Goal: Complete application form: Complete application form

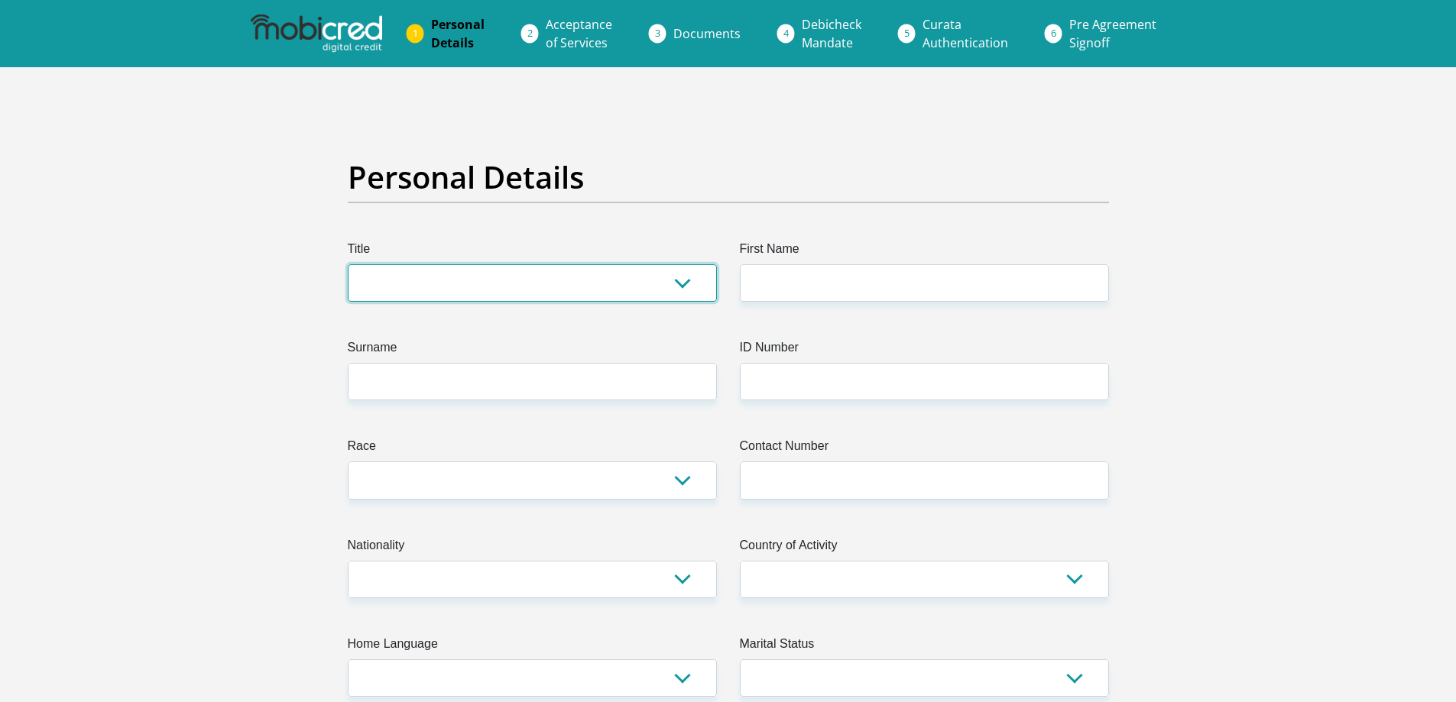
click at [550, 277] on select "Mr Ms Mrs Dr Other" at bounding box center [532, 282] width 369 height 37
click at [348, 264] on select "Mr Ms Mrs Dr Other" at bounding box center [532, 282] width 369 height 37
drag, startPoint x: 469, startPoint y: 286, endPoint x: 465, endPoint y: 301, distance: 15.8
click at [469, 285] on select "Mr Ms Mrs Dr Other" at bounding box center [532, 282] width 369 height 37
select select "Mrs"
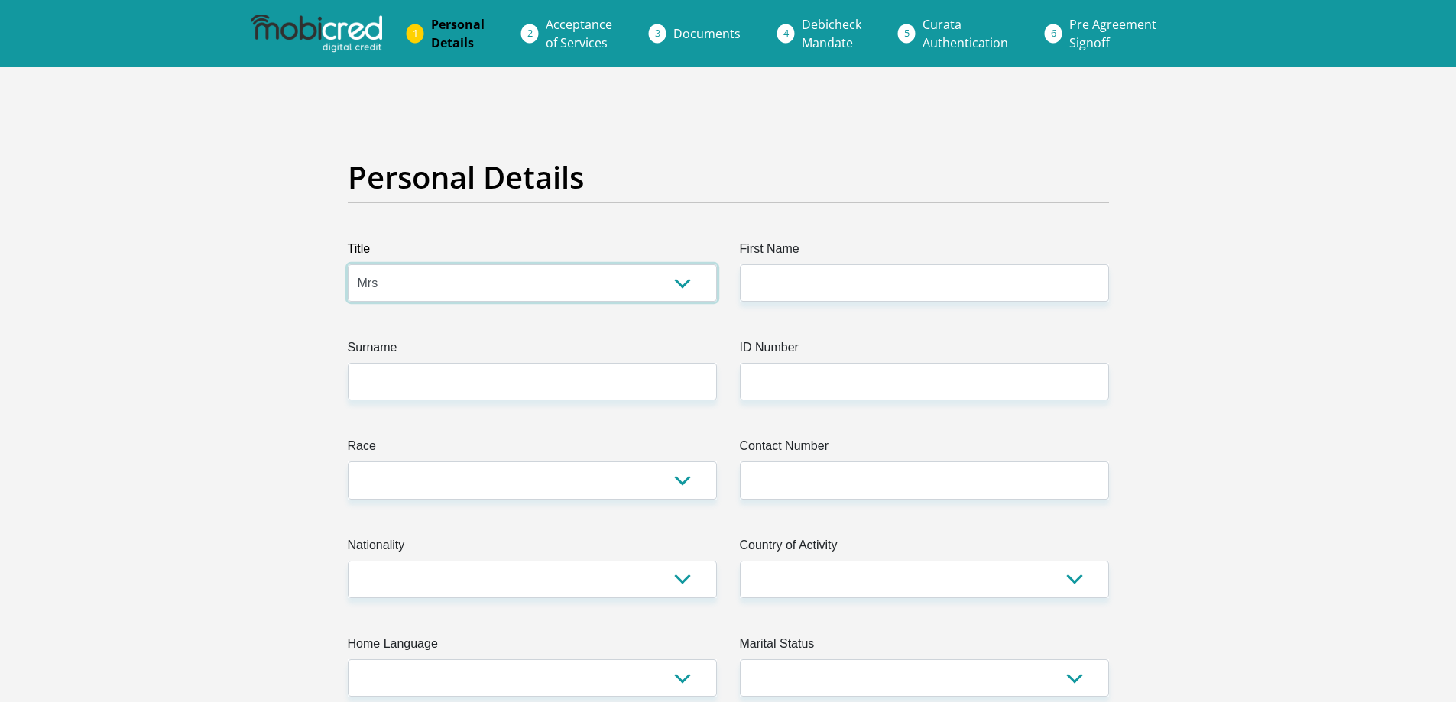
click at [348, 264] on select "Mr Ms Mrs Dr Other" at bounding box center [532, 282] width 369 height 37
click at [433, 363] on input "Surname" at bounding box center [532, 381] width 369 height 37
click at [433, 377] on input "Surname" at bounding box center [532, 381] width 369 height 37
type input "b"
type input "BULL"
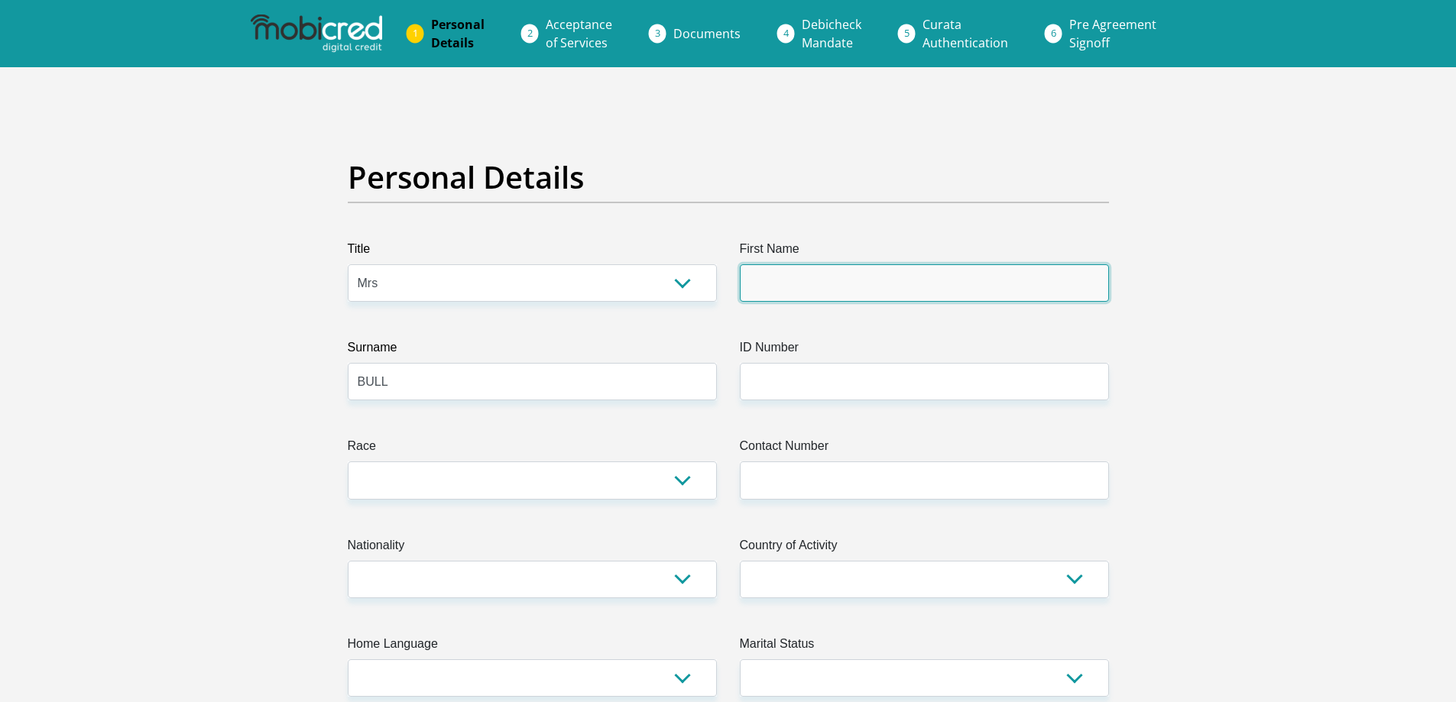
click at [846, 285] on input "First Name" at bounding box center [924, 282] width 369 height 37
type input "ERYN"
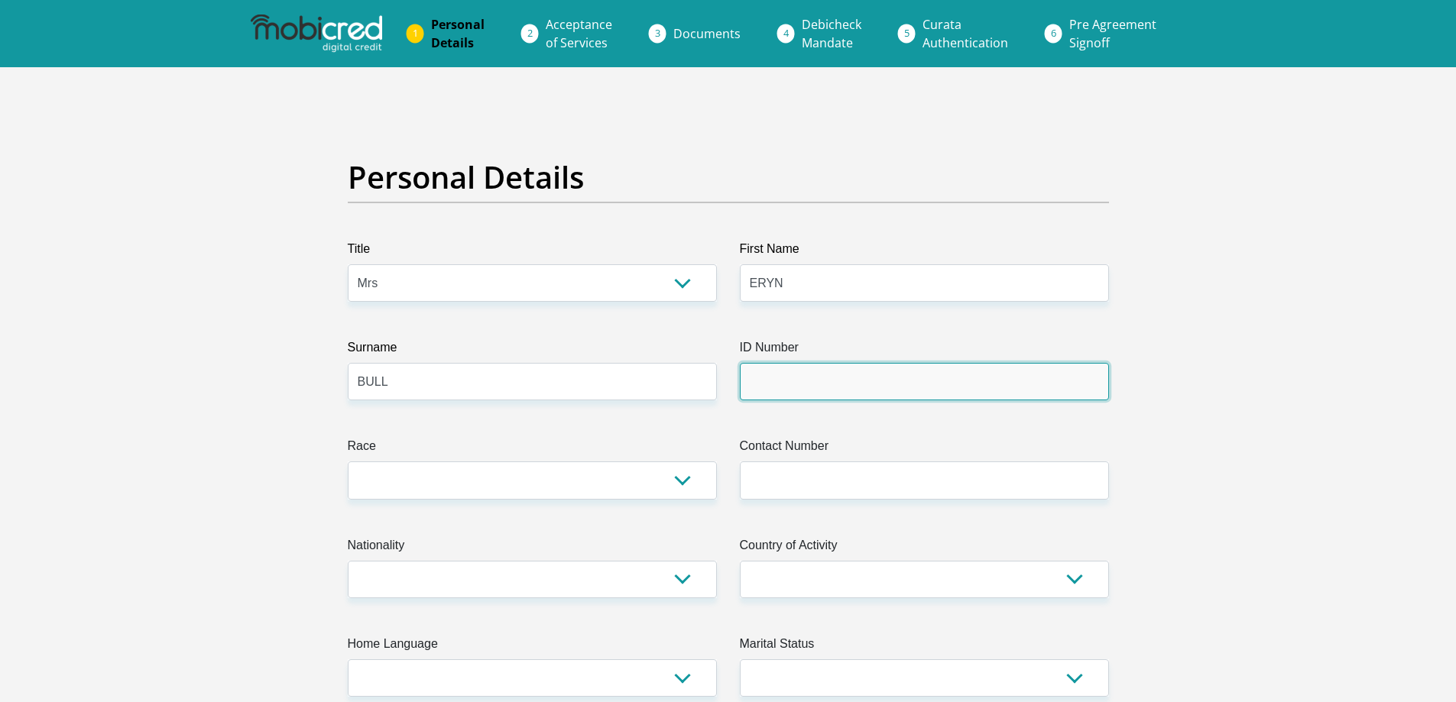
click at [795, 386] on input "ID Number" at bounding box center [924, 381] width 369 height 37
type input "9006230054080"
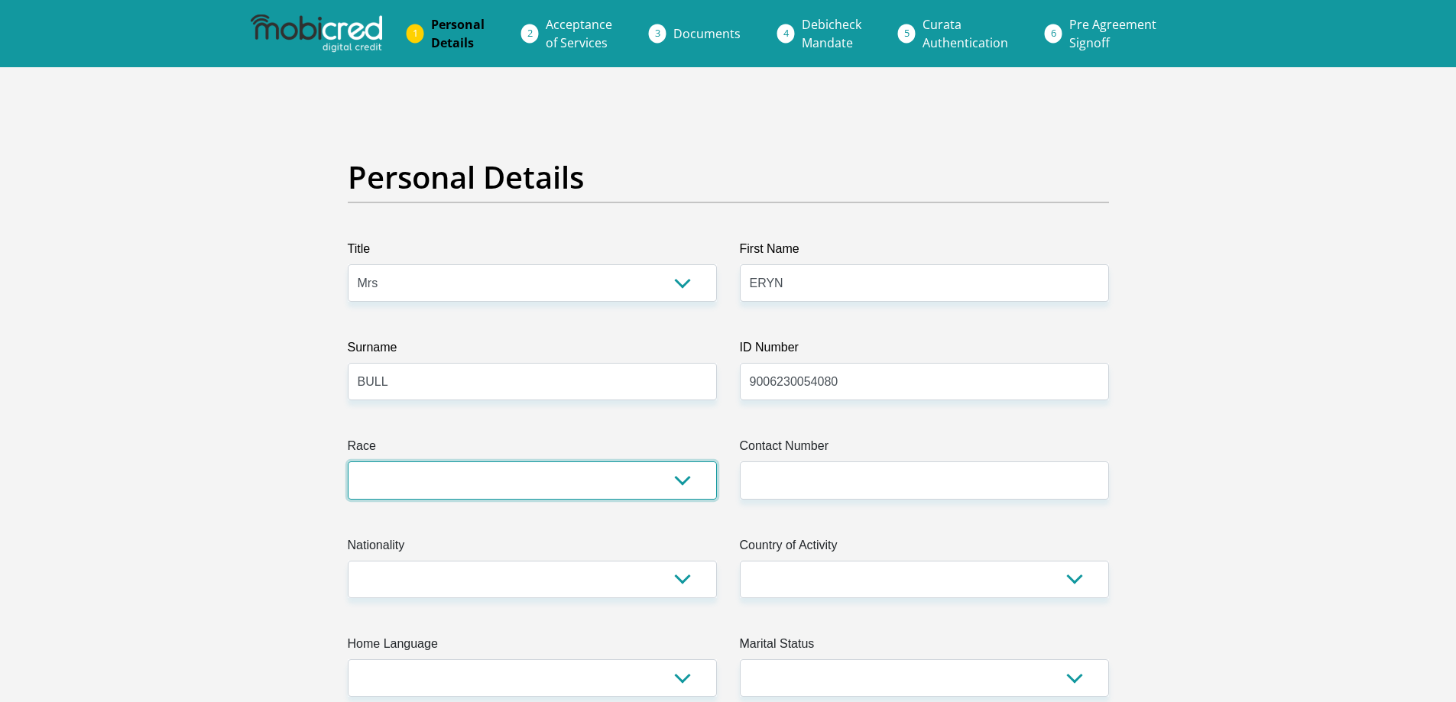
click at [560, 490] on select "Black Coloured Indian White Other" at bounding box center [532, 480] width 369 height 37
select select "4"
click at [348, 462] on select "Black Coloured Indian White Other" at bounding box center [532, 480] width 369 height 37
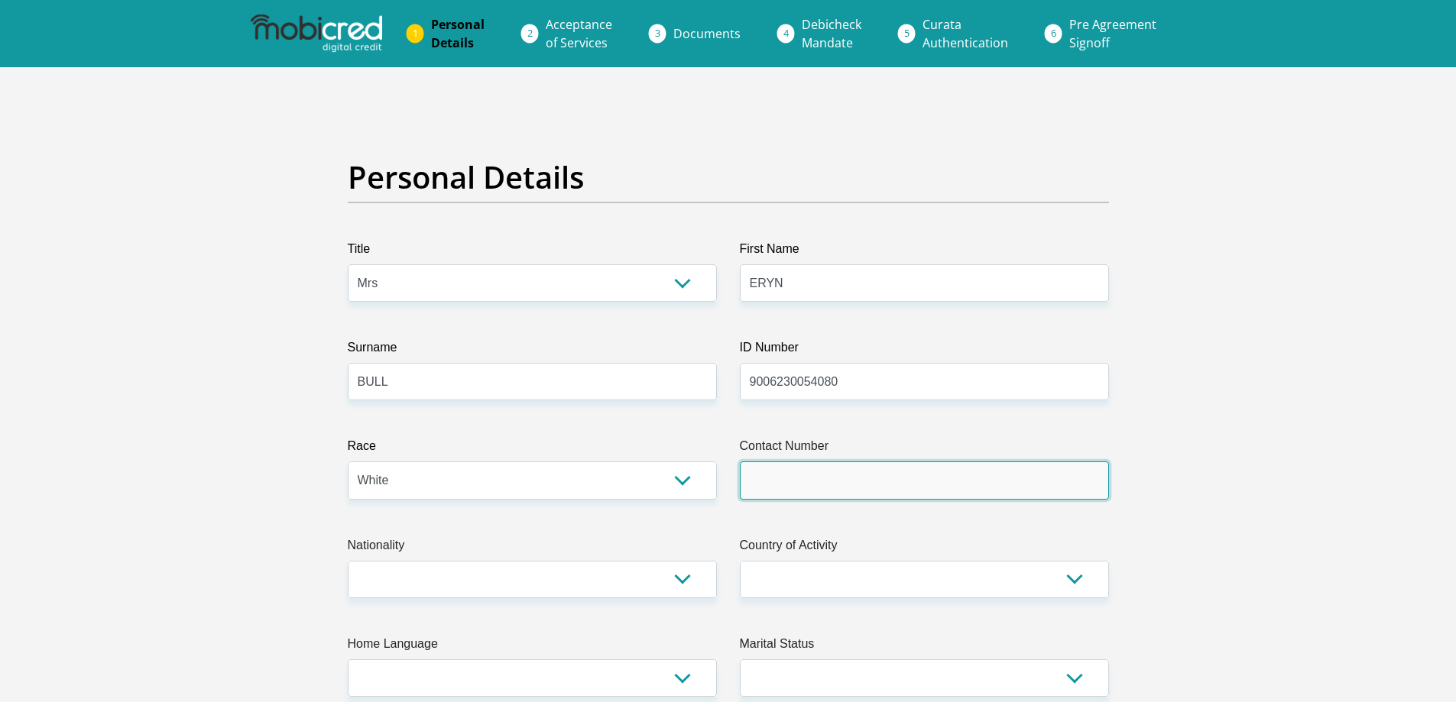
click at [910, 465] on input "Contact Number" at bounding box center [924, 480] width 369 height 37
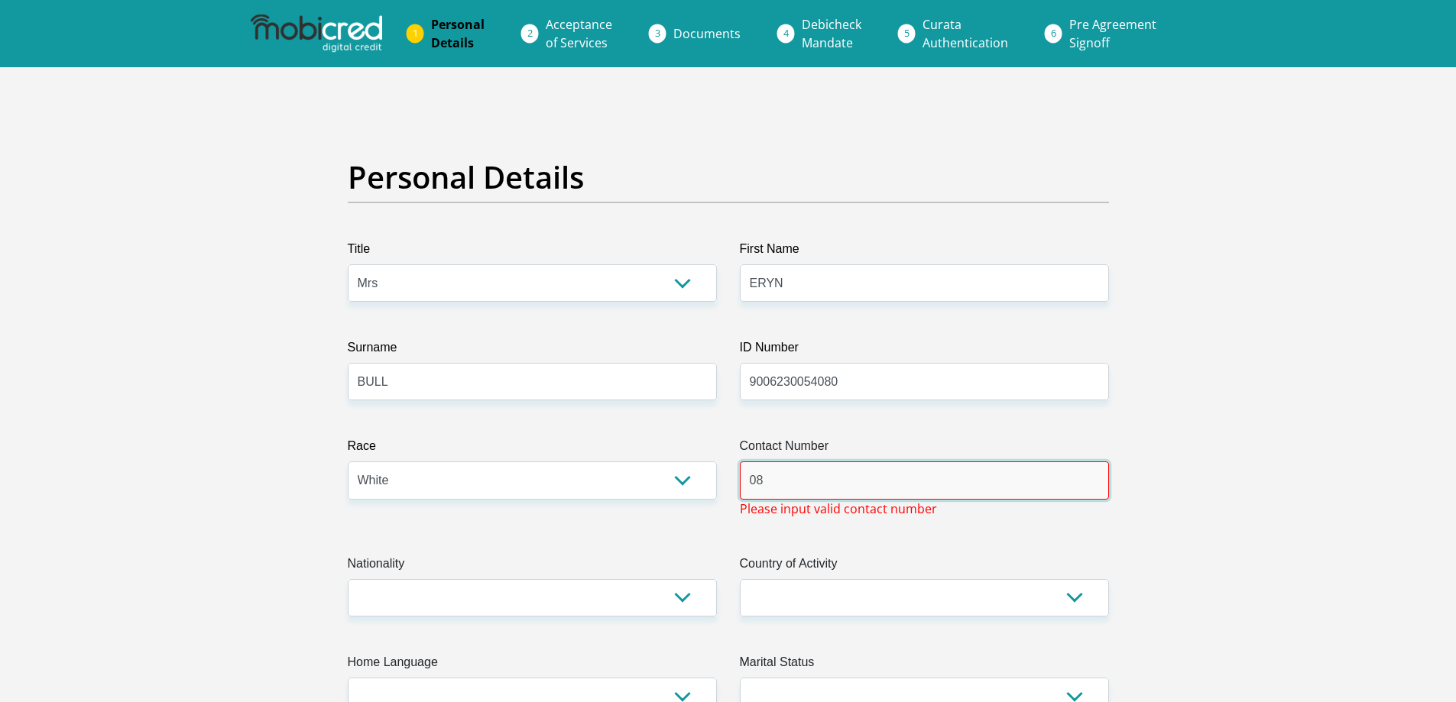
type input "0"
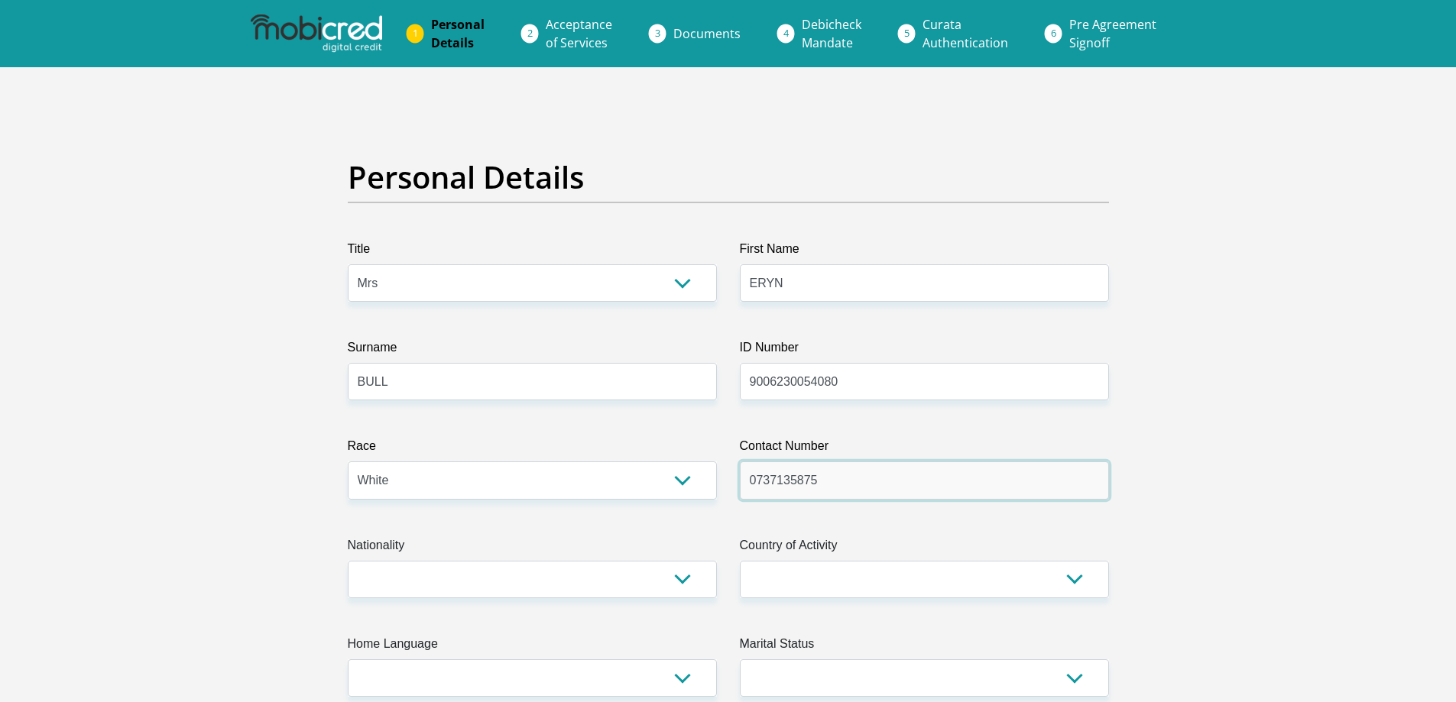
type input "0737135875"
click at [417, 585] on select "South Africa Afghanistan Aland Islands Albania Algeria America Samoa American V…" at bounding box center [532, 579] width 369 height 37
select select "ZAF"
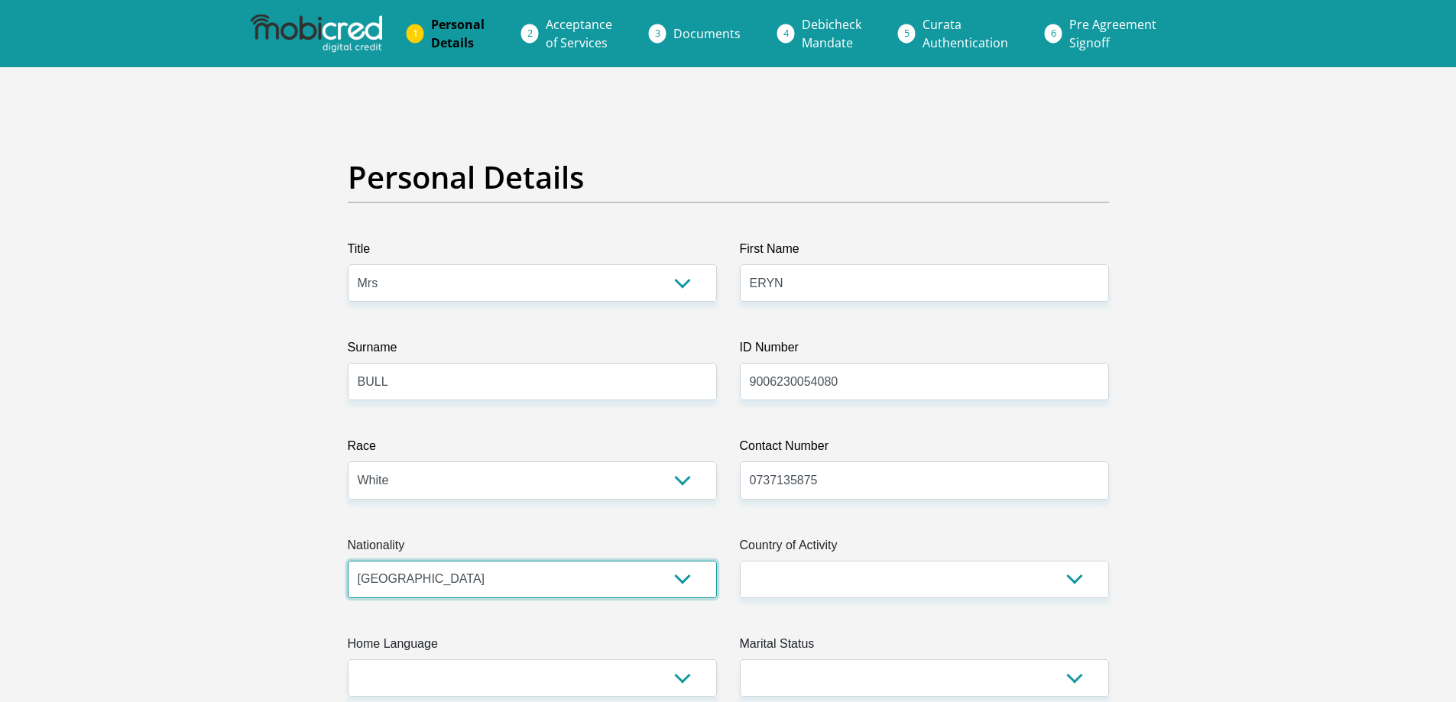
click at [348, 561] on select "South Africa Afghanistan Aland Islands Albania Algeria America Samoa American V…" at bounding box center [532, 579] width 369 height 37
click at [839, 579] on select "South Africa Afghanistan Aland Islands Albania Algeria America Samoa American V…" at bounding box center [924, 579] width 369 height 37
select select "ZAF"
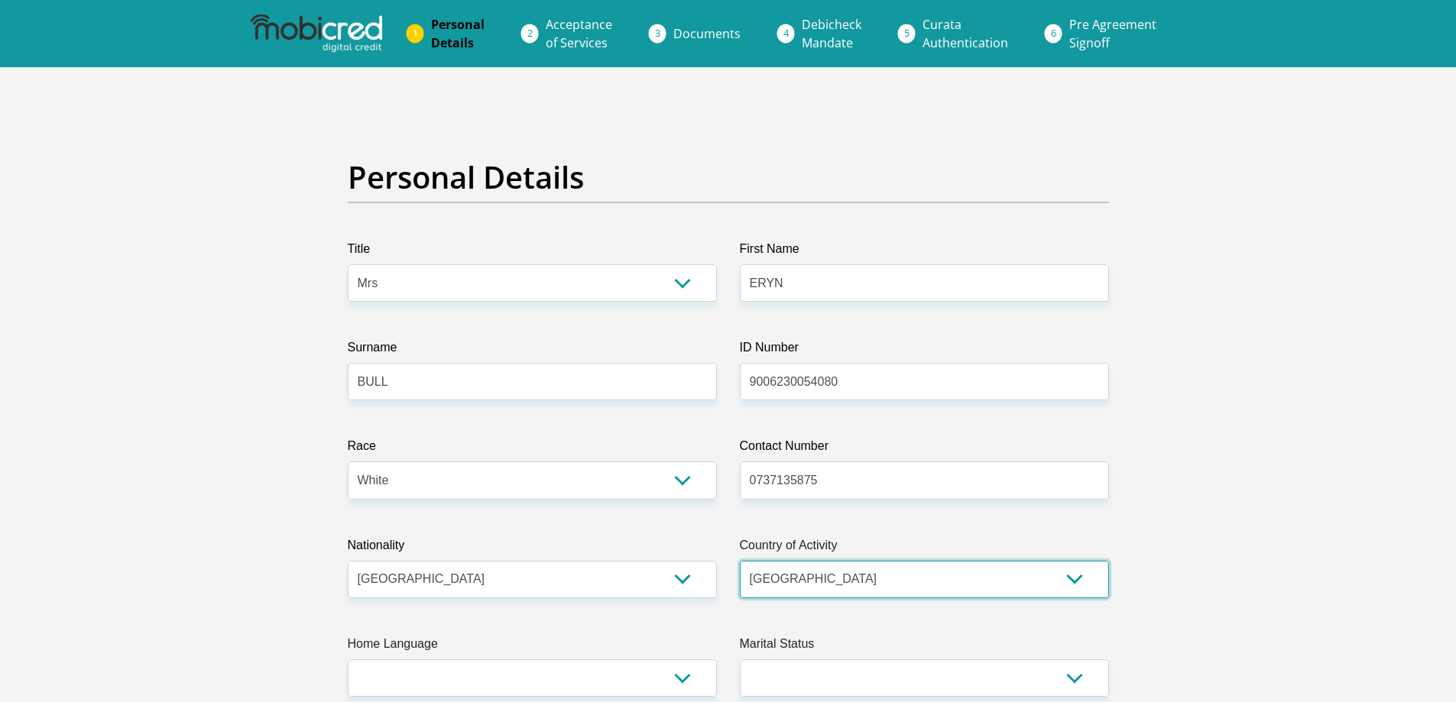
click at [740, 561] on select "South Africa Afghanistan Aland Islands Albania Algeria America Samoa American V…" at bounding box center [924, 579] width 369 height 37
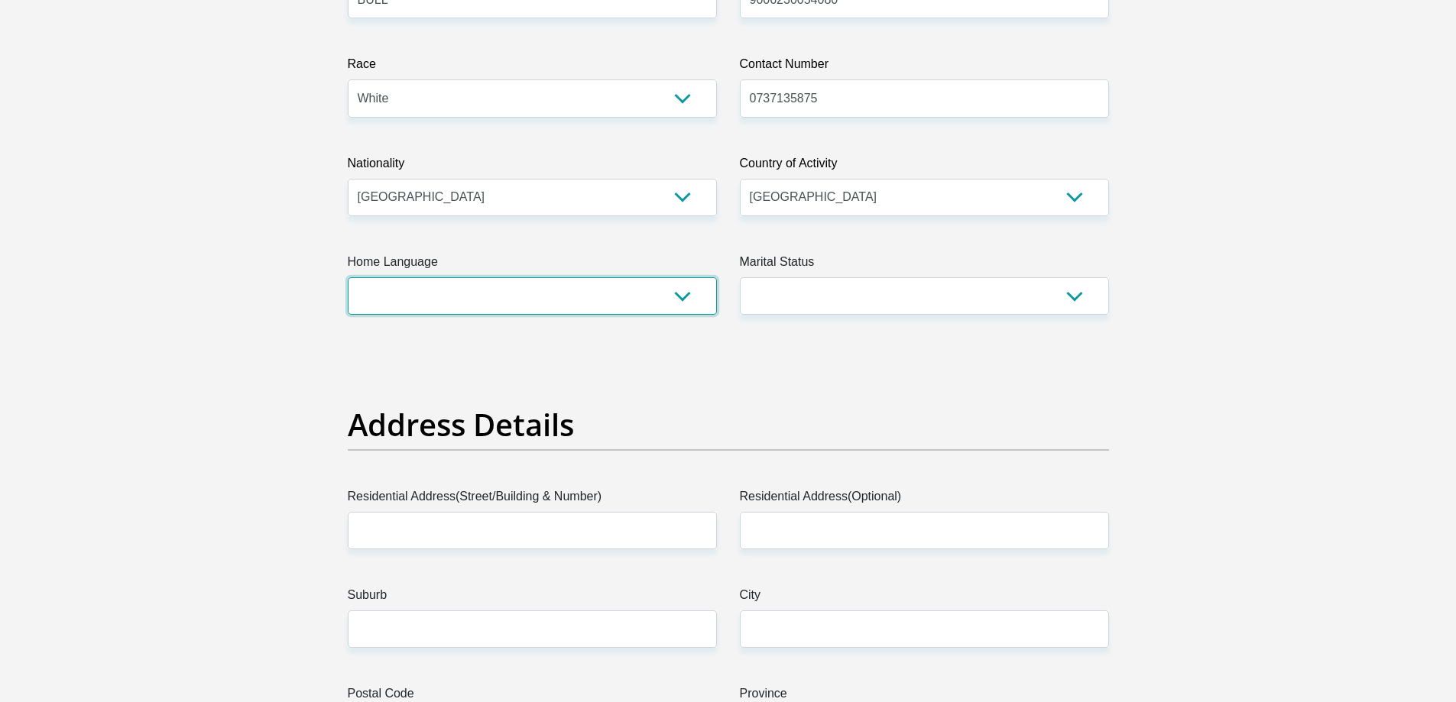
click at [565, 294] on select "Afrikaans English Sepedi South Ndebele Southern Sotho Swati Tsonga Tswana Venda…" at bounding box center [532, 295] width 369 height 37
select select "eng"
click at [348, 277] on select "Afrikaans English Sepedi South Ndebele Southern Sotho Swati Tsonga Tswana Venda…" at bounding box center [532, 295] width 369 height 37
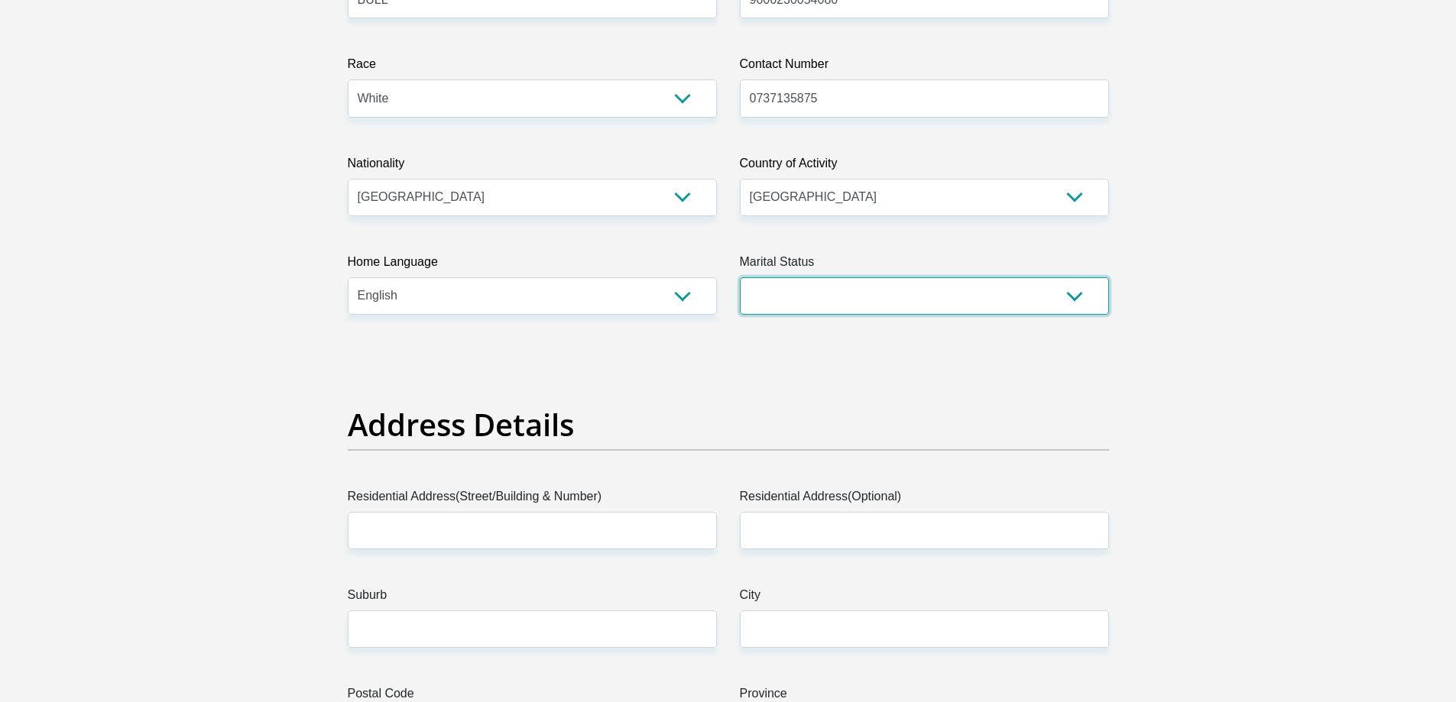
click at [913, 285] on select "Married ANC Single Divorced Widowed Married COP or Customary Law" at bounding box center [924, 295] width 369 height 37
select select "1"
click at [740, 277] on select "Married ANC Single Divorced Widowed Married COP or Customary Law" at bounding box center [924, 295] width 369 height 37
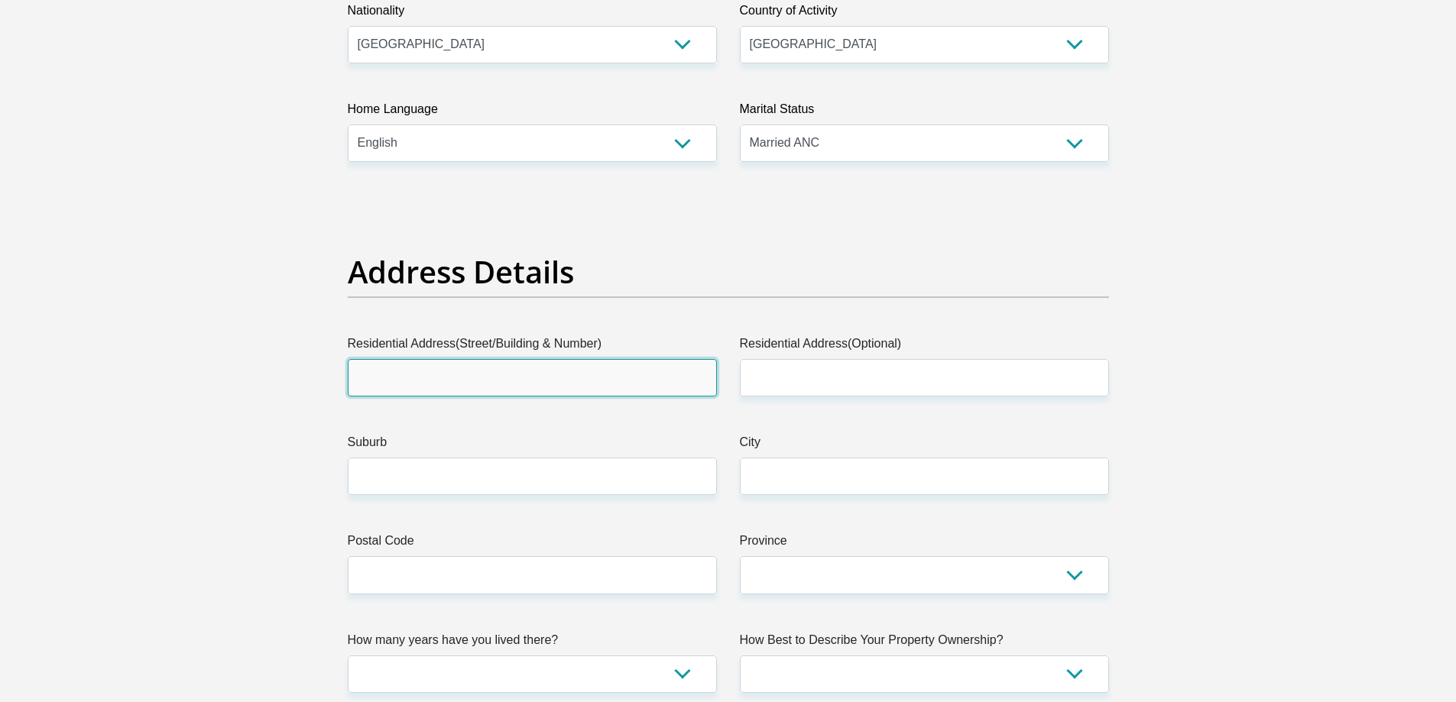
click at [443, 374] on input "Residential Address(Street/Building & Number)" at bounding box center [532, 377] width 369 height 37
type input "30 JASMINE CLOSE"
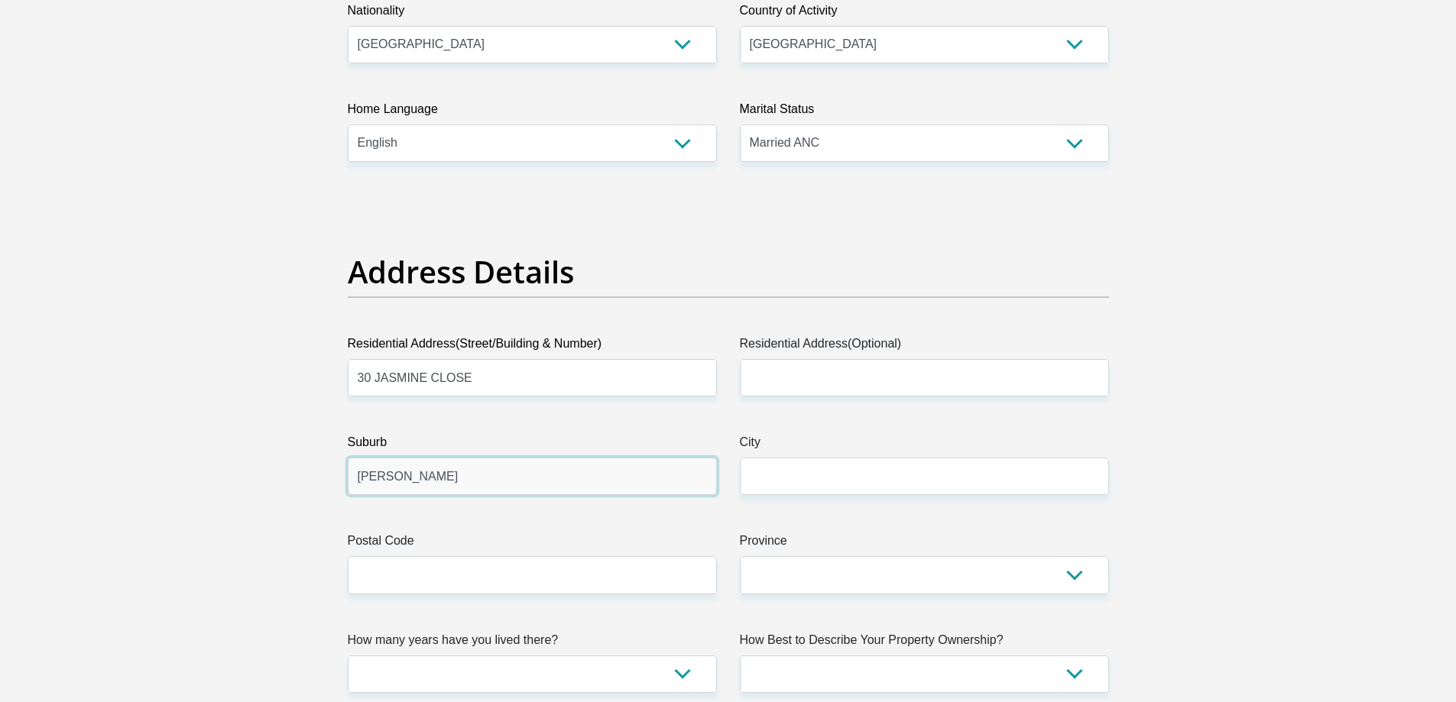
type input "CLELAND"
type input "PIETERMARITZBURG"
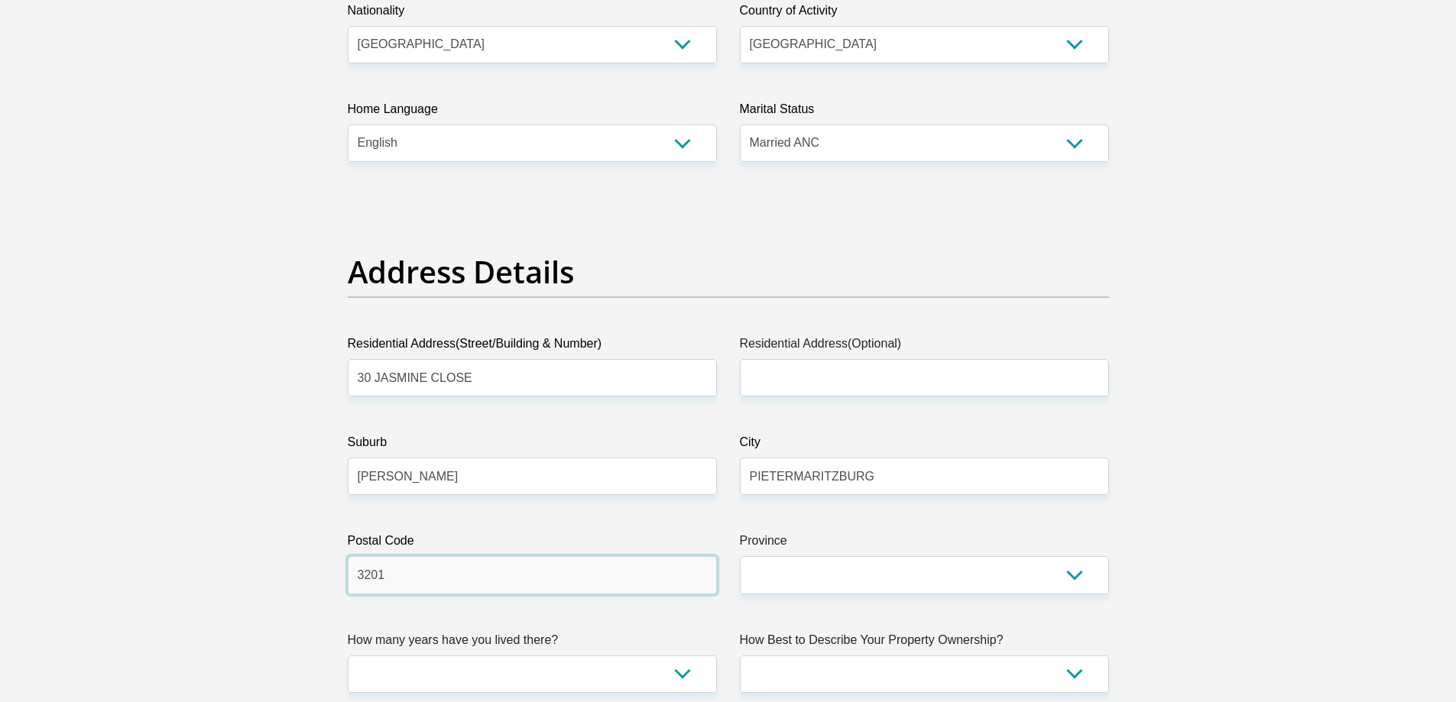
type input "3201"
click at [942, 589] on select "Eastern Cape Free State Gauteng KwaZulu-Natal Limpopo Mpumalanga Northern Cape …" at bounding box center [924, 574] width 369 height 37
select select "[GEOGRAPHIC_DATA][DATE]"
click at [740, 556] on select "Eastern Cape Free State Gauteng KwaZulu-Natal Limpopo Mpumalanga Northern Cape …" at bounding box center [924, 574] width 369 height 37
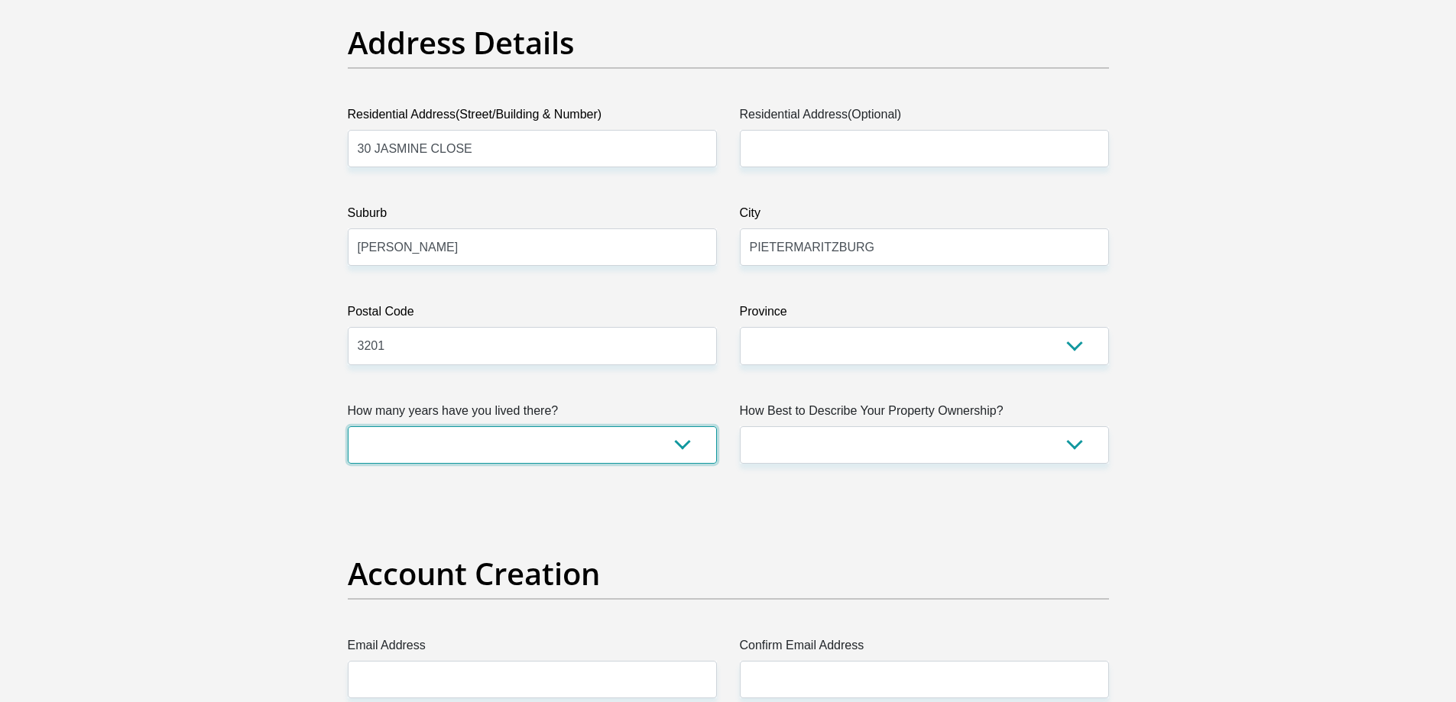
click at [474, 448] on select "less than 1 year 1-3 years 3-5 years 5+ years" at bounding box center [532, 444] width 369 height 37
select select "2"
click at [348, 426] on select "less than 1 year 1-3 years 3-5 years 5+ years" at bounding box center [532, 444] width 369 height 37
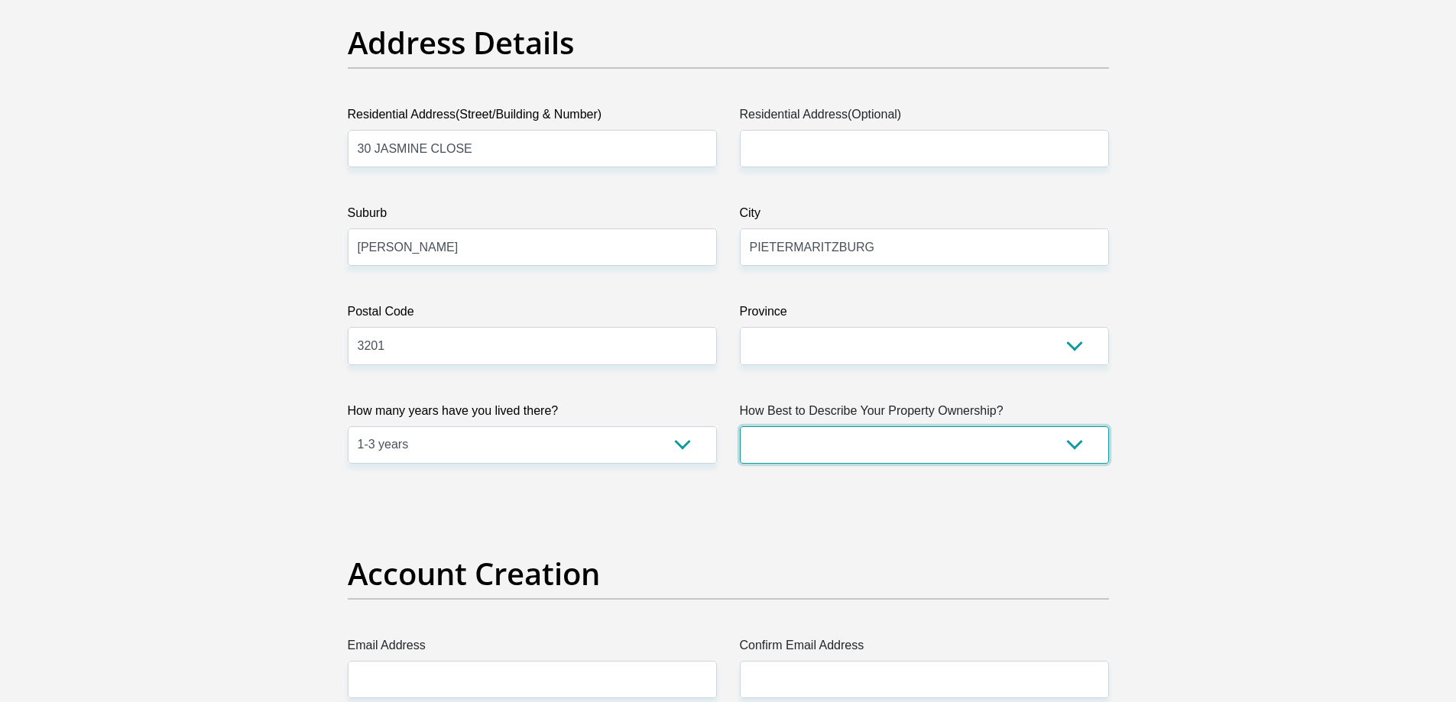
click at [852, 450] on select "Owned Rented Family Owned Company Dwelling" at bounding box center [924, 444] width 369 height 37
select select "parents"
click at [740, 426] on select "Owned Rented Family Owned Company Dwelling" at bounding box center [924, 444] width 369 height 37
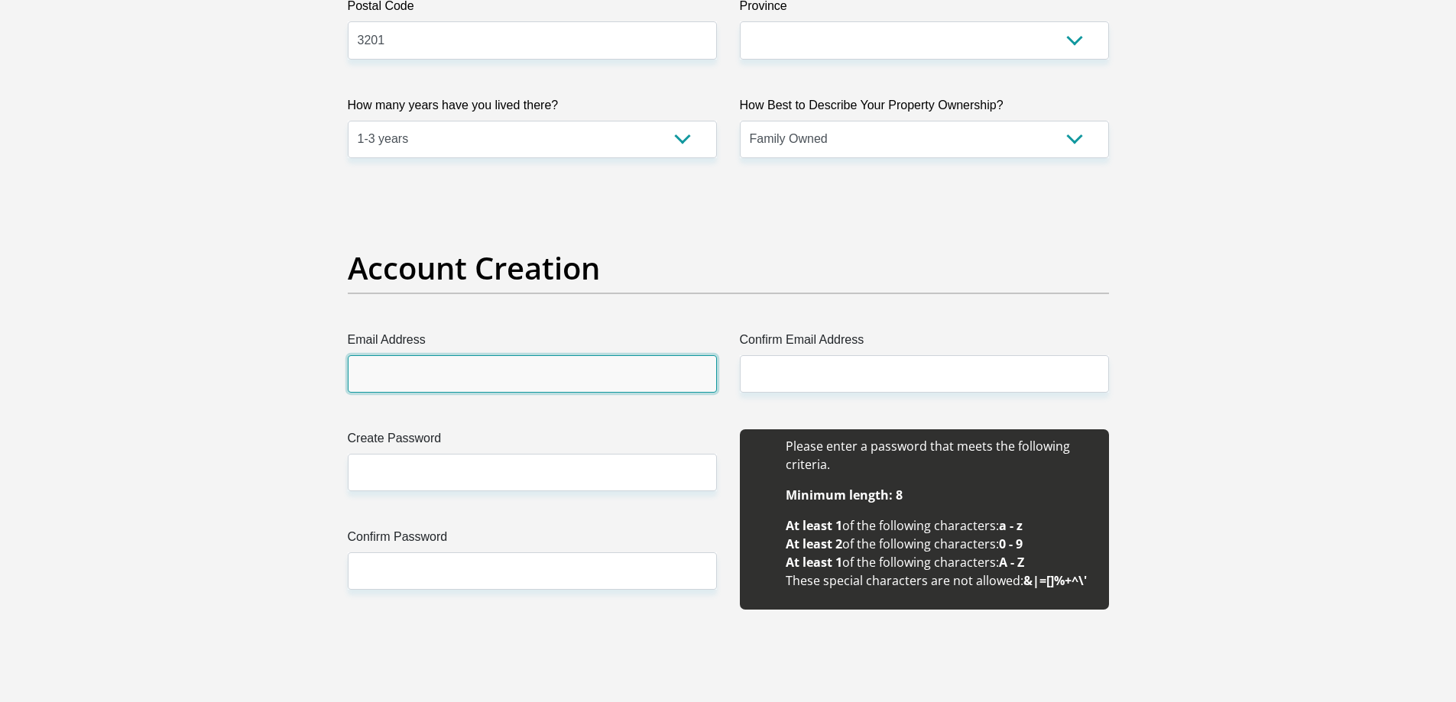
click at [483, 376] on input "Email Address" at bounding box center [532, 373] width 369 height 37
type input "mtwalume46@outlook.com"
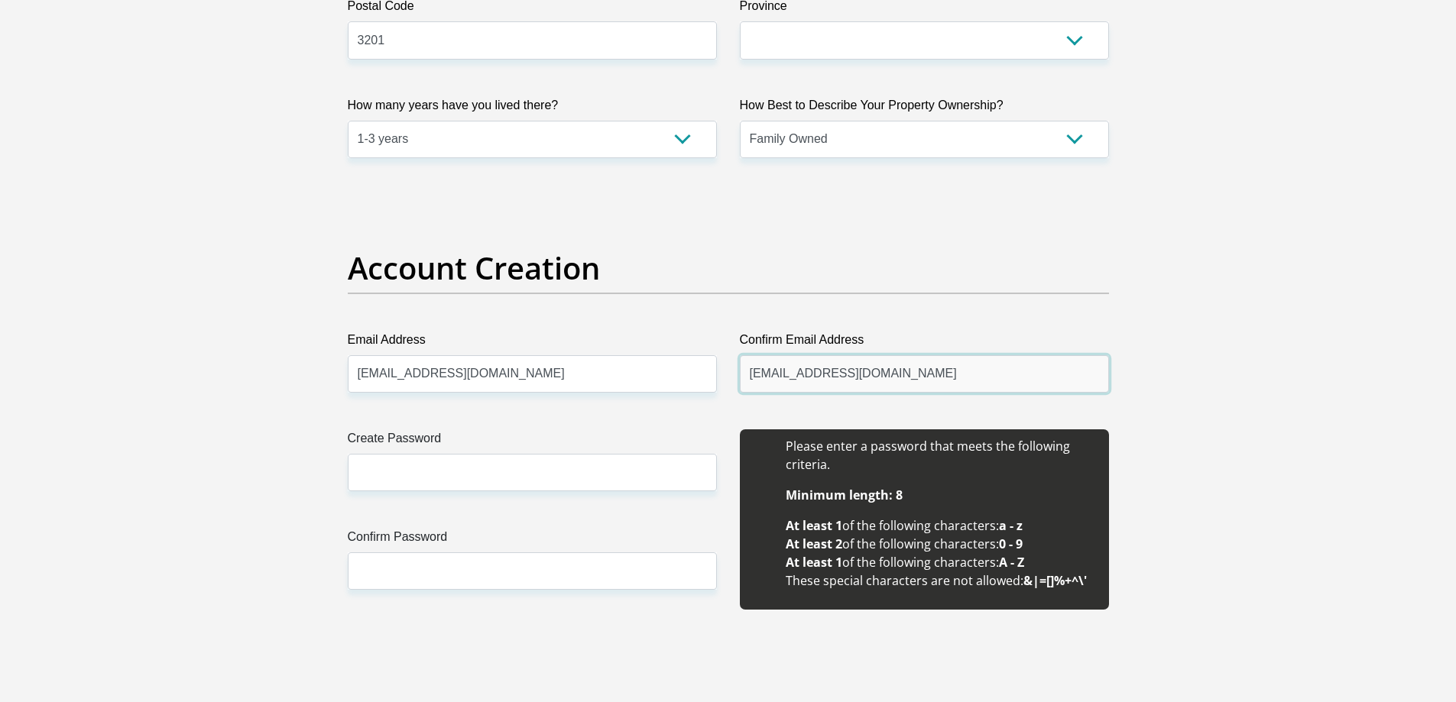
type input "mtwalume46@outlook.com"
type input "g5Z8Rqy9NW*"
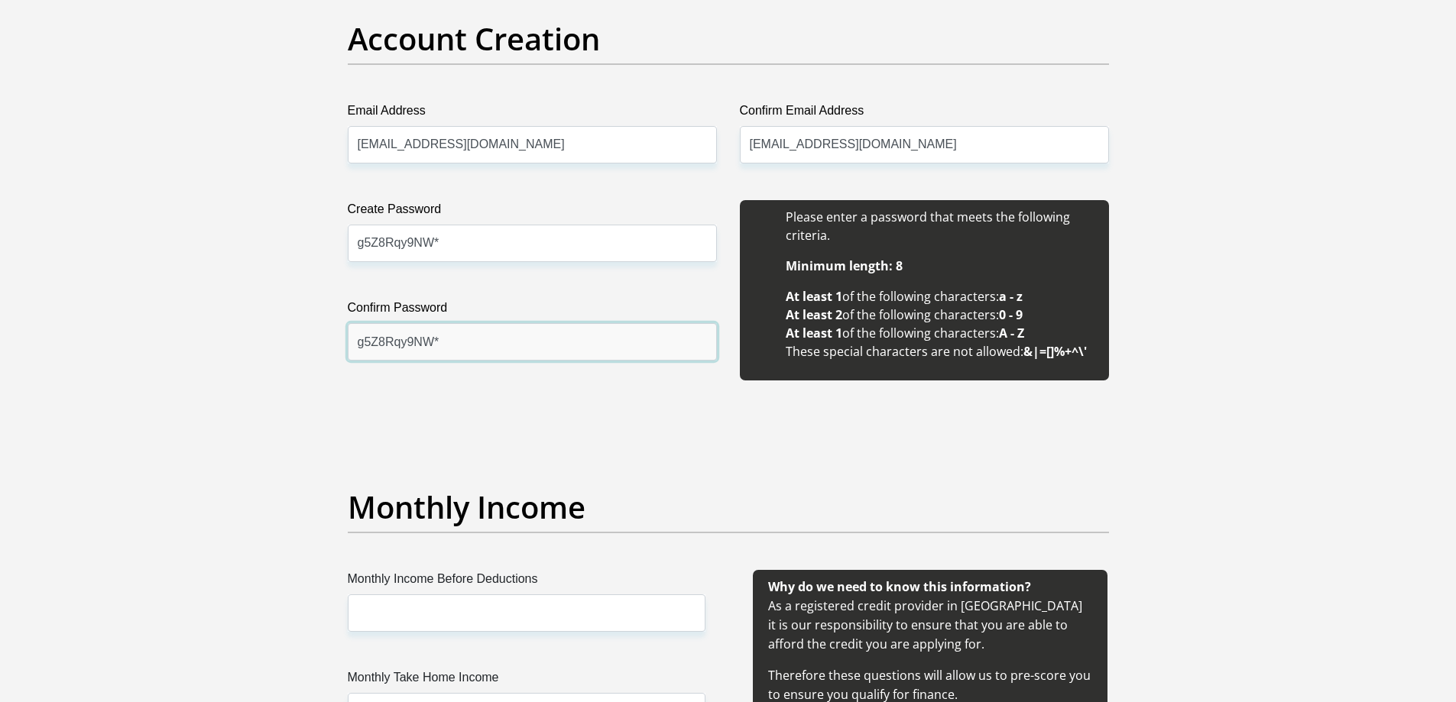
scroll to position [1605, 0]
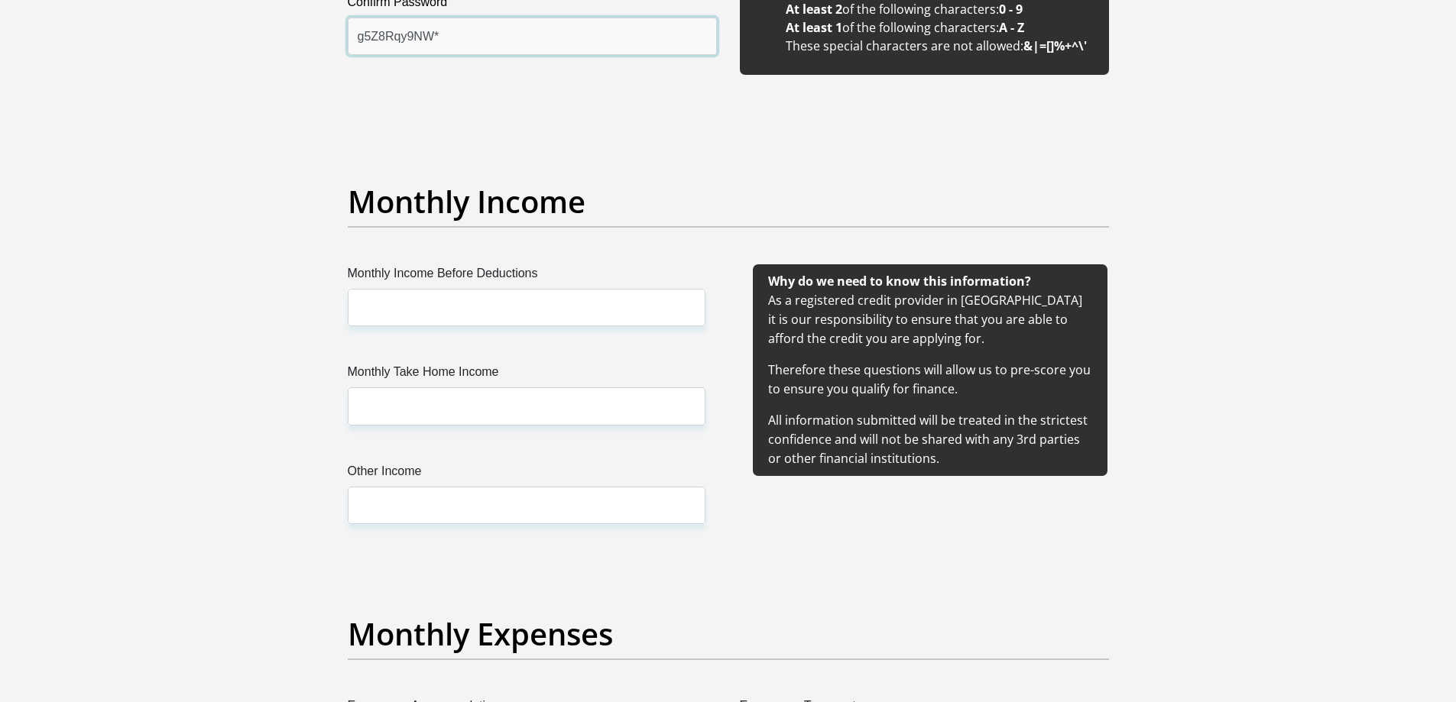
type input "g5Z8Rqy9NW*"
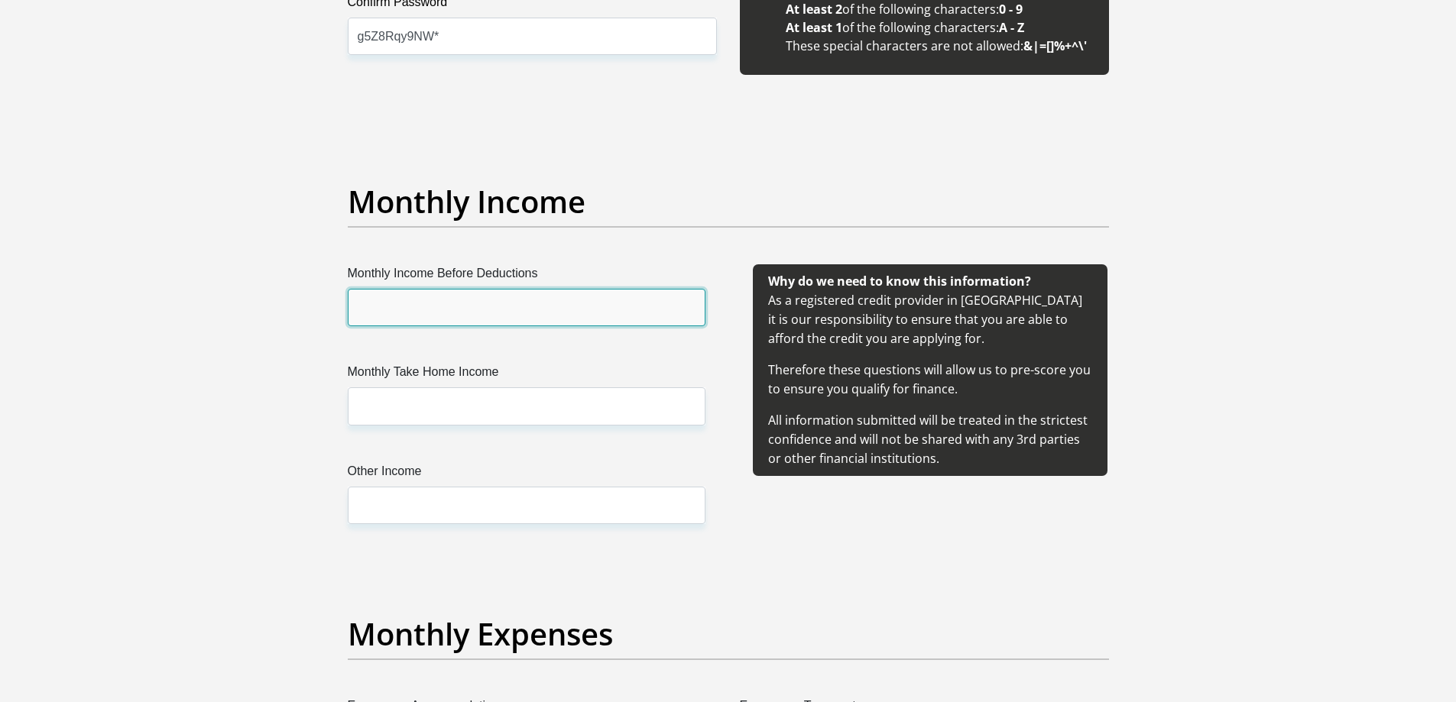
click at [462, 306] on input "Monthly Income Before Deductions" at bounding box center [527, 307] width 358 height 37
type input "21000"
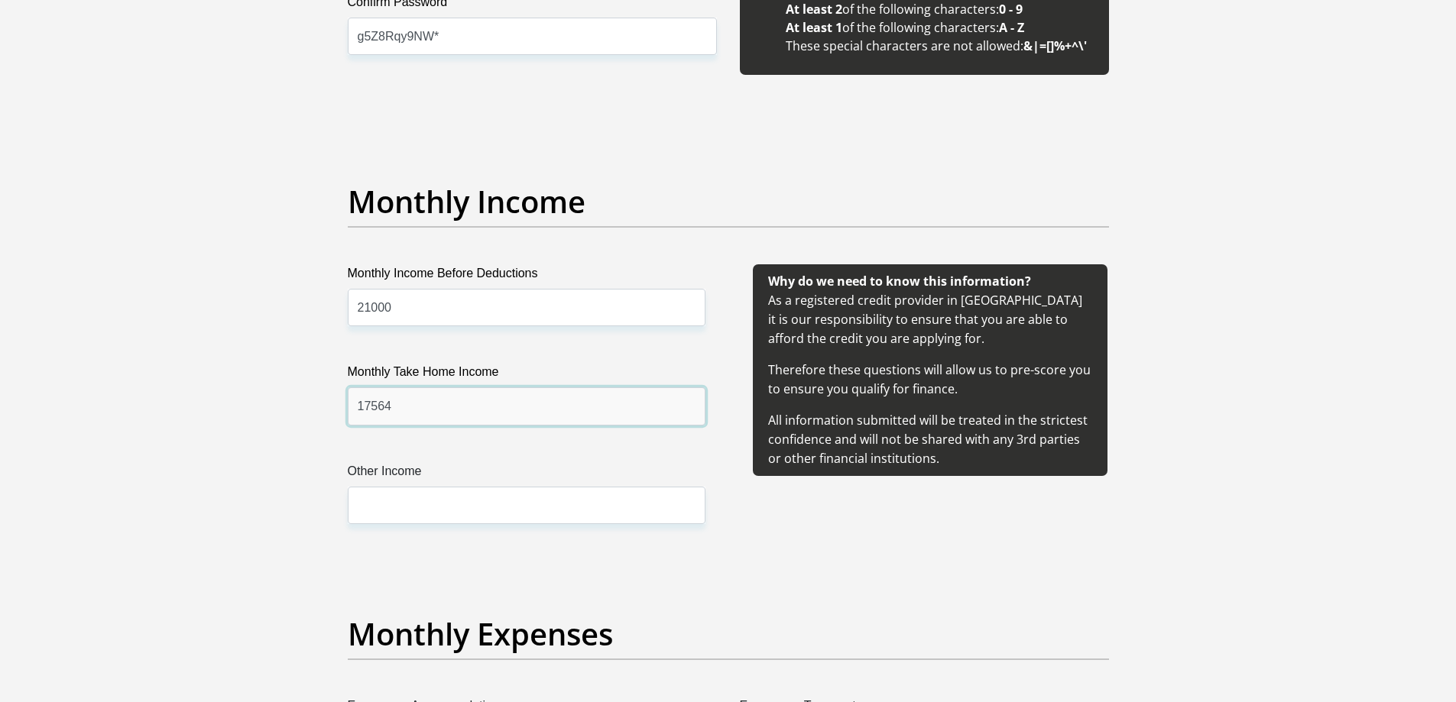
type input "17564"
type input "8700"
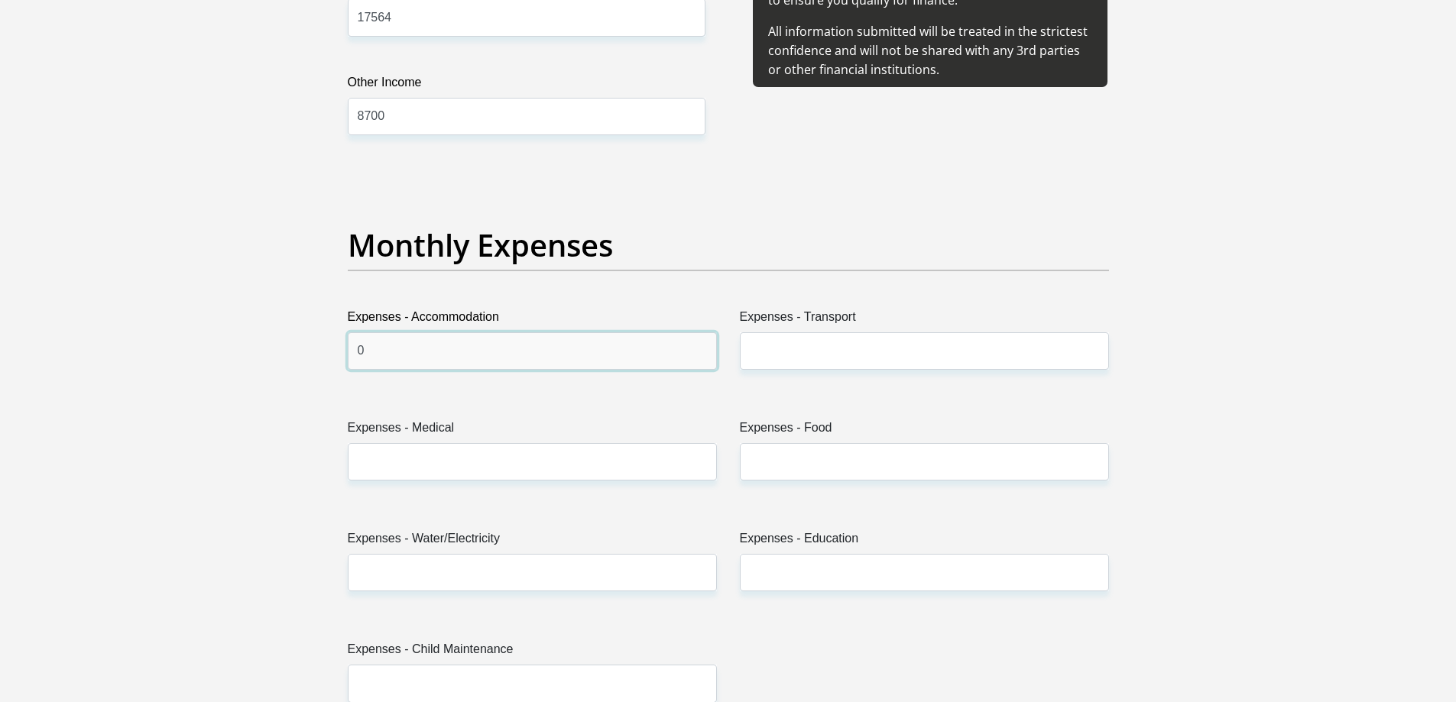
type input "0"
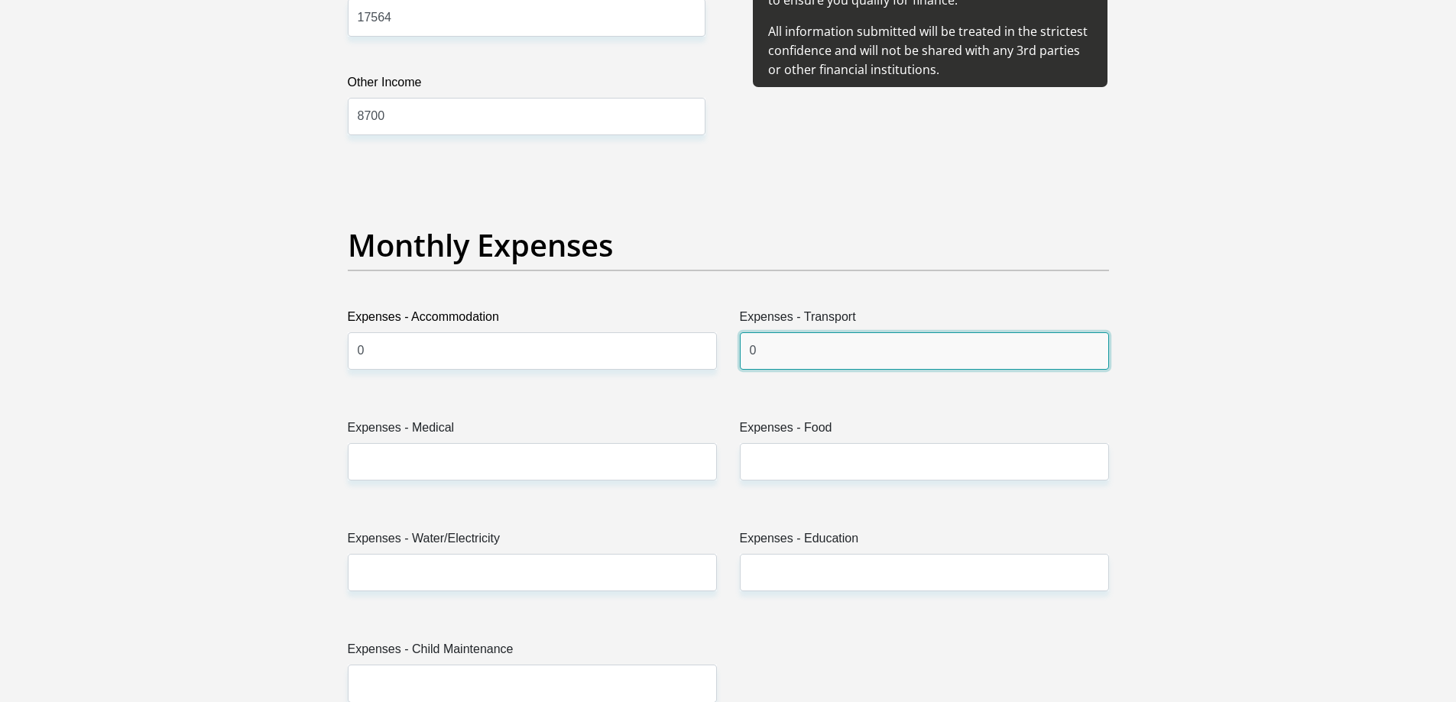
type input "0"
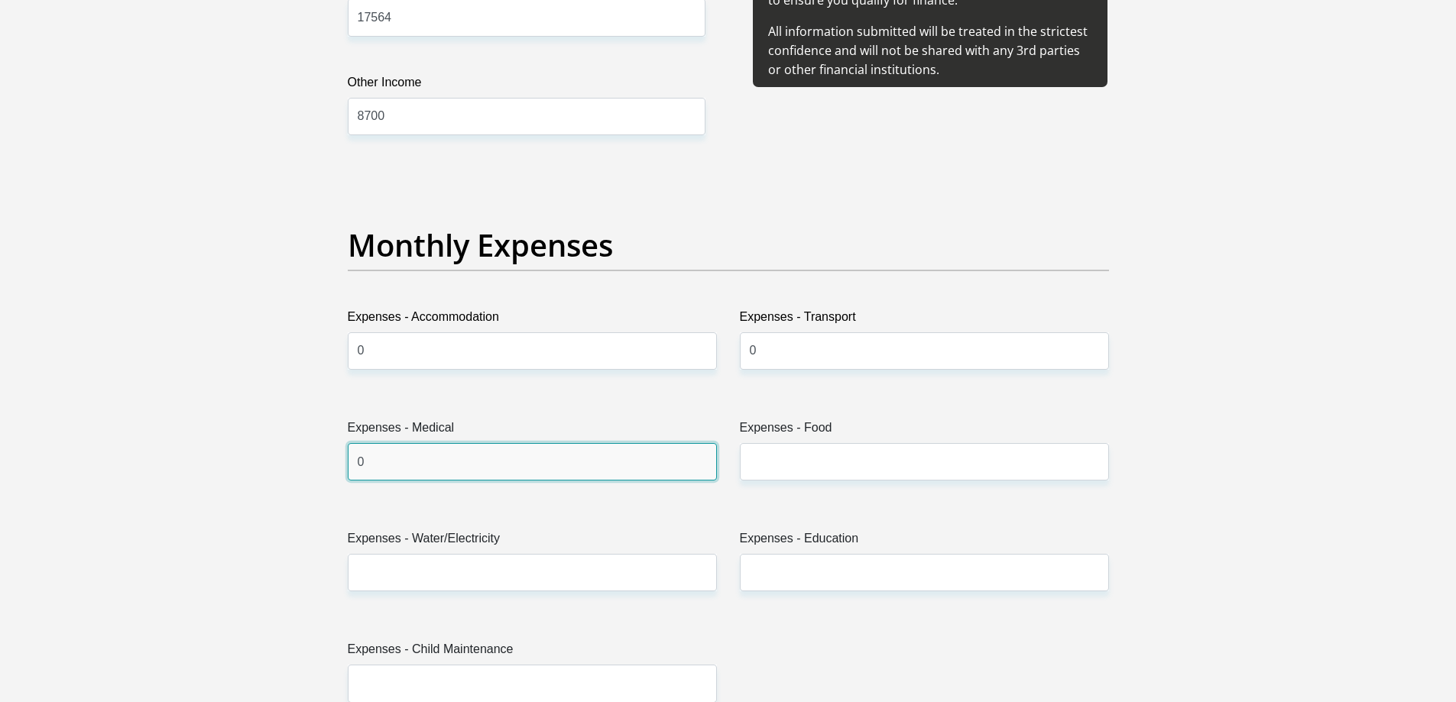
type input "0"
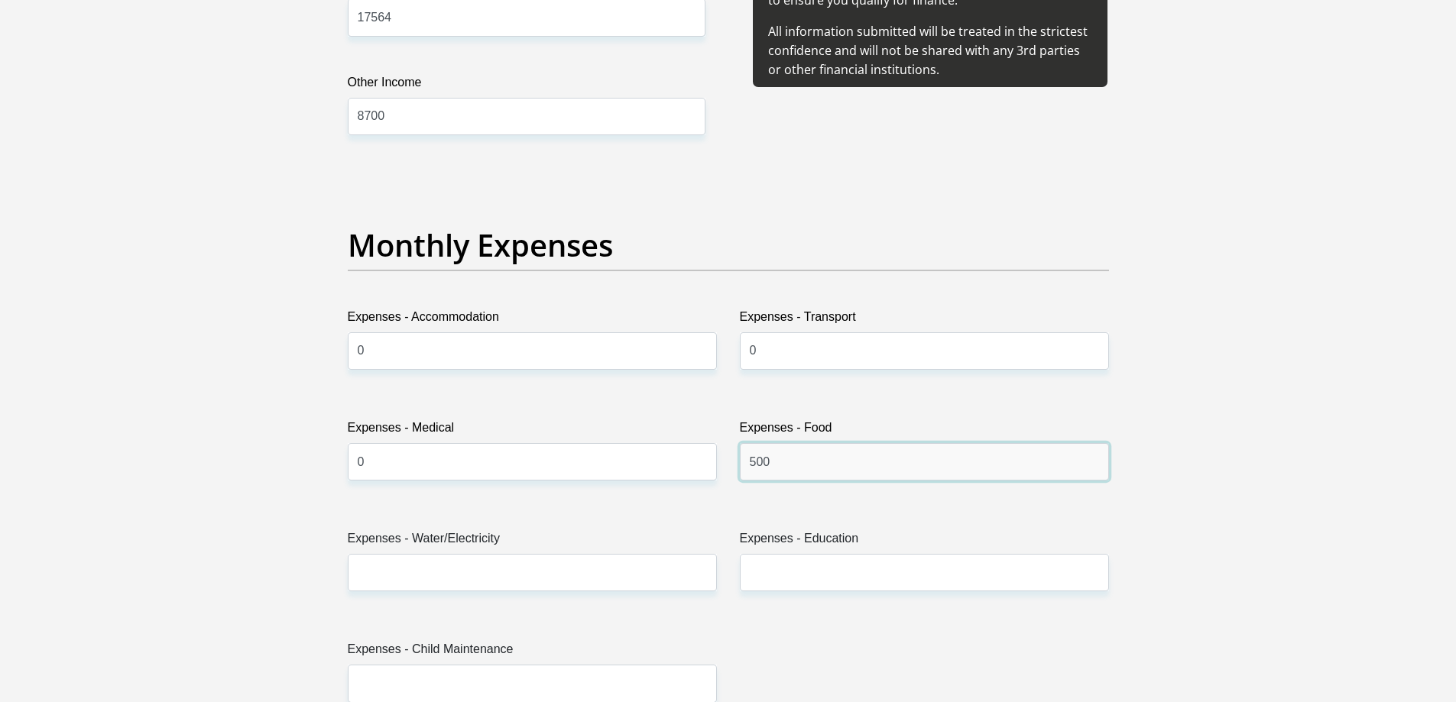
type input "500"
type input "0"
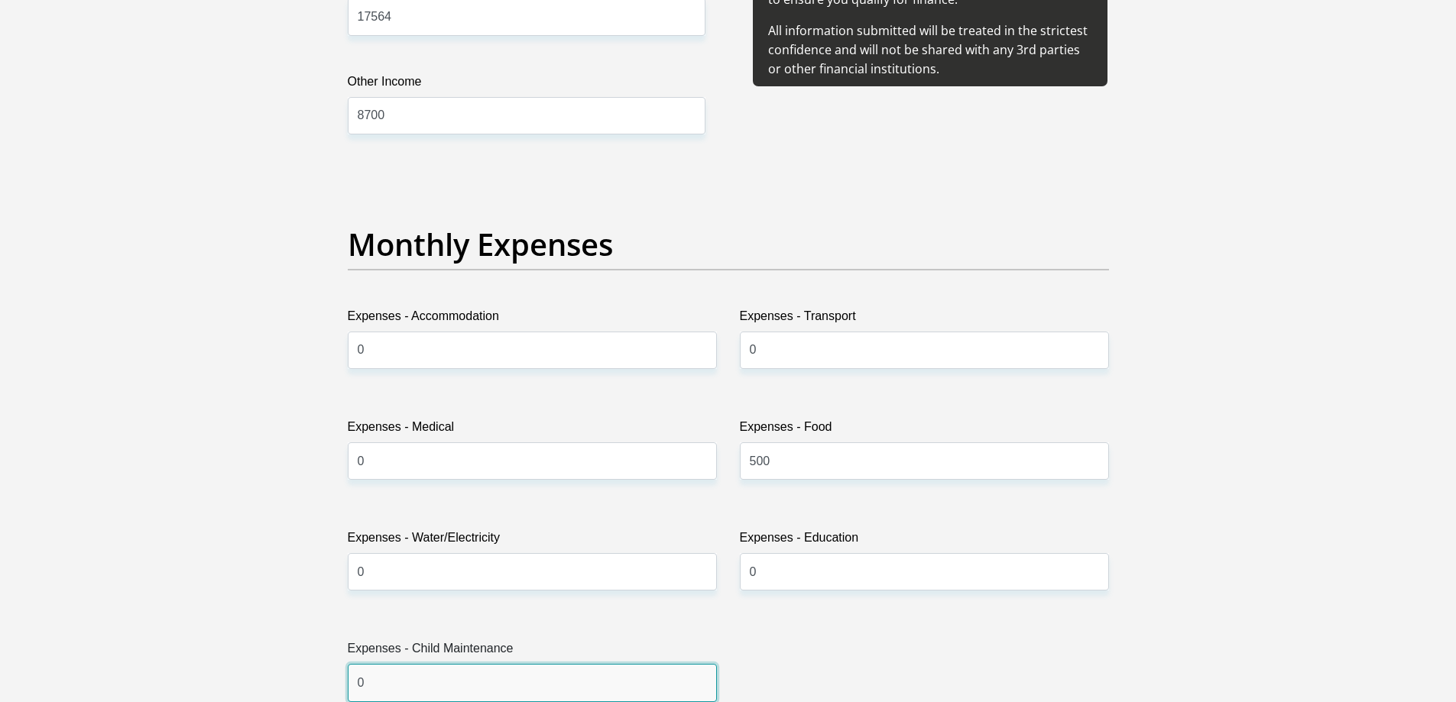
type input "0"
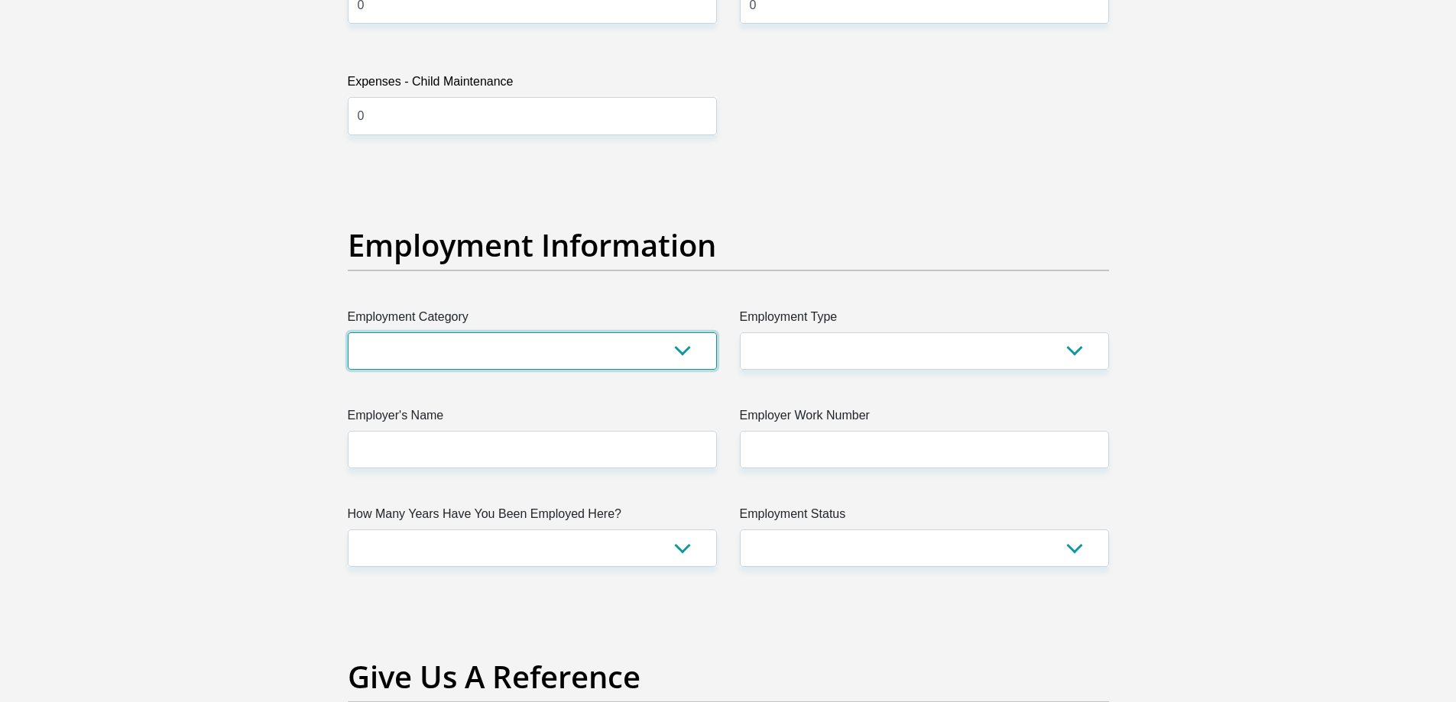
click at [520, 365] on select "AGRICULTURE ALCOHOL & TOBACCO CONSTRUCTION MATERIALS METALLURGY EQUIPMENT FOR R…" at bounding box center [532, 350] width 369 height 37
select select "2"
click at [348, 332] on select "AGRICULTURE ALCOHOL & TOBACCO CONSTRUCTION MATERIALS METALLURGY EQUIPMENT FOR R…" at bounding box center [532, 350] width 369 height 37
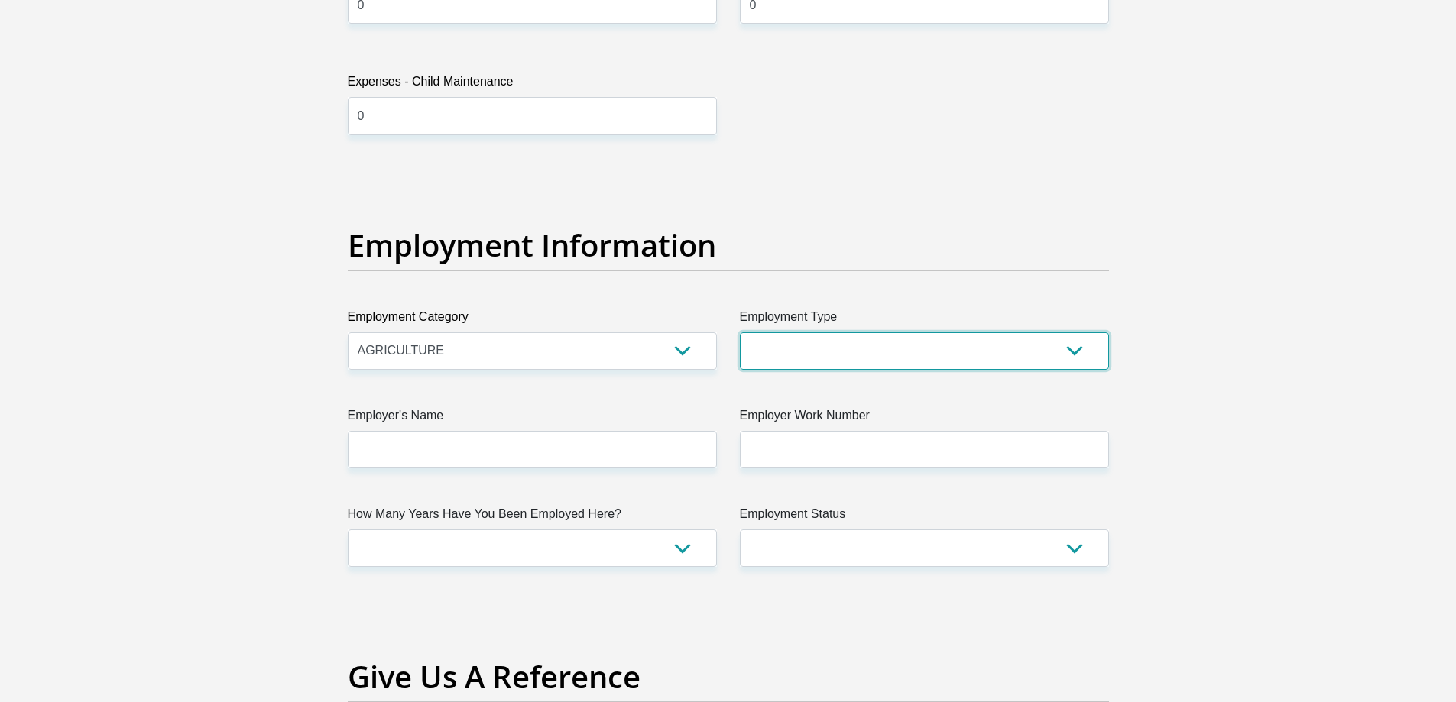
click at [813, 352] on select "College/Lecturer Craft Seller Creative Driver Executive Farmer Forces - Non Com…" at bounding box center [924, 350] width 369 height 37
select select "Executive"
click at [740, 332] on select "College/Lecturer Craft Seller Creative Driver Executive Farmer Forces - Non Com…" at bounding box center [924, 350] width 369 height 37
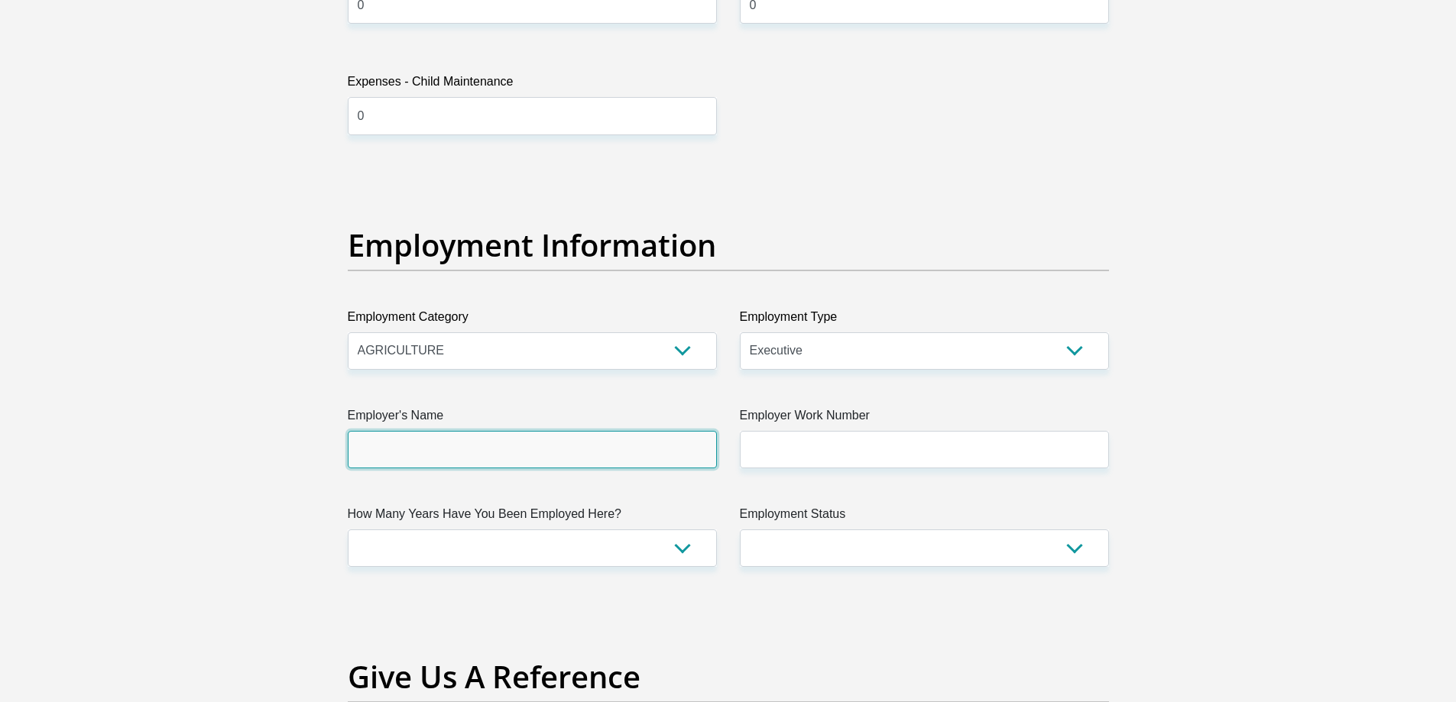
click at [479, 446] on input "Employer's Name" at bounding box center [532, 449] width 369 height 37
type input "n"
type input "NIMAWAVEPTYTD"
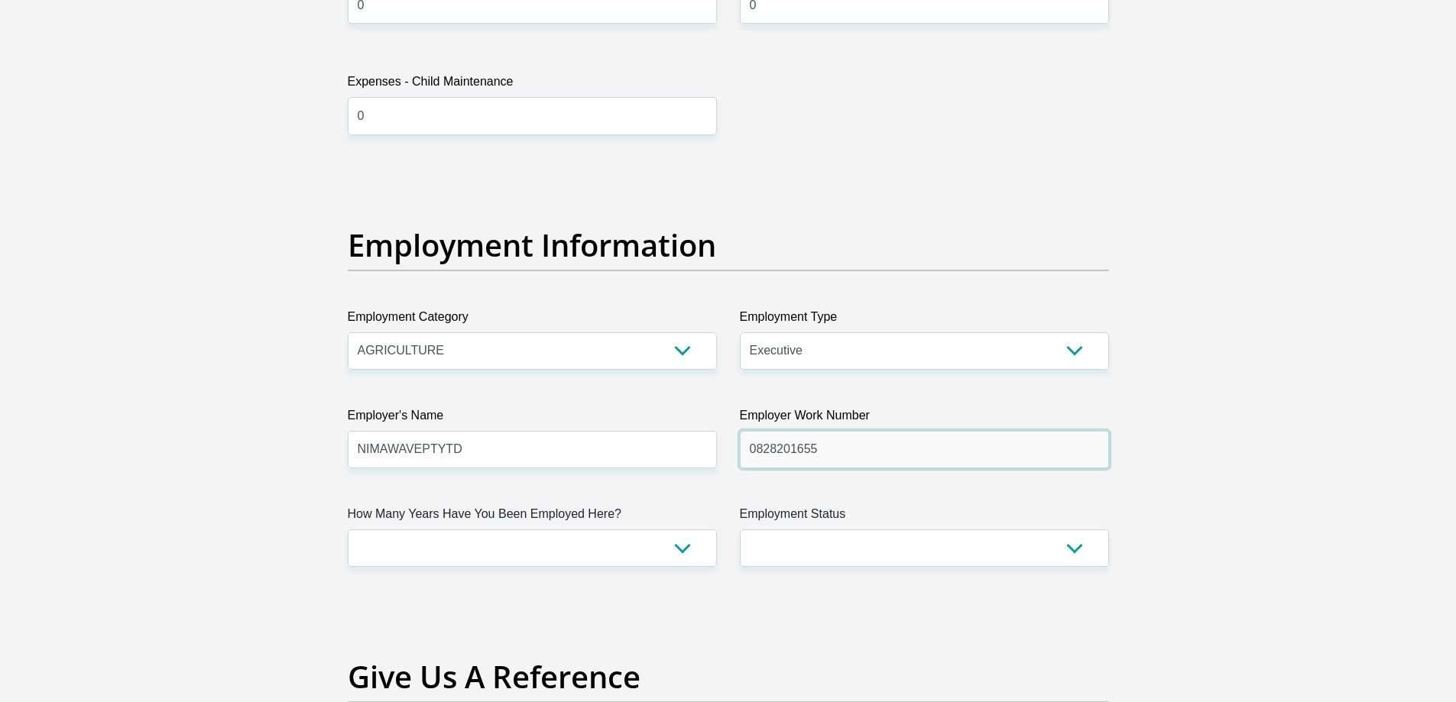
type input "0828201655"
click at [472, 551] on select "less than 1 year 1-3 years 3-5 years 5+ years" at bounding box center [532, 548] width 369 height 37
select select "24"
click at [348, 530] on select "less than 1 year 1-3 years 3-5 years 5+ years" at bounding box center [532, 548] width 369 height 37
click at [799, 543] on select "Permanent/Full-time Part-time/Casual Contract Worker Self-Employed Housewife Re…" at bounding box center [924, 548] width 369 height 37
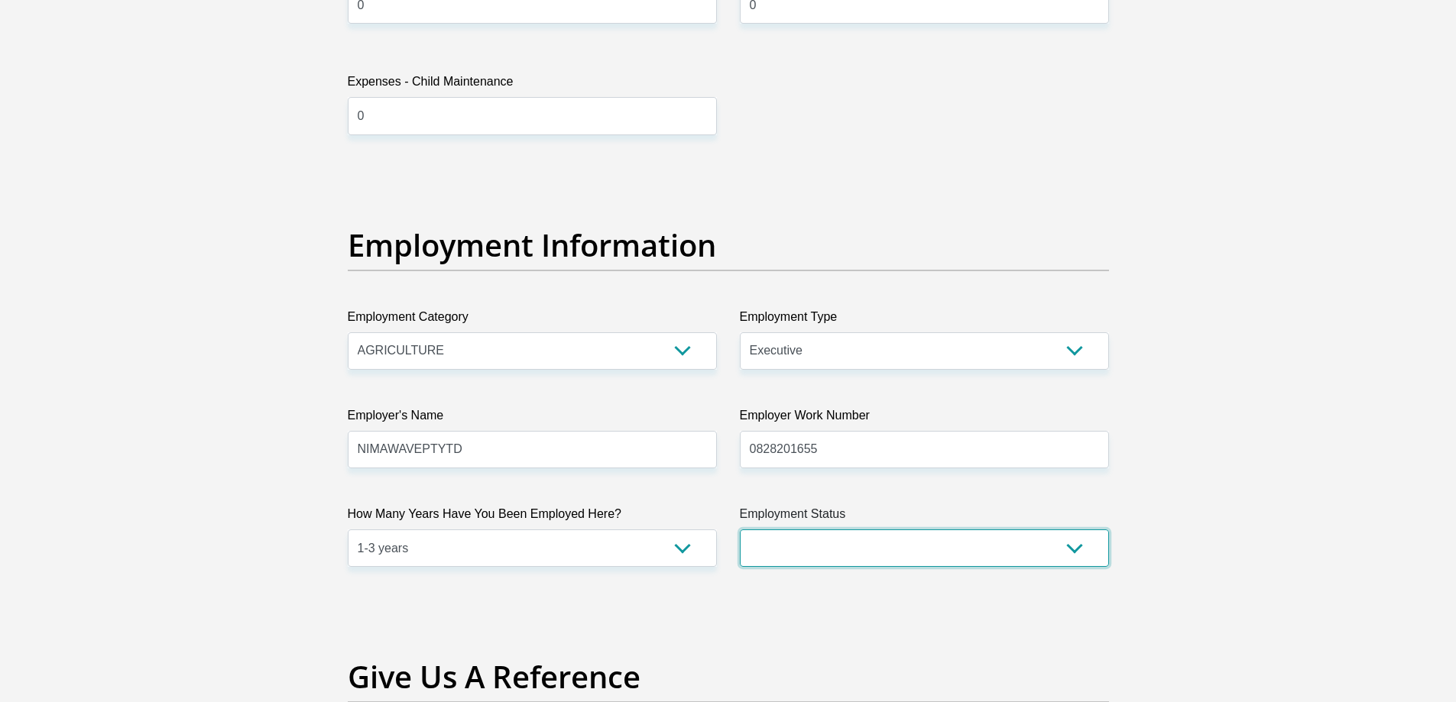
select select "1"
click at [740, 530] on select "Permanent/Full-time Part-time/Casual Contract Worker Self-Employed Housewife Re…" at bounding box center [924, 548] width 369 height 37
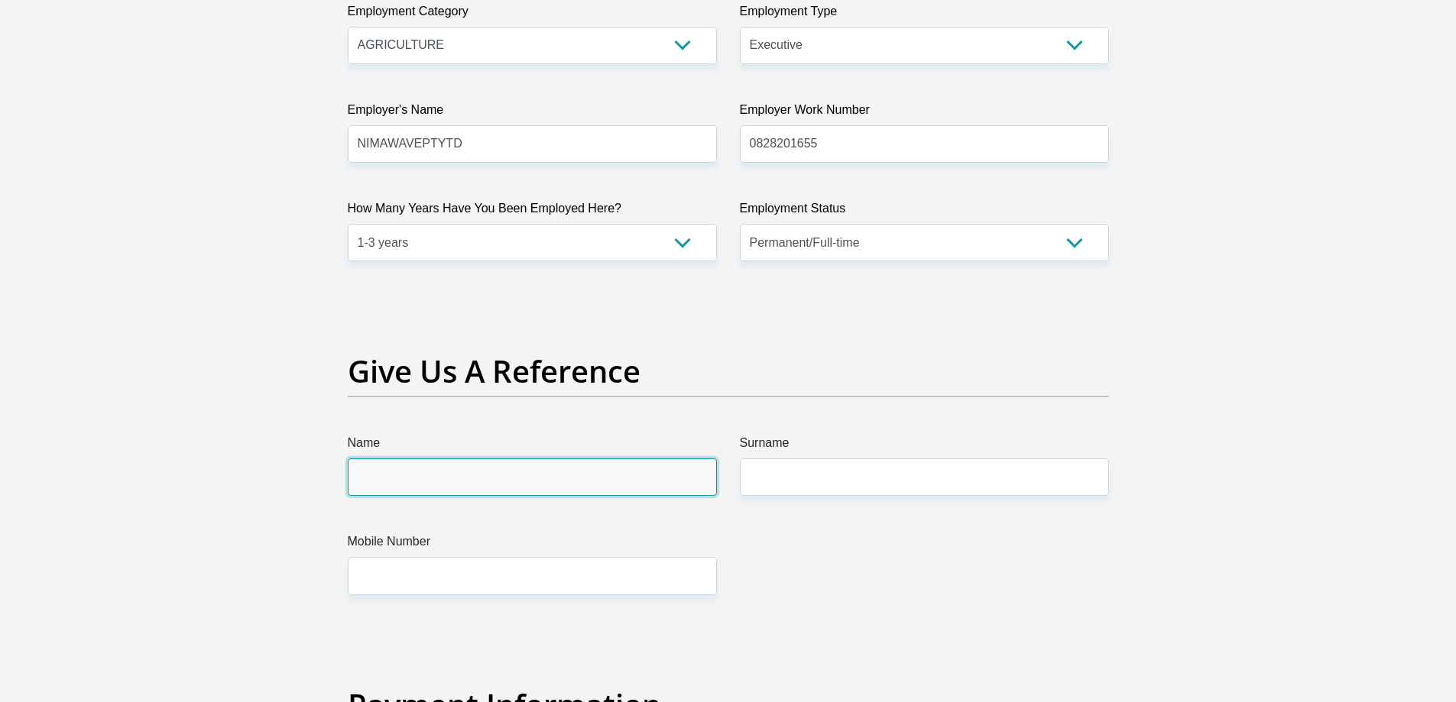
click at [462, 479] on input "Name" at bounding box center [532, 477] width 369 height 37
type input "JONATHAN"
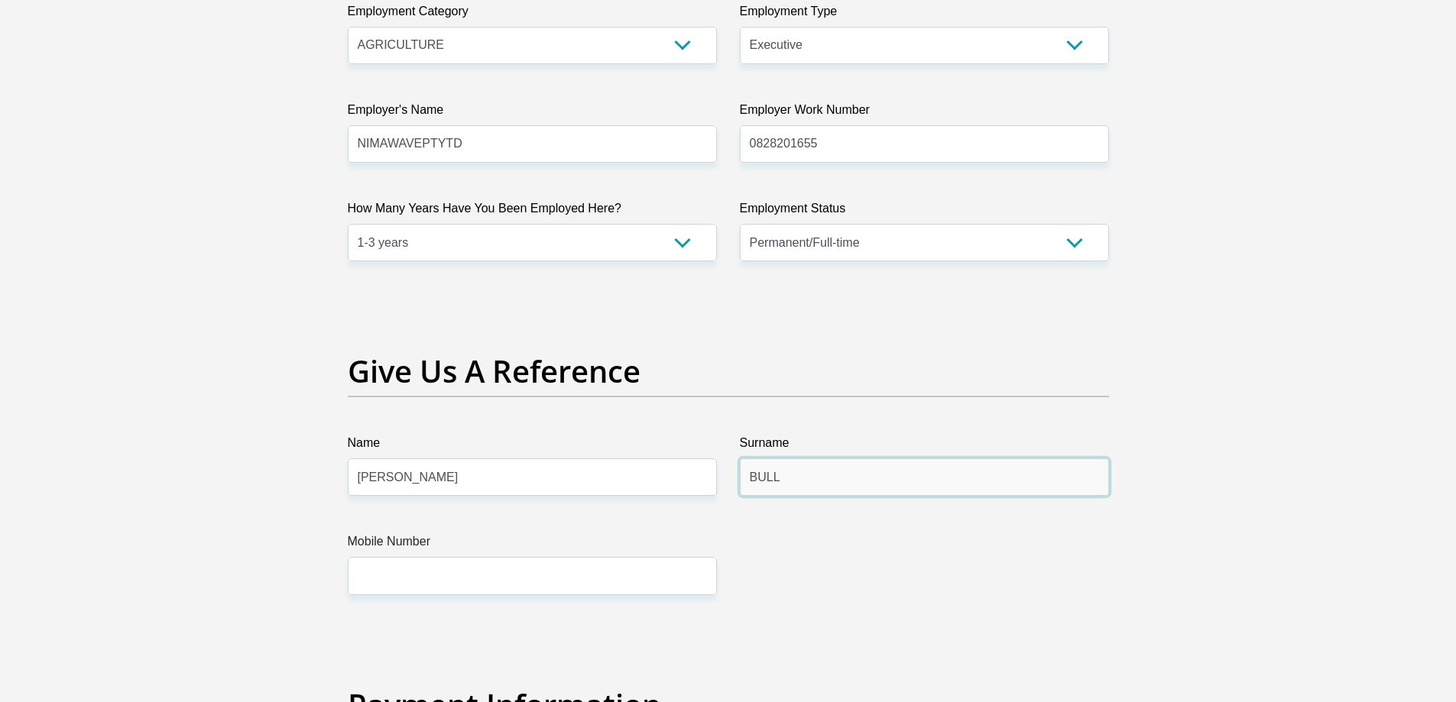
type input "BULL"
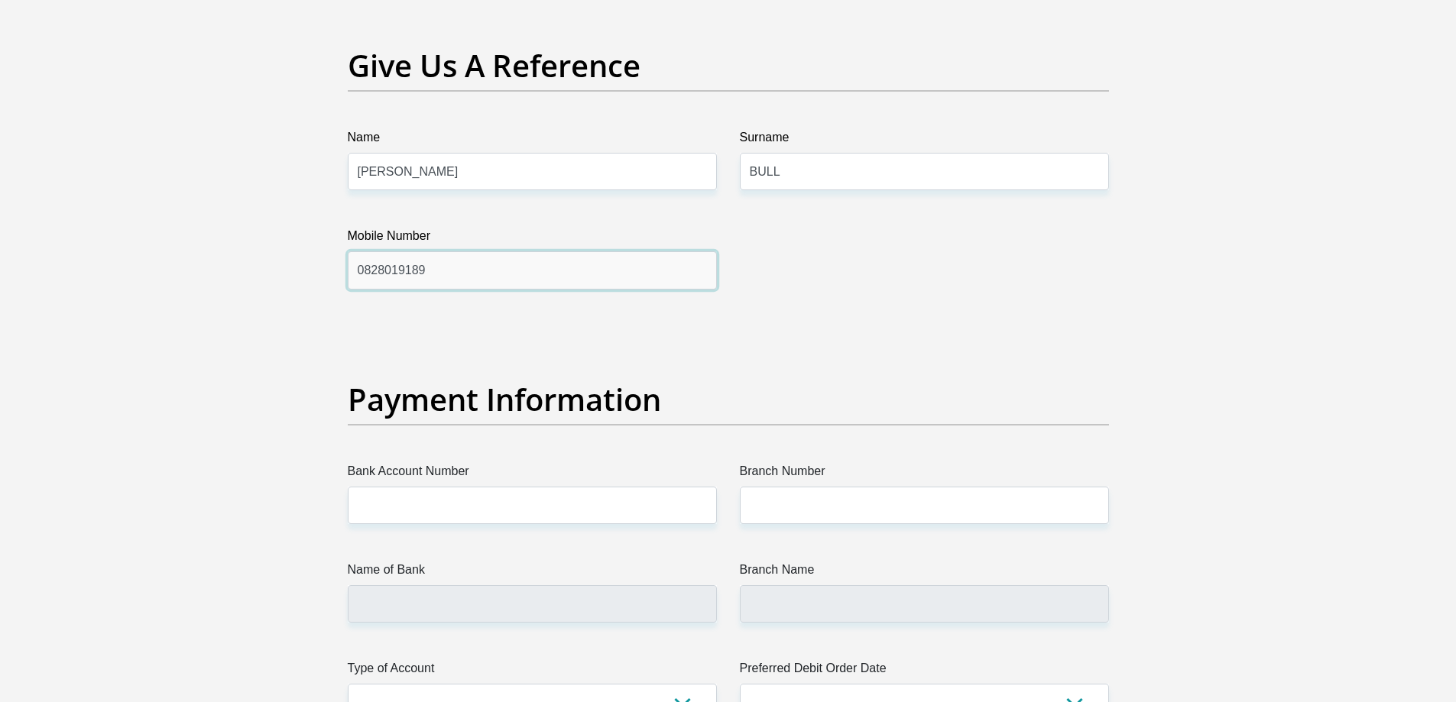
type input "0828019189"
click at [471, 482] on label "Bank Account Number" at bounding box center [532, 474] width 369 height 24
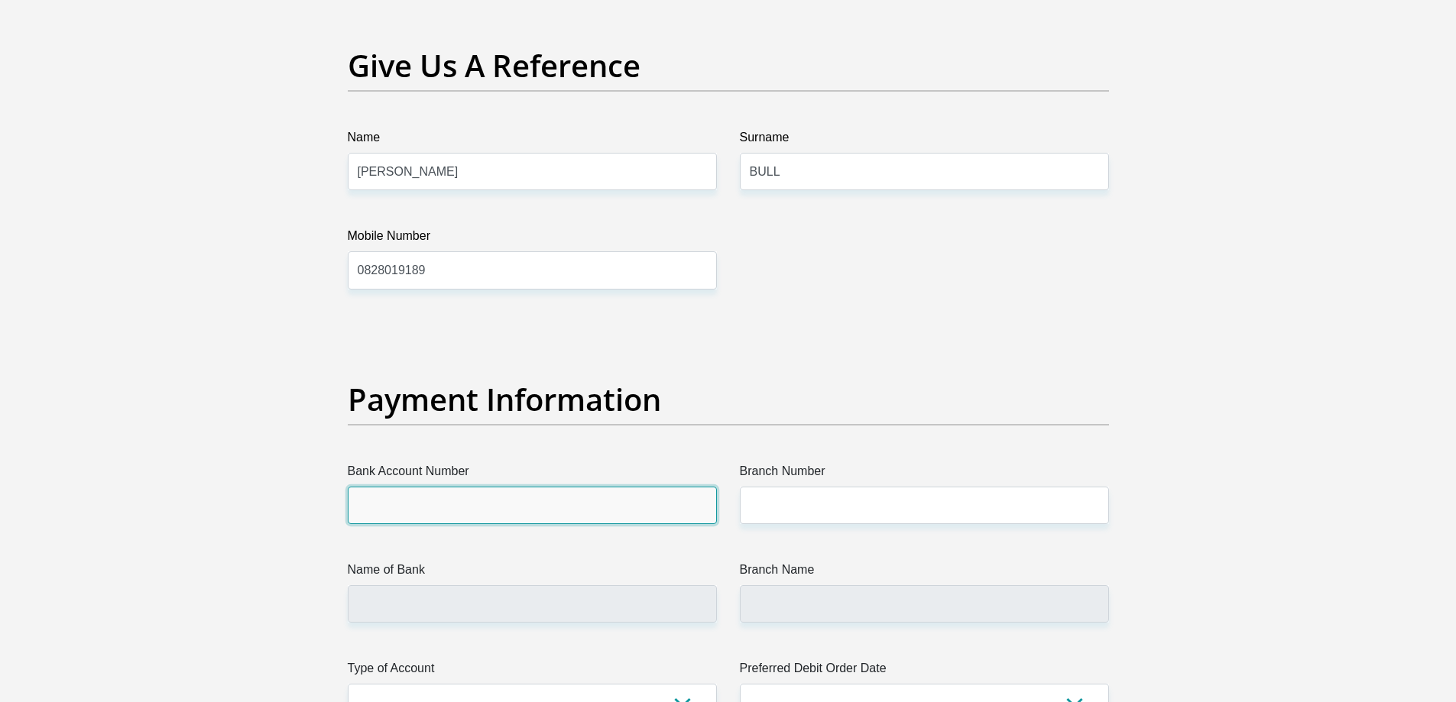
click at [471, 487] on input "Bank Account Number" at bounding box center [532, 505] width 369 height 37
click at [471, 491] on input "Bank Account Number" at bounding box center [532, 505] width 369 height 37
click at [418, 496] on input "Bank Account Number" at bounding box center [532, 505] width 369 height 37
type input "1211480879"
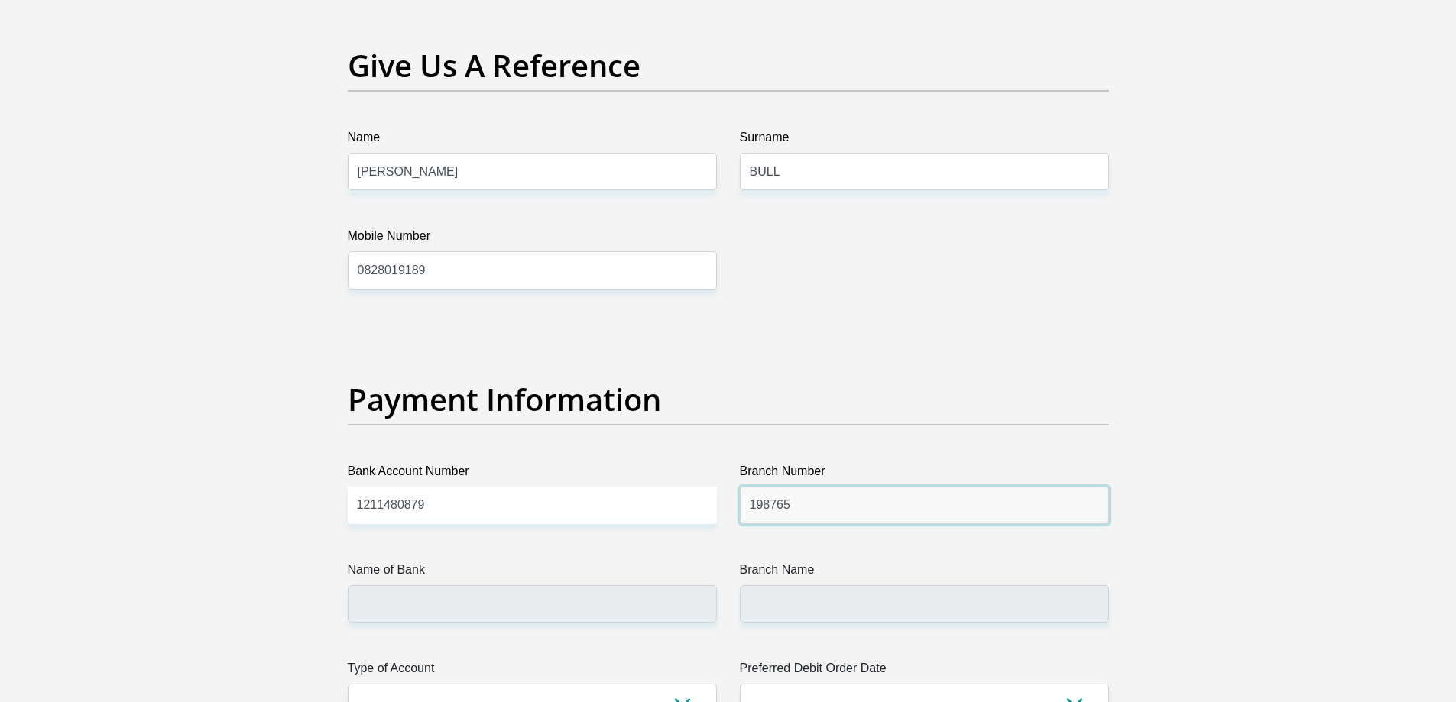
type input "198765"
type input "NEDBANK"
type input "NEDBANK SOUTH AFRICA"
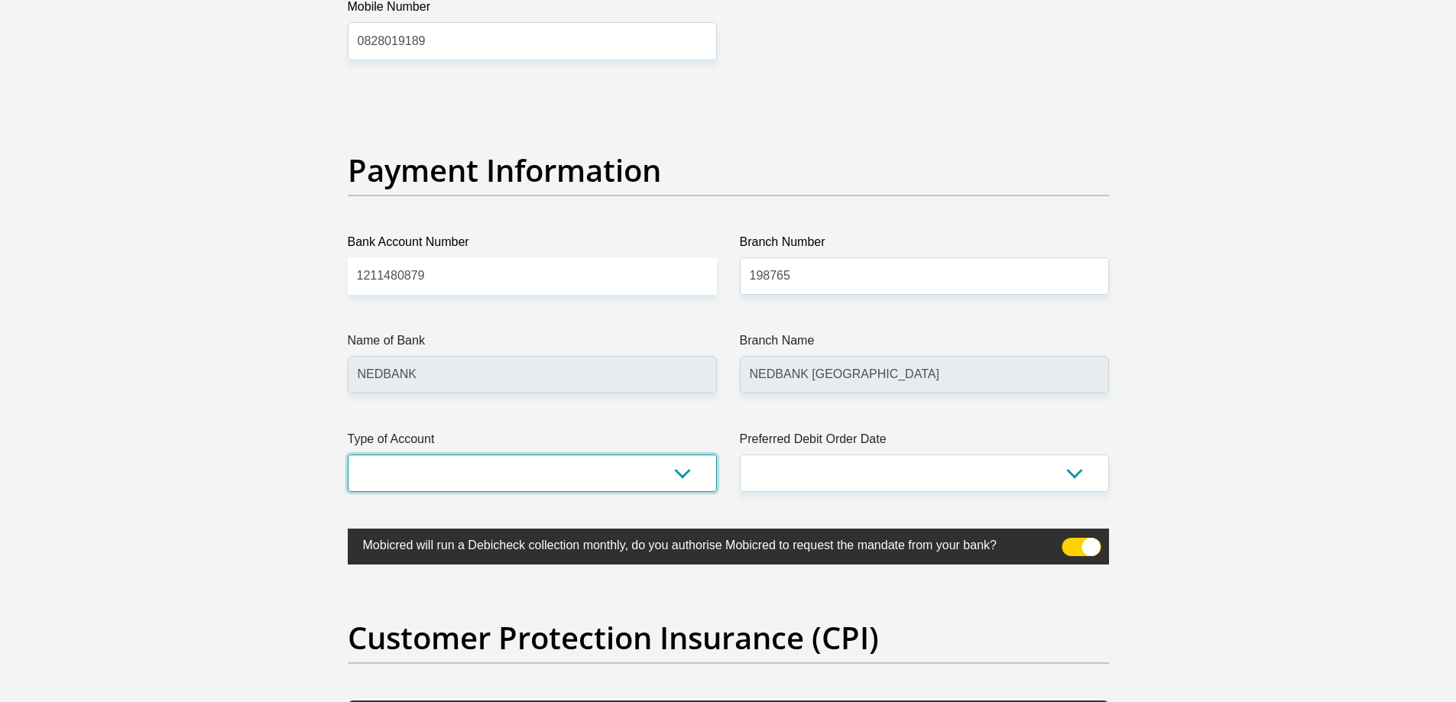
click at [523, 467] on select "Cheque Savings" at bounding box center [532, 473] width 369 height 37
select select "CUR"
click at [348, 455] on select "Cheque Savings" at bounding box center [532, 473] width 369 height 37
click at [845, 474] on select "1st 2nd 3rd 4th 5th 7th 18th 19th 20th 21st 22nd 23rd 24th 25th 26th 27th 28th …" at bounding box center [924, 473] width 369 height 37
select select "25"
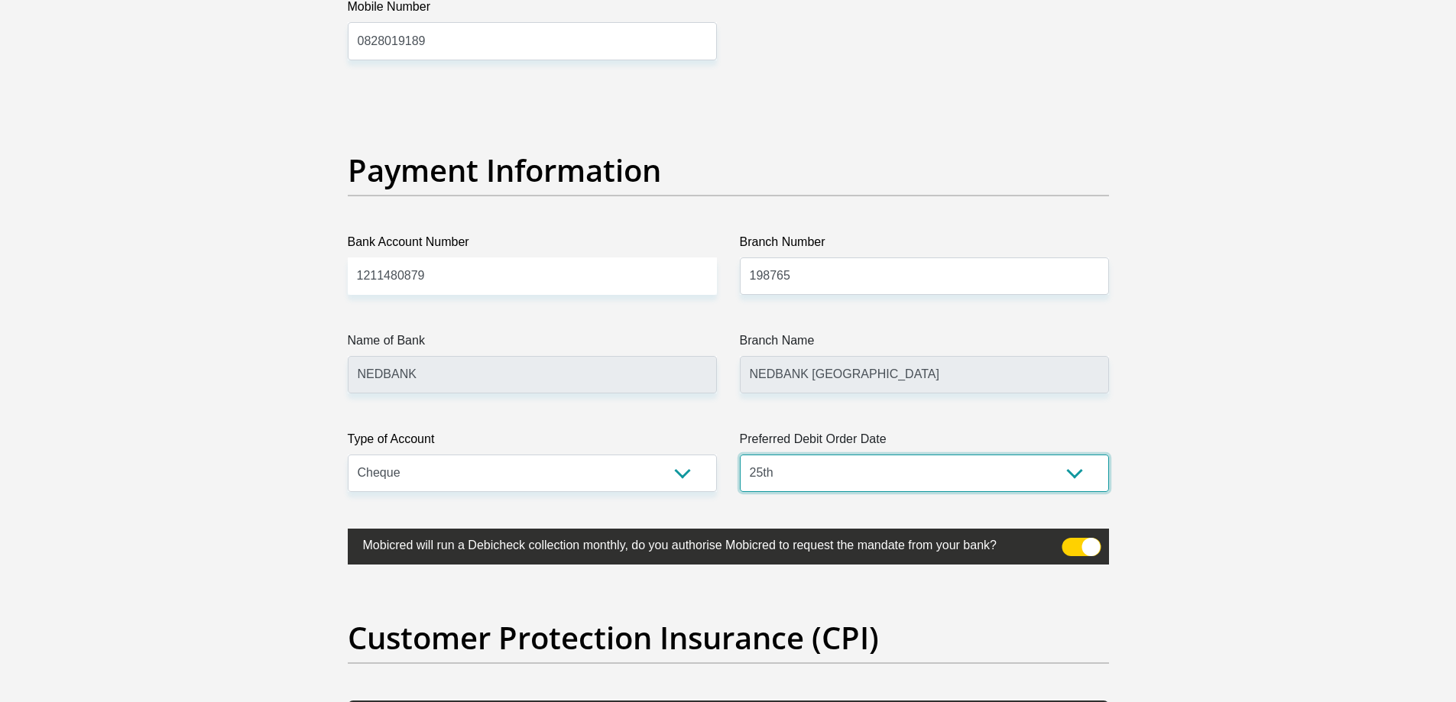
click at [740, 455] on select "1st 2nd 3rd 4th 5th 7th 18th 19th 20th 21st 22nd 23rd 24th 25th 26th 27th 28th …" at bounding box center [924, 473] width 369 height 37
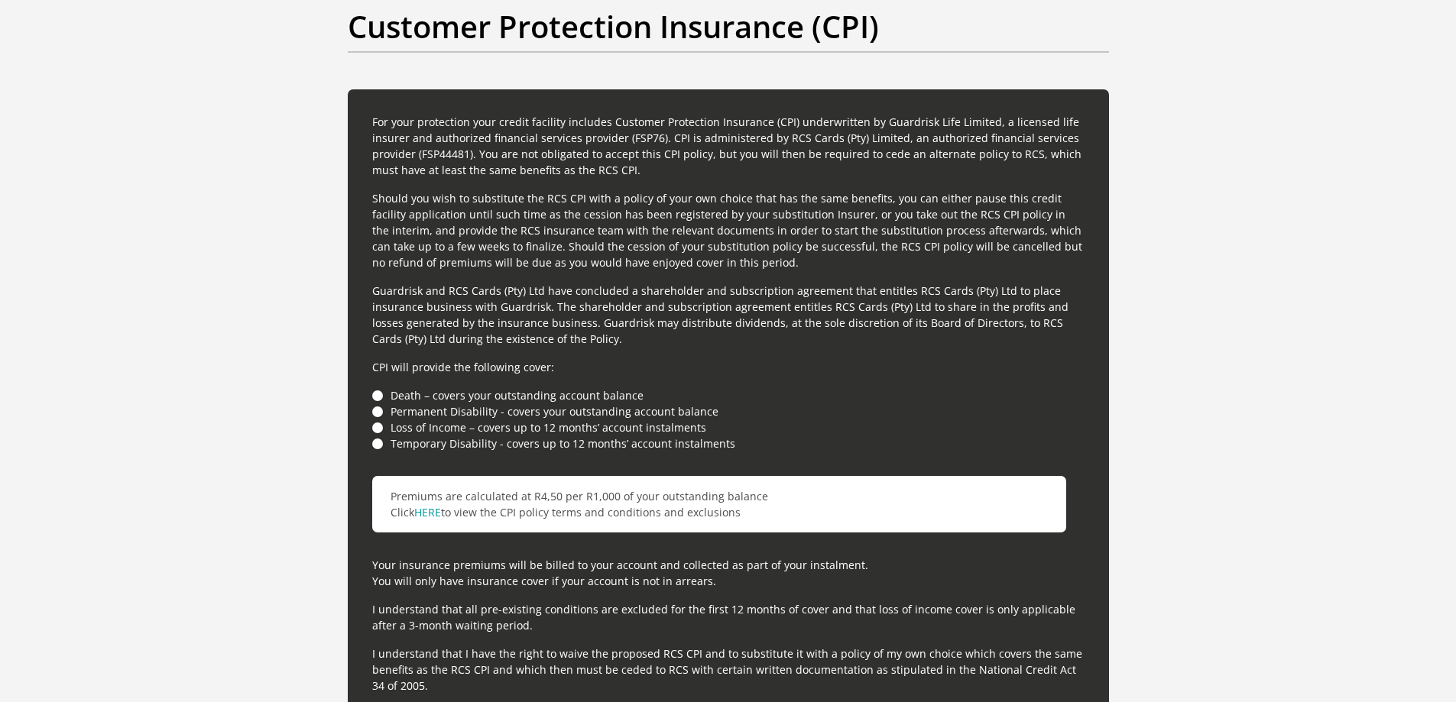
scroll to position [4473, 0]
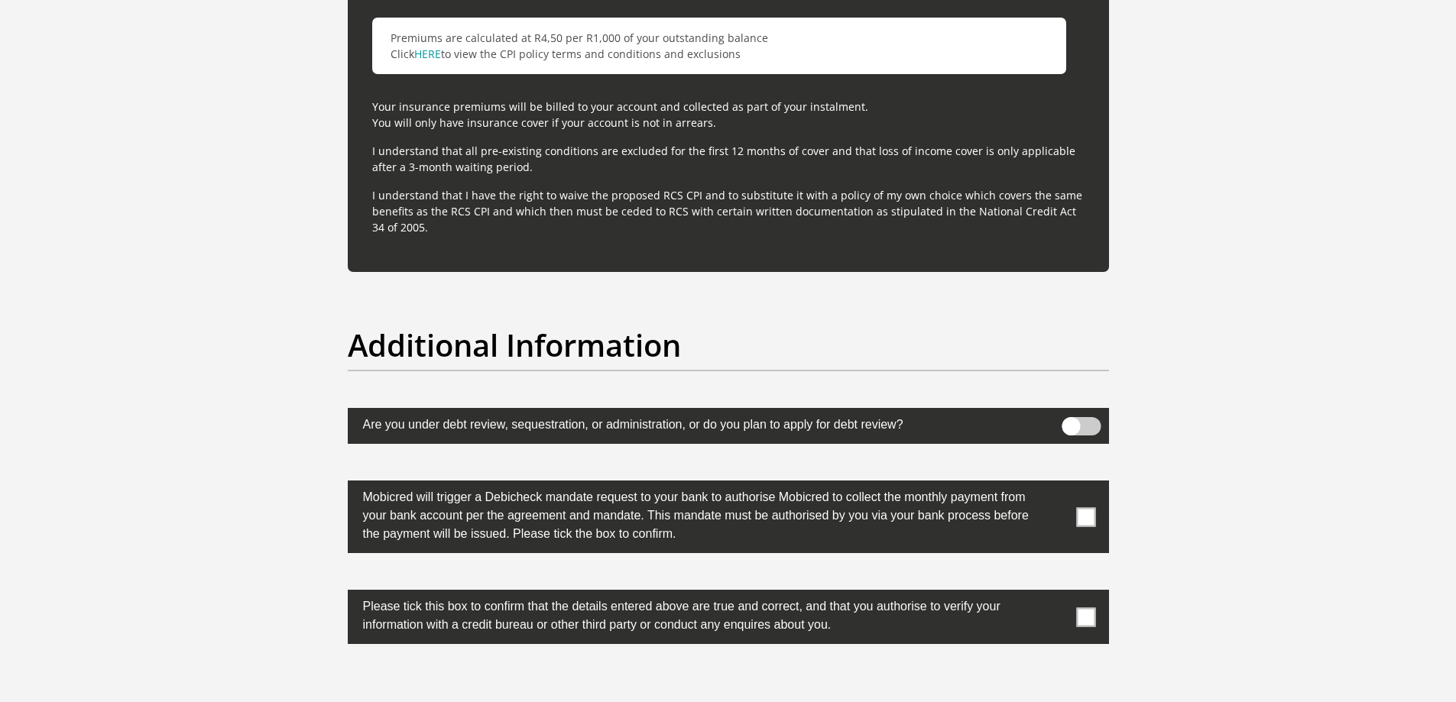
click at [1088, 517] on span at bounding box center [1085, 517] width 19 height 19
click at [1056, 485] on input "checkbox" at bounding box center [1056, 485] width 0 height 0
drag, startPoint x: 1085, startPoint y: 617, endPoint x: 1188, endPoint y: 527, distance: 136.5
click at [1086, 617] on span at bounding box center [1085, 617] width 19 height 19
click at [1056, 594] on input "checkbox" at bounding box center [1056, 594] width 0 height 0
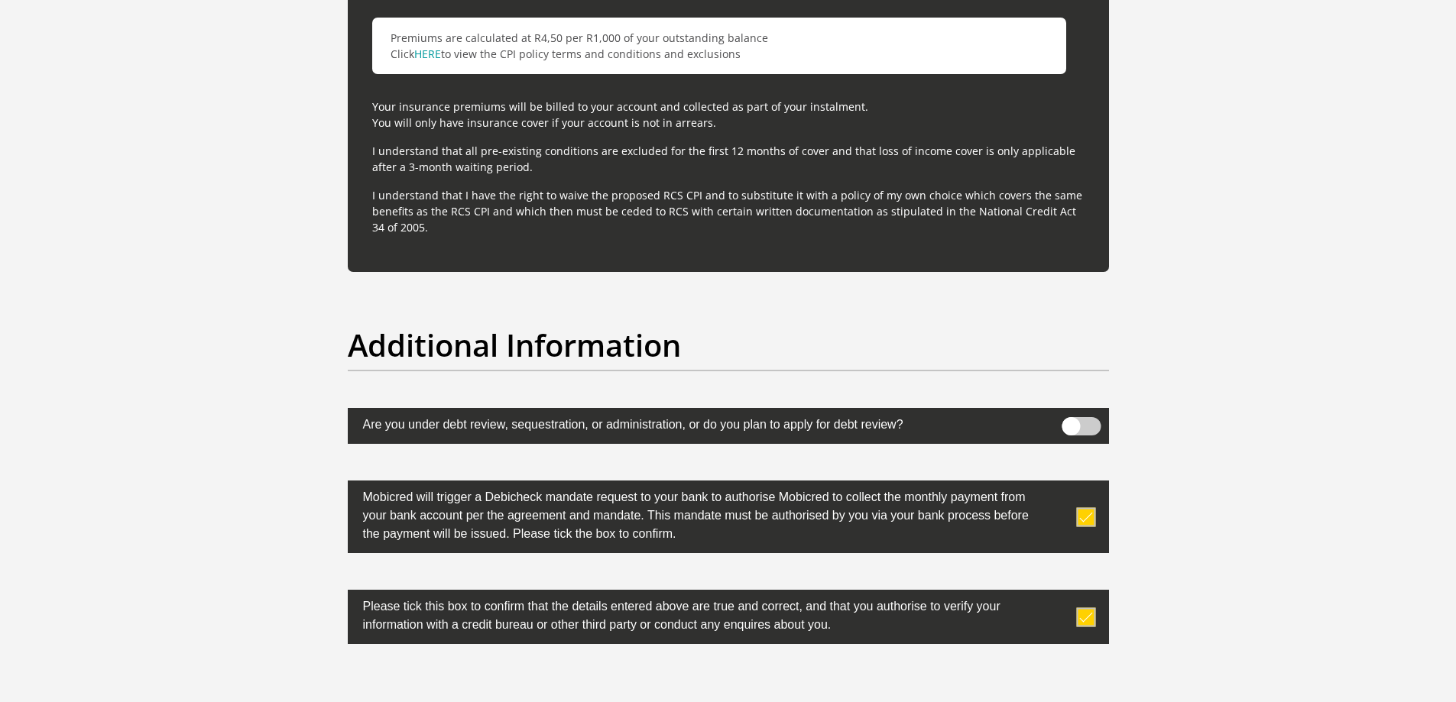
scroll to position [4702, 0]
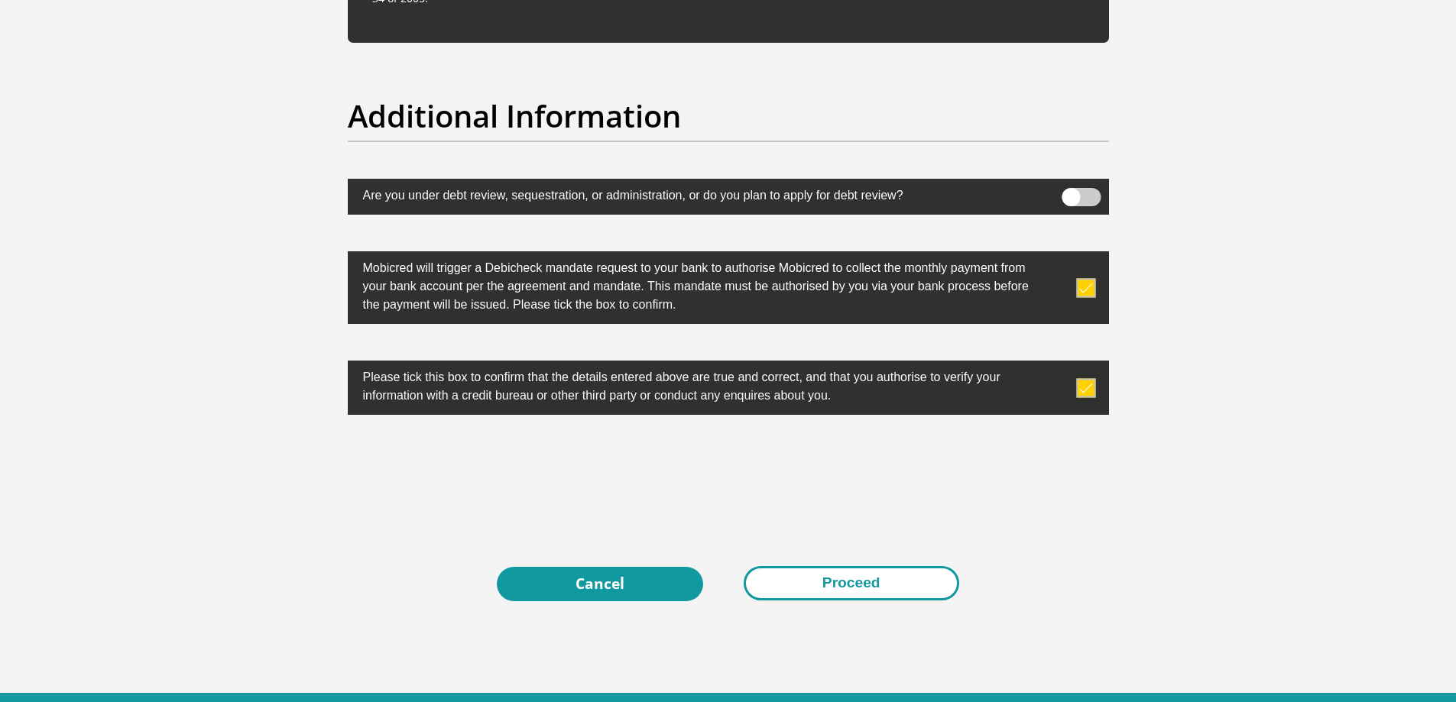
click at [919, 586] on button "Proceed" at bounding box center [852, 583] width 216 height 34
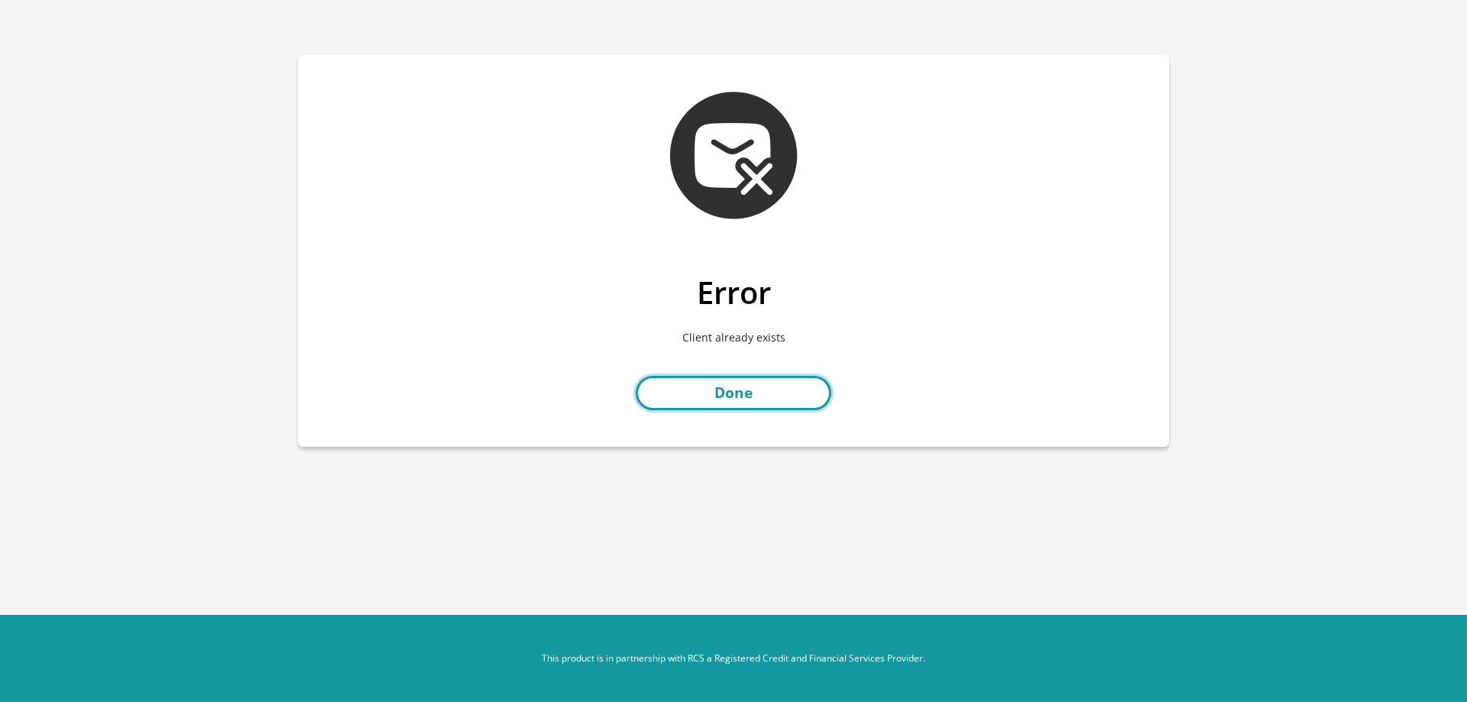
click at [796, 386] on link "Done" at bounding box center [734, 393] width 196 height 34
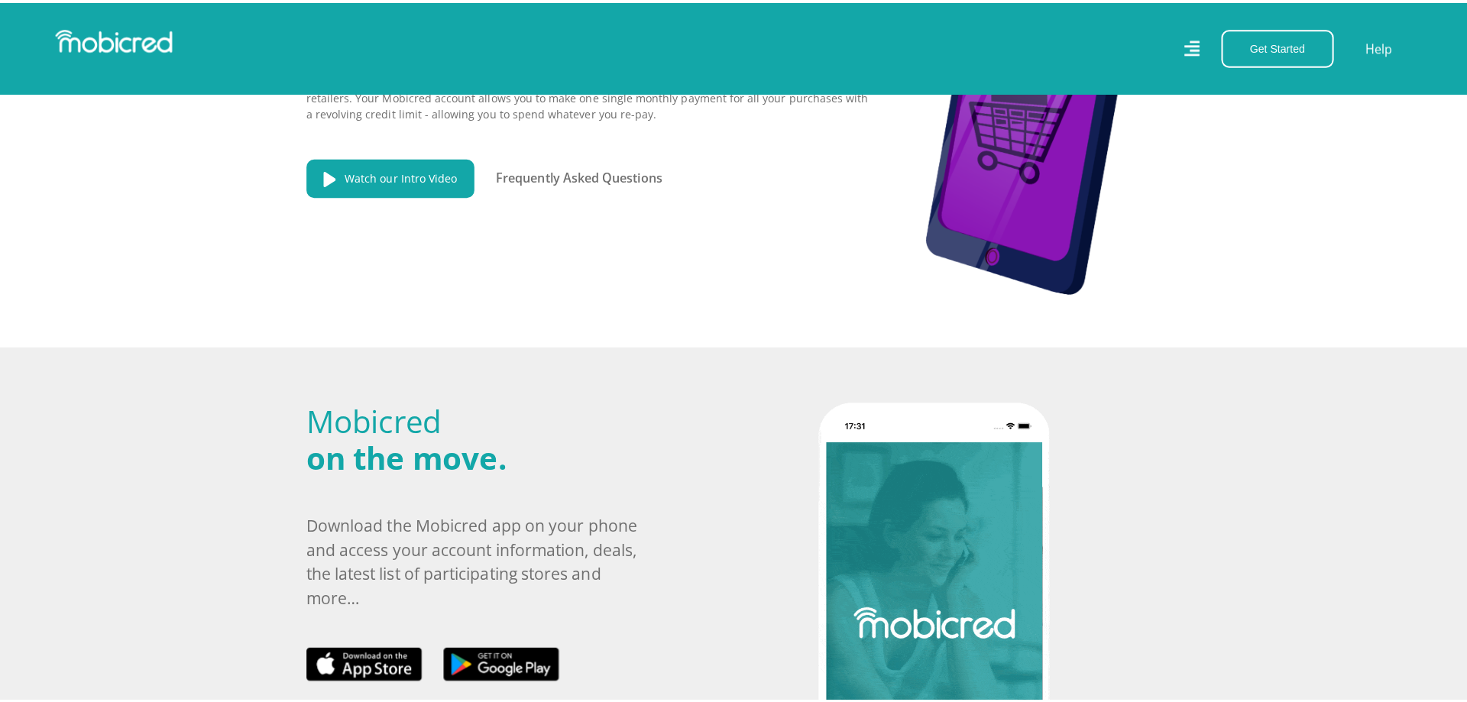
scroll to position [0, 1960]
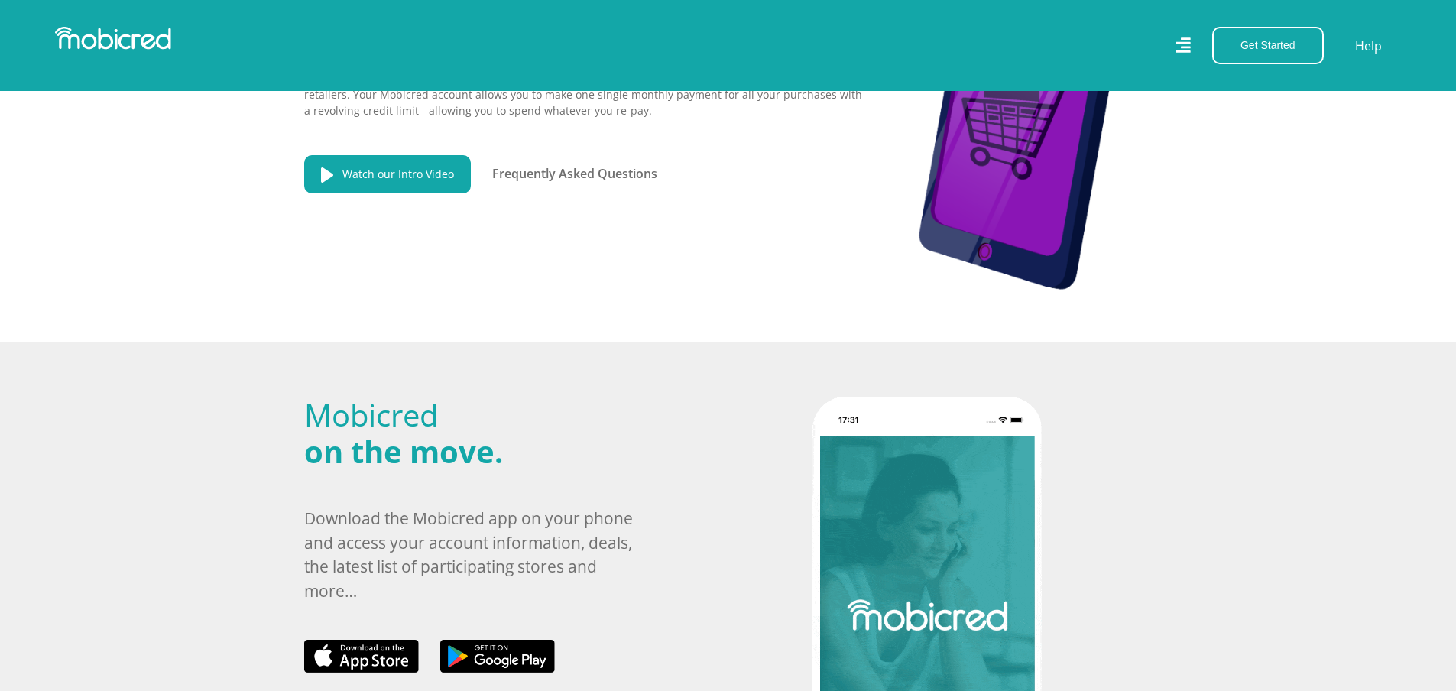
click at [1175, 43] on div "Get Started Open an Account Account Holder Login Help" at bounding box center [1070, 45] width 685 height 37
click at [1184, 48] on icon at bounding box center [1183, 45] width 16 height 16
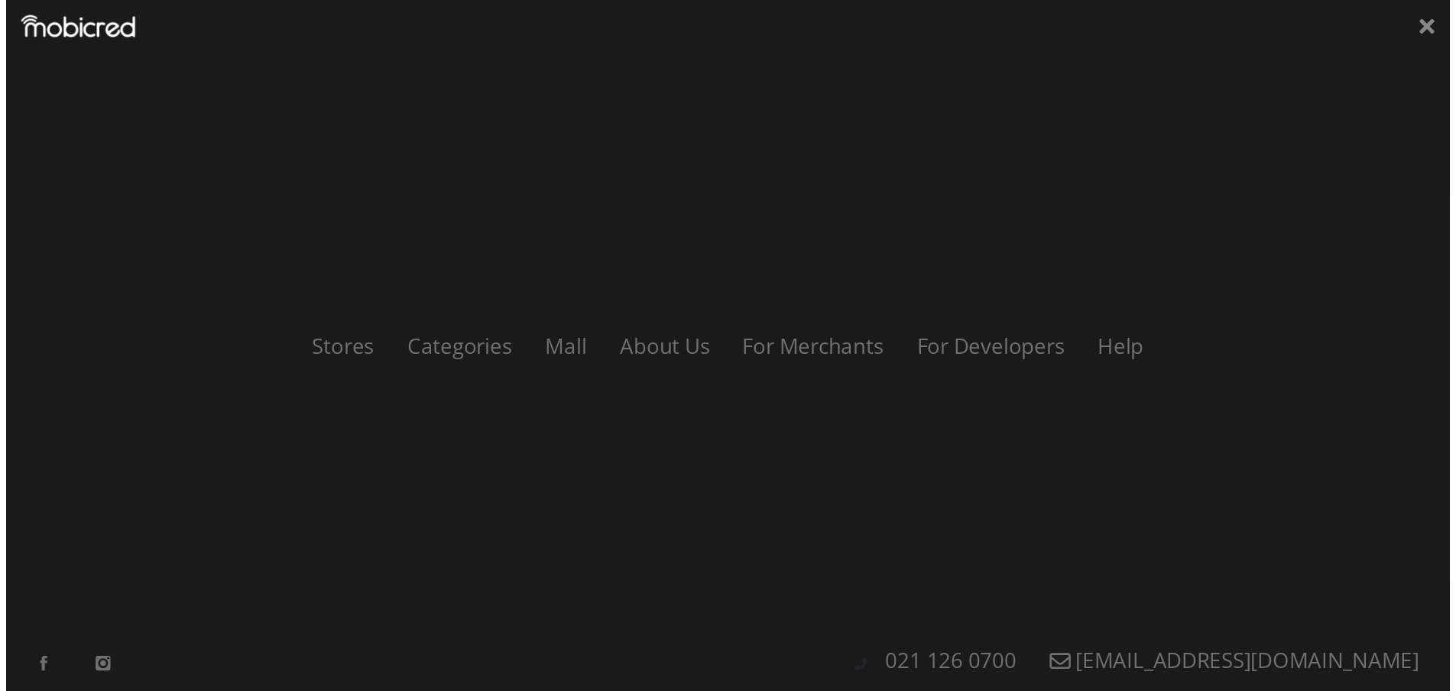
scroll to position [0, 2832]
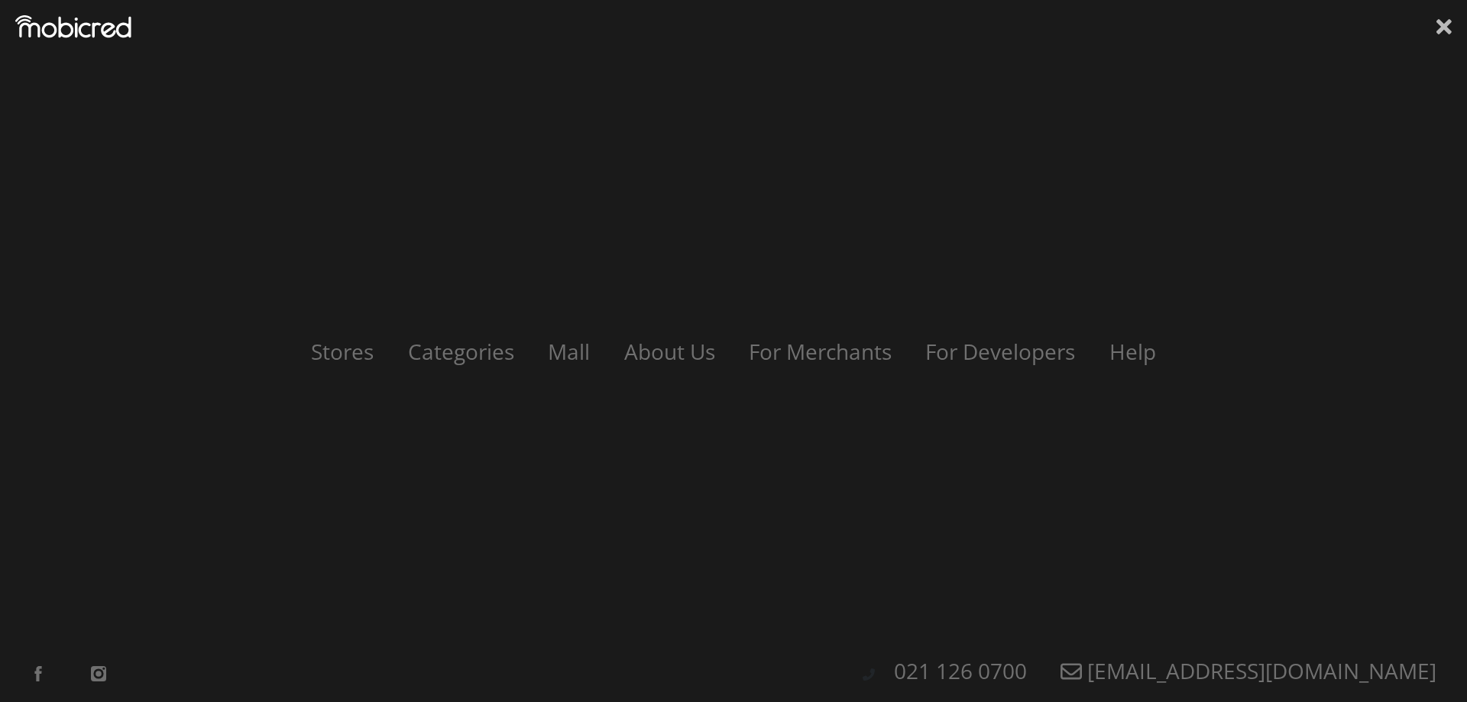
click at [1442, 34] on icon at bounding box center [1444, 26] width 15 height 23
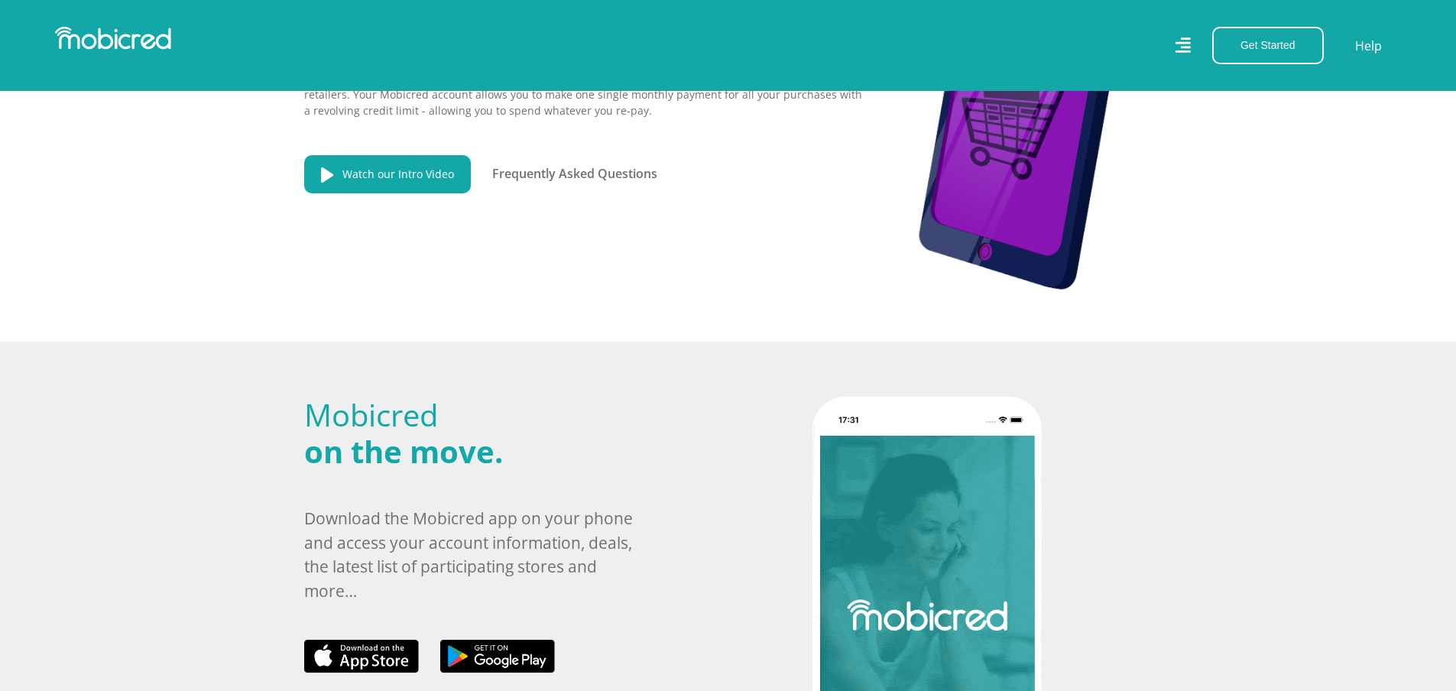
scroll to position [0, 3485]
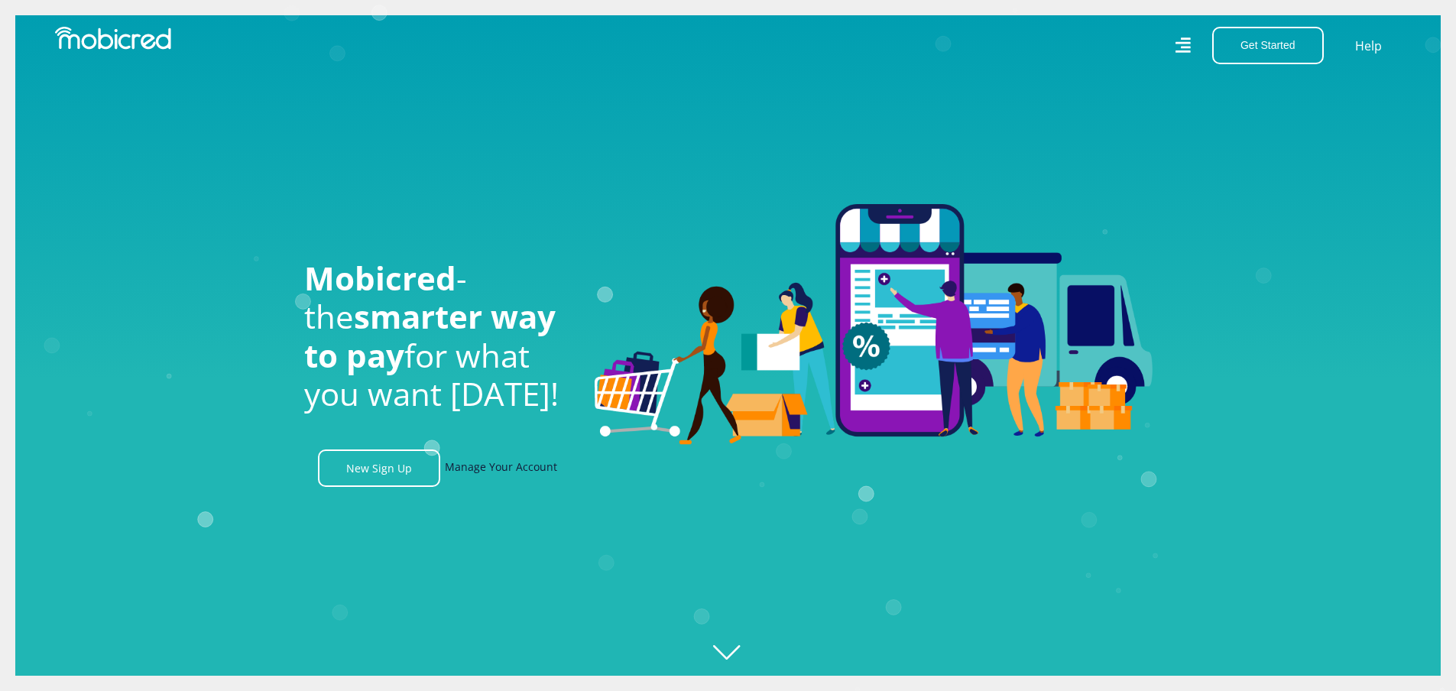
click at [508, 476] on link "Manage Your Account" at bounding box center [501, 467] width 112 height 37
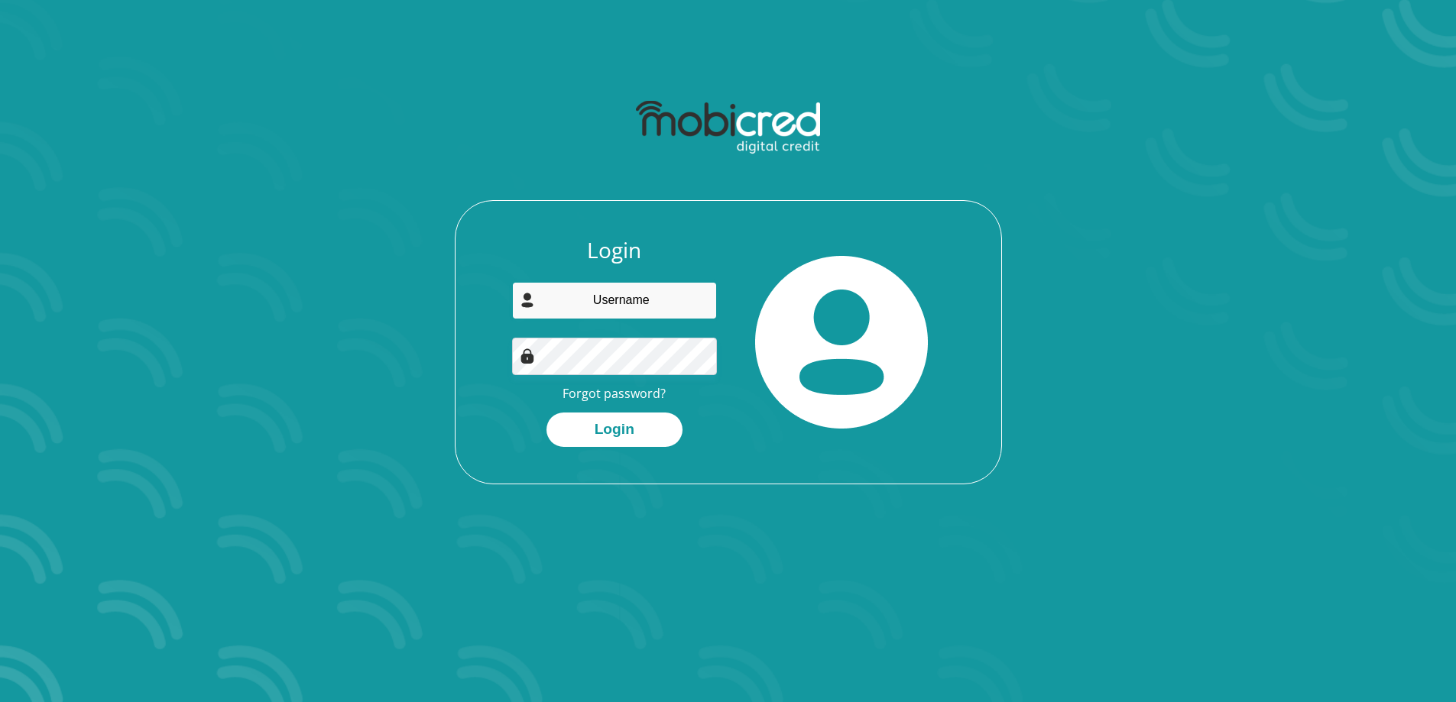
click at [620, 290] on input "email" at bounding box center [614, 300] width 205 height 37
type input "admin@hayters.co.za"
click at [598, 433] on button "Login" at bounding box center [614, 430] width 136 height 34
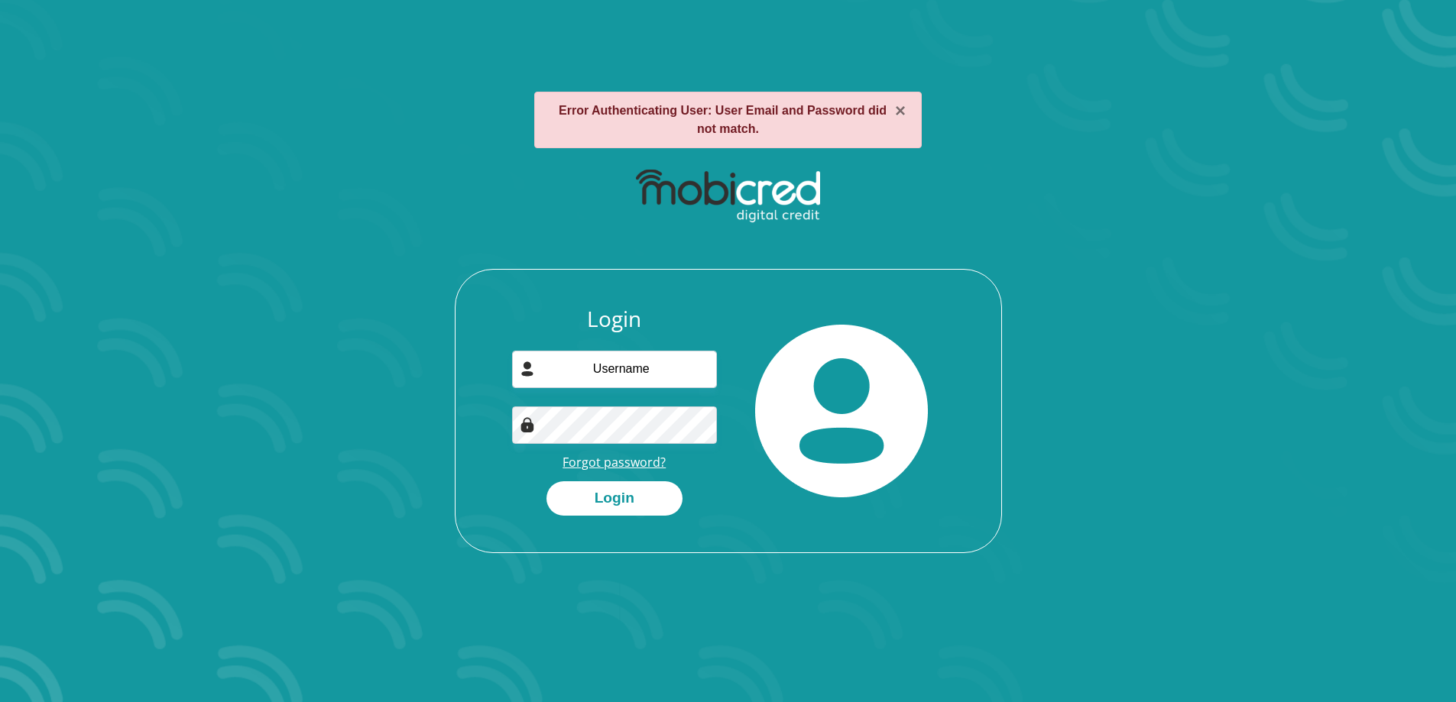
click at [623, 466] on link "Forgot password?" at bounding box center [614, 462] width 103 height 17
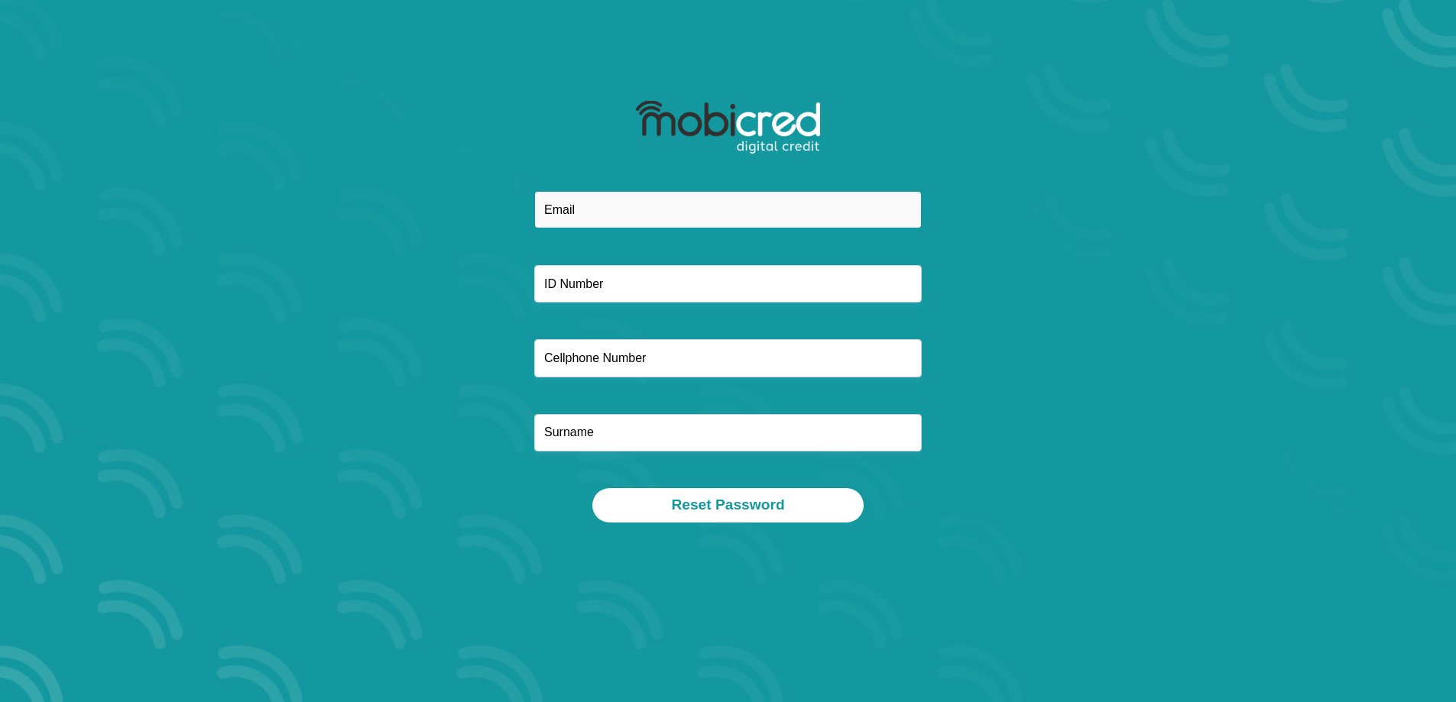
click at [626, 221] on input "email" at bounding box center [728, 209] width 388 height 37
type input "[EMAIL_ADDRESS][DOMAIN_NAME]"
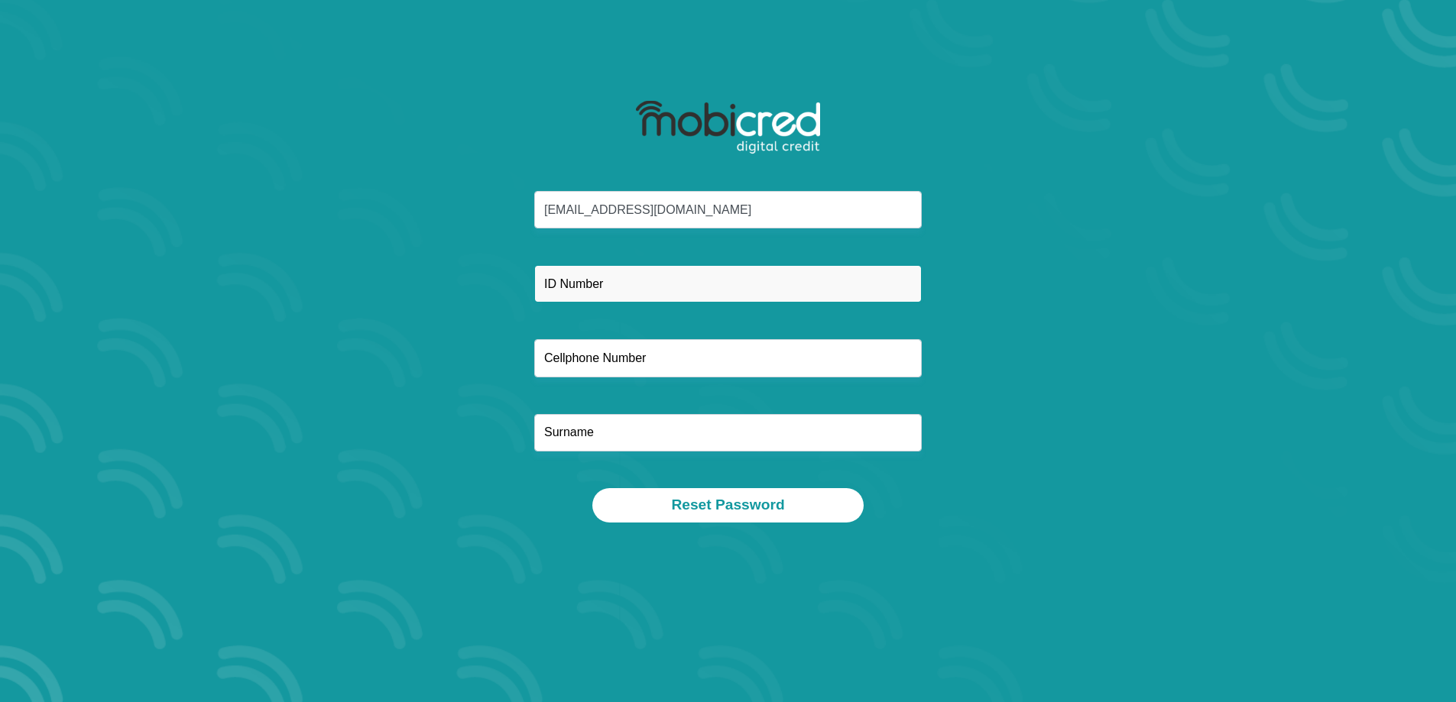
click at [551, 287] on input "text" at bounding box center [728, 283] width 388 height 37
type input "9006230054080"
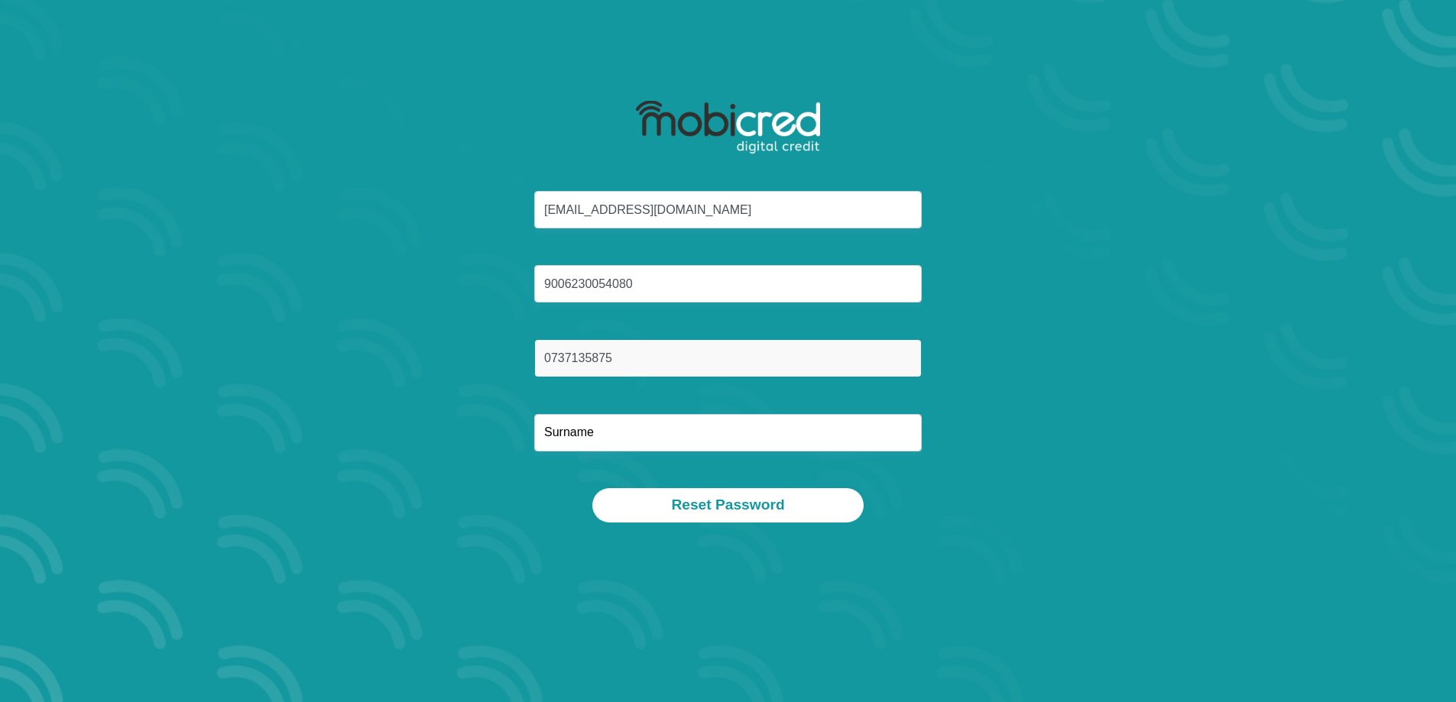
type input "0737135875"
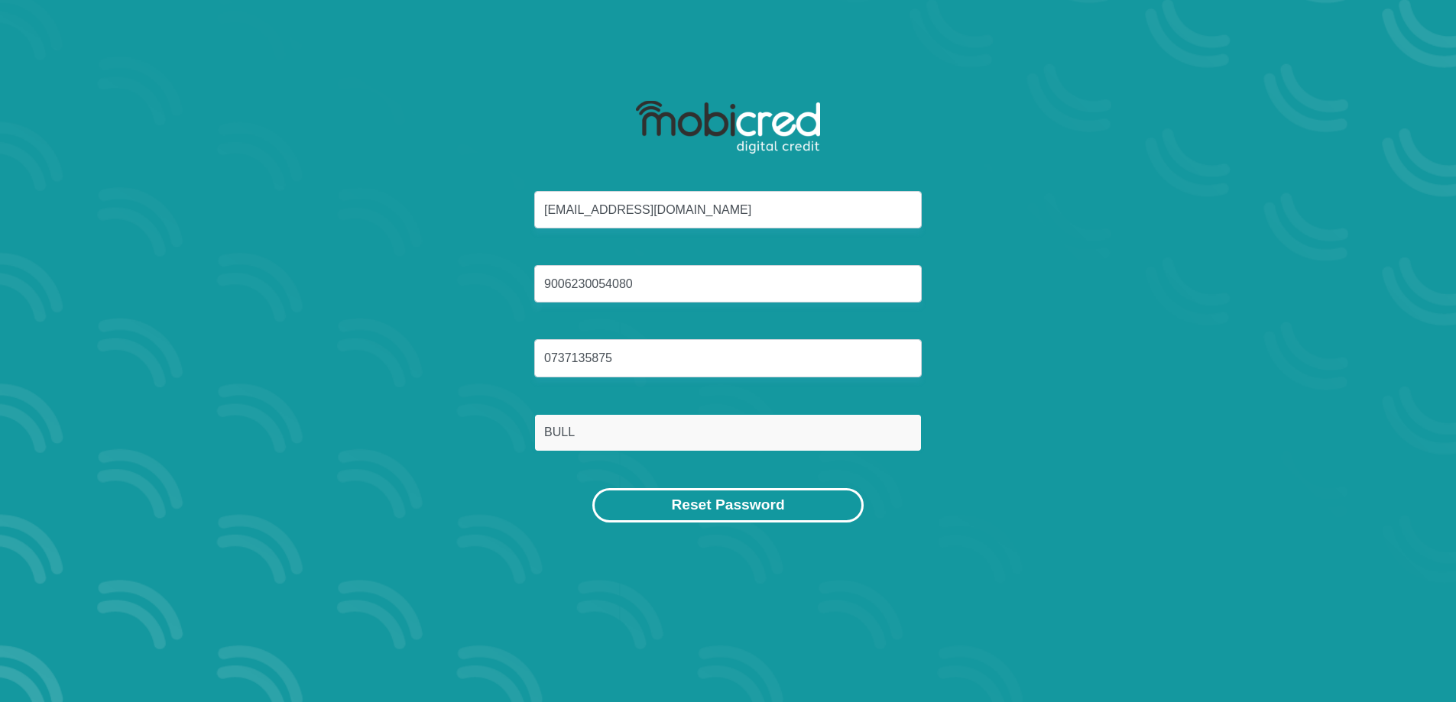
type input "BULL"
click at [837, 498] on button "Reset Password" at bounding box center [727, 505] width 271 height 34
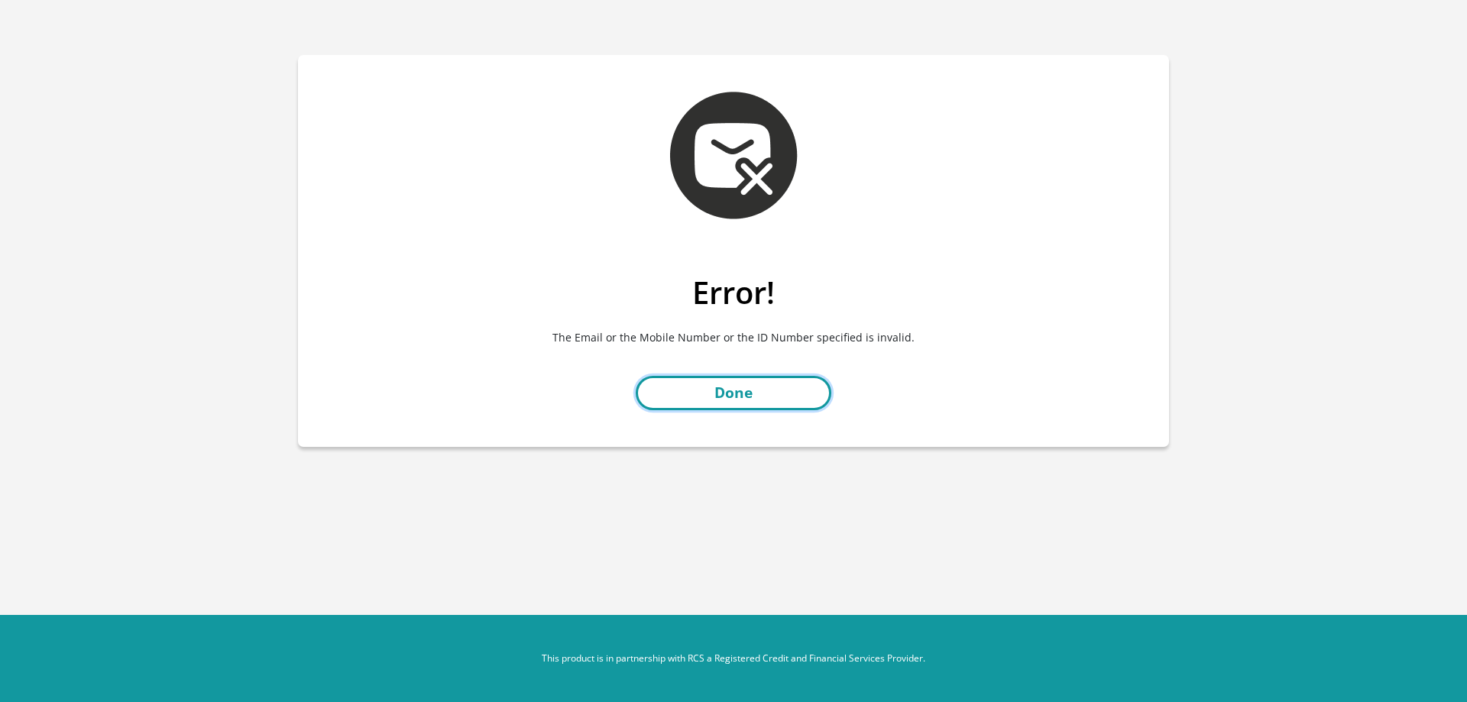
click at [718, 391] on link "Done" at bounding box center [734, 393] width 196 height 34
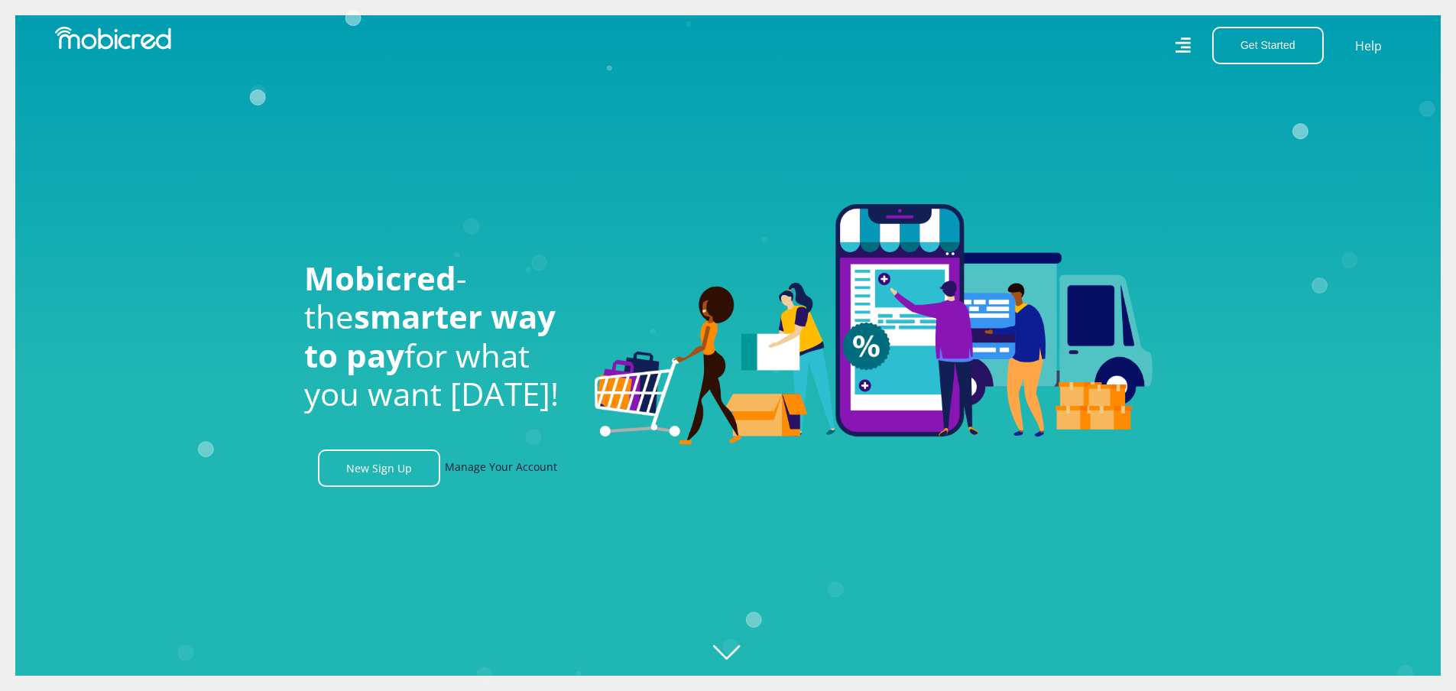
click at [511, 467] on link "Manage Your Account" at bounding box center [501, 467] width 112 height 37
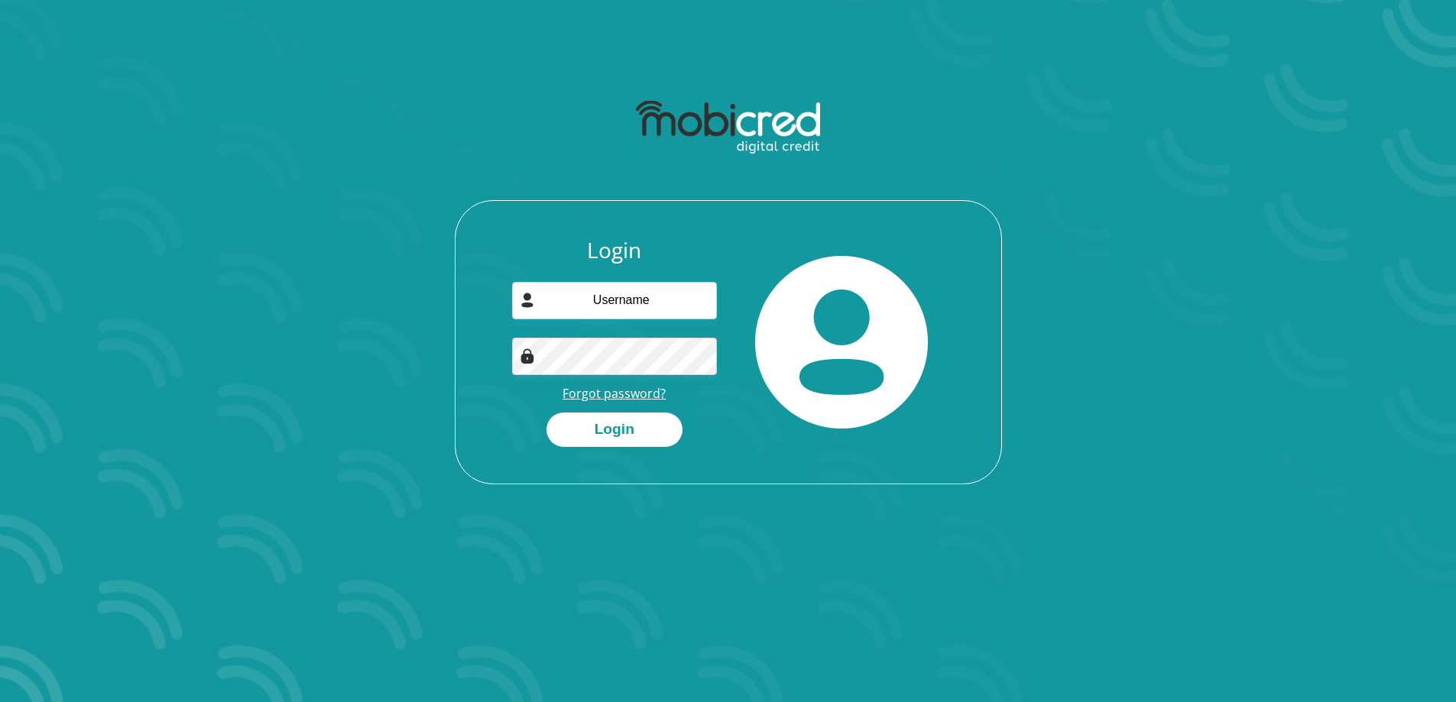
click at [617, 395] on link "Forgot password?" at bounding box center [614, 393] width 103 height 17
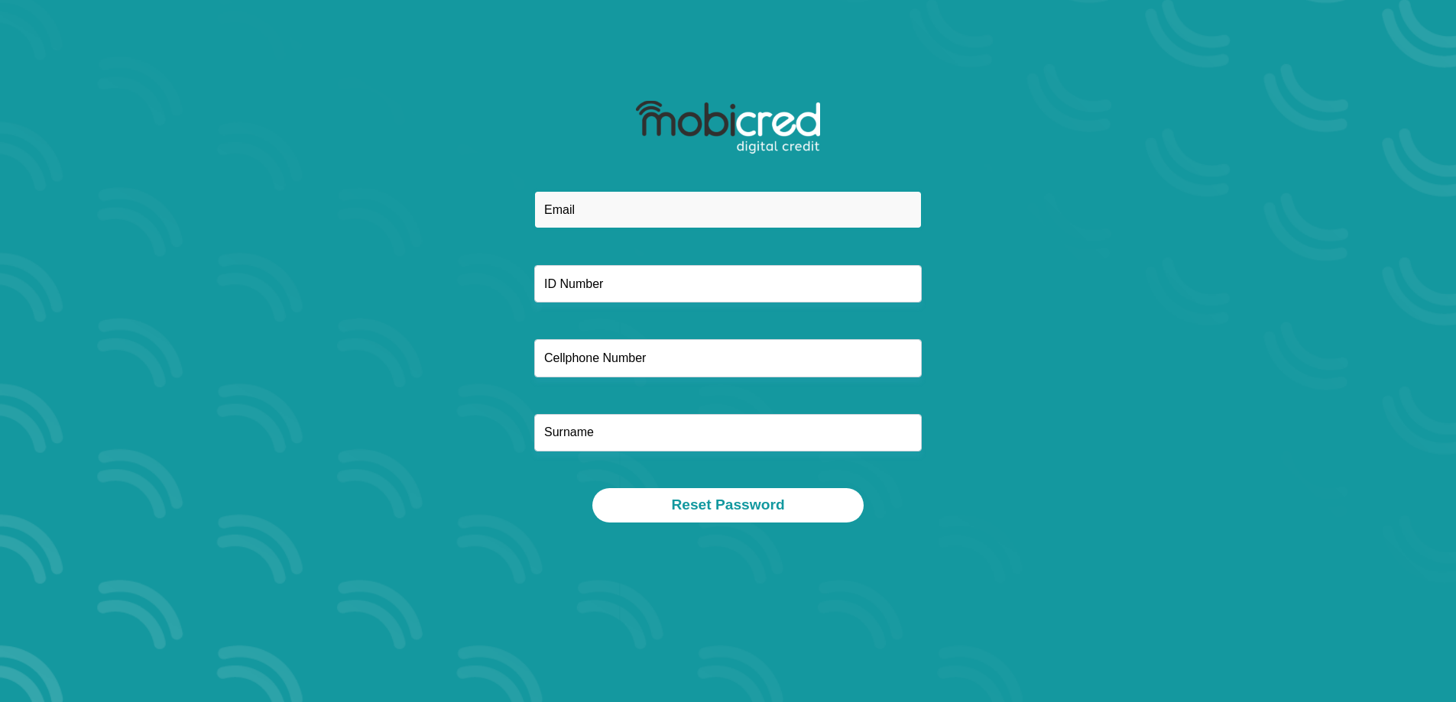
click at [636, 216] on input "email" at bounding box center [728, 209] width 388 height 37
type input "jarmaneryn5@gmail.coM"
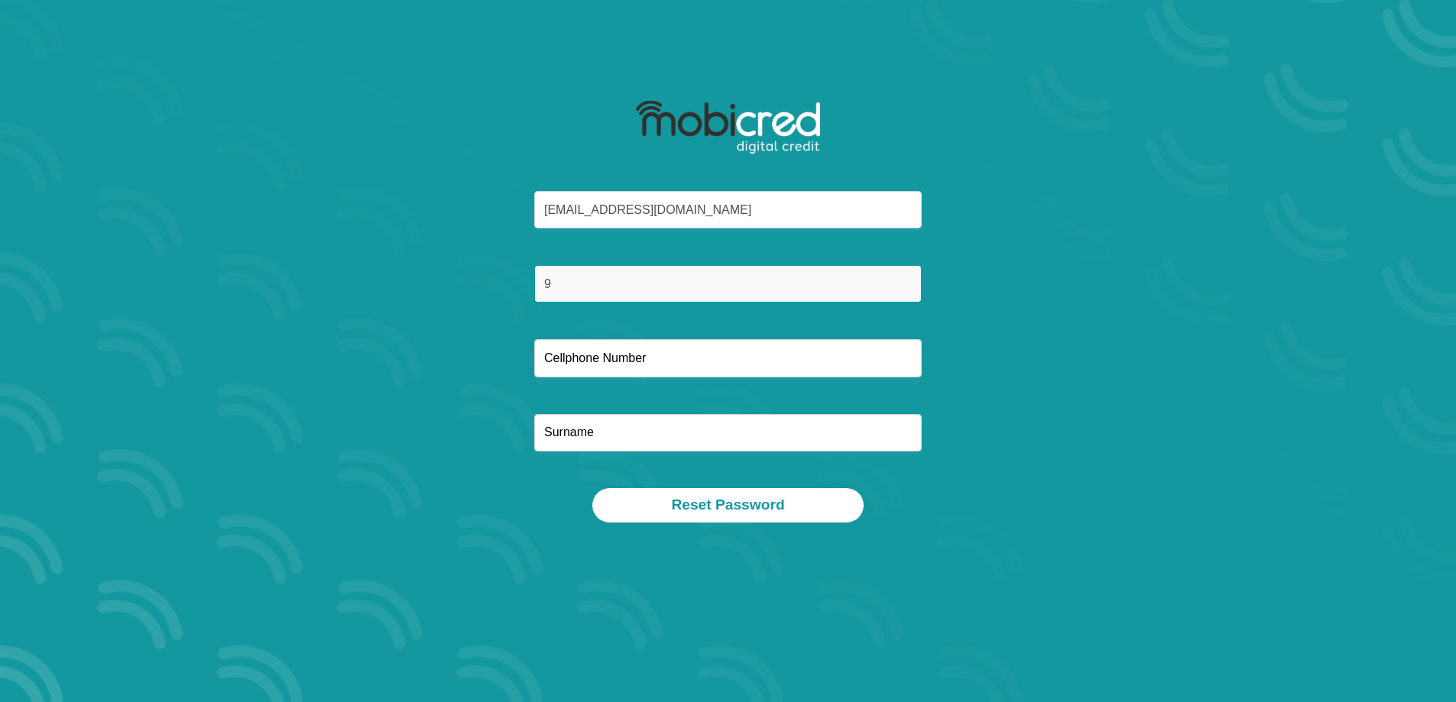
type input "9"
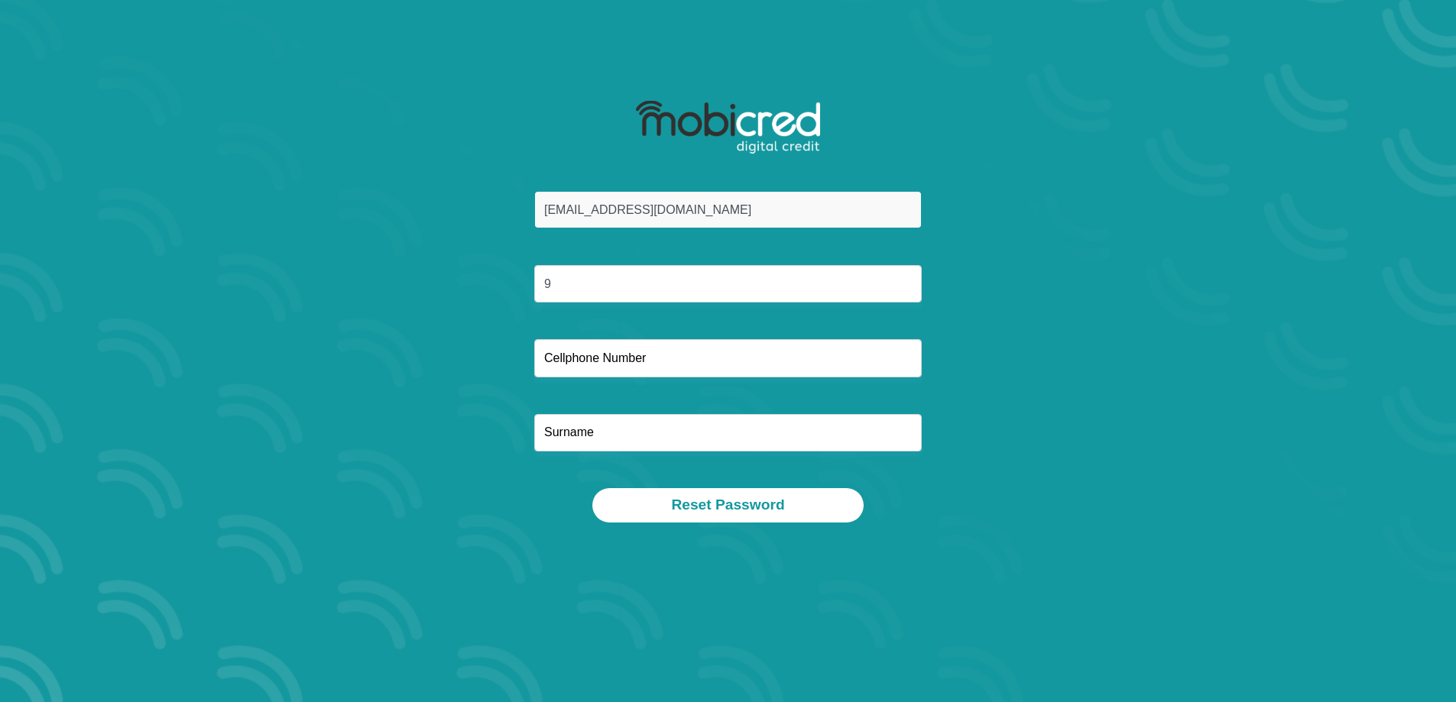
click at [745, 205] on input "jarmaneryn5@gmail.coM" at bounding box center [728, 209] width 388 height 37
type input "jarmaneryn5@gmail.com"
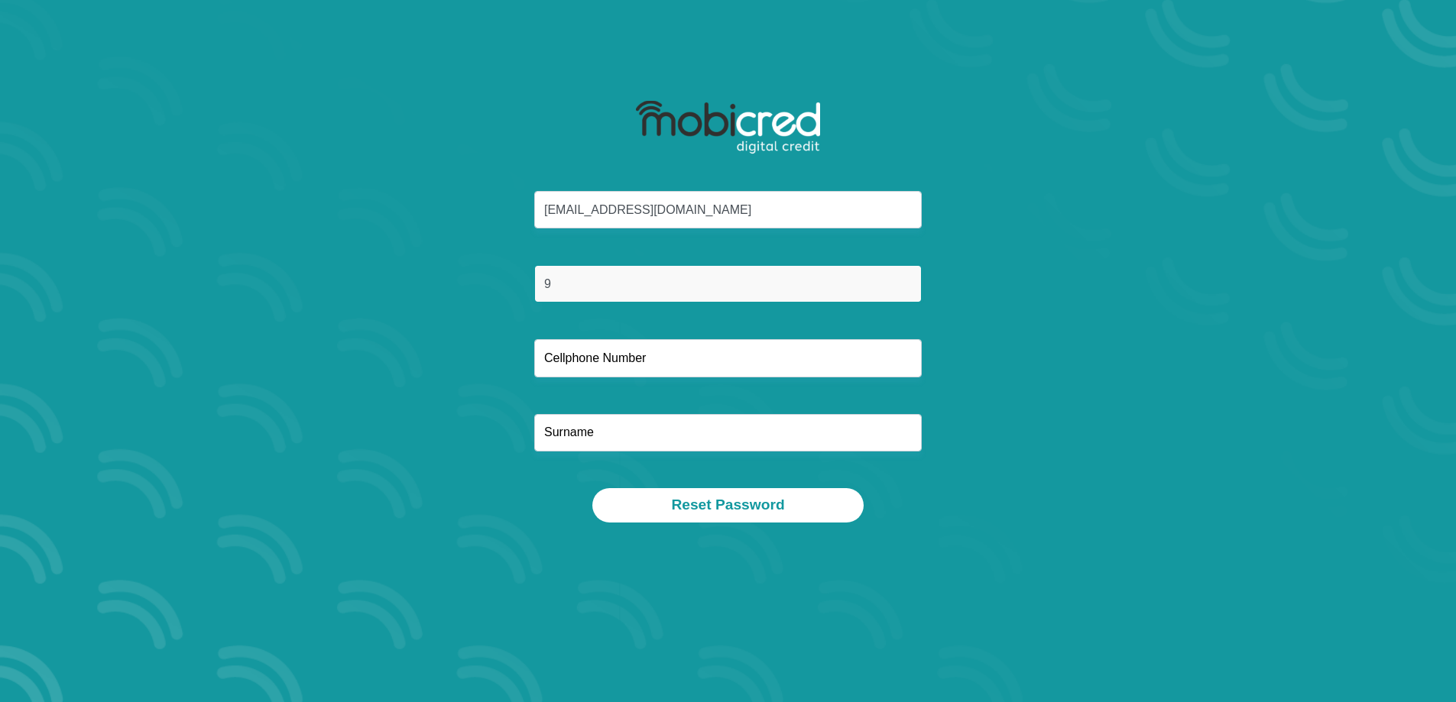
click at [572, 284] on input "9" at bounding box center [728, 283] width 388 height 37
type input "9006230054080"
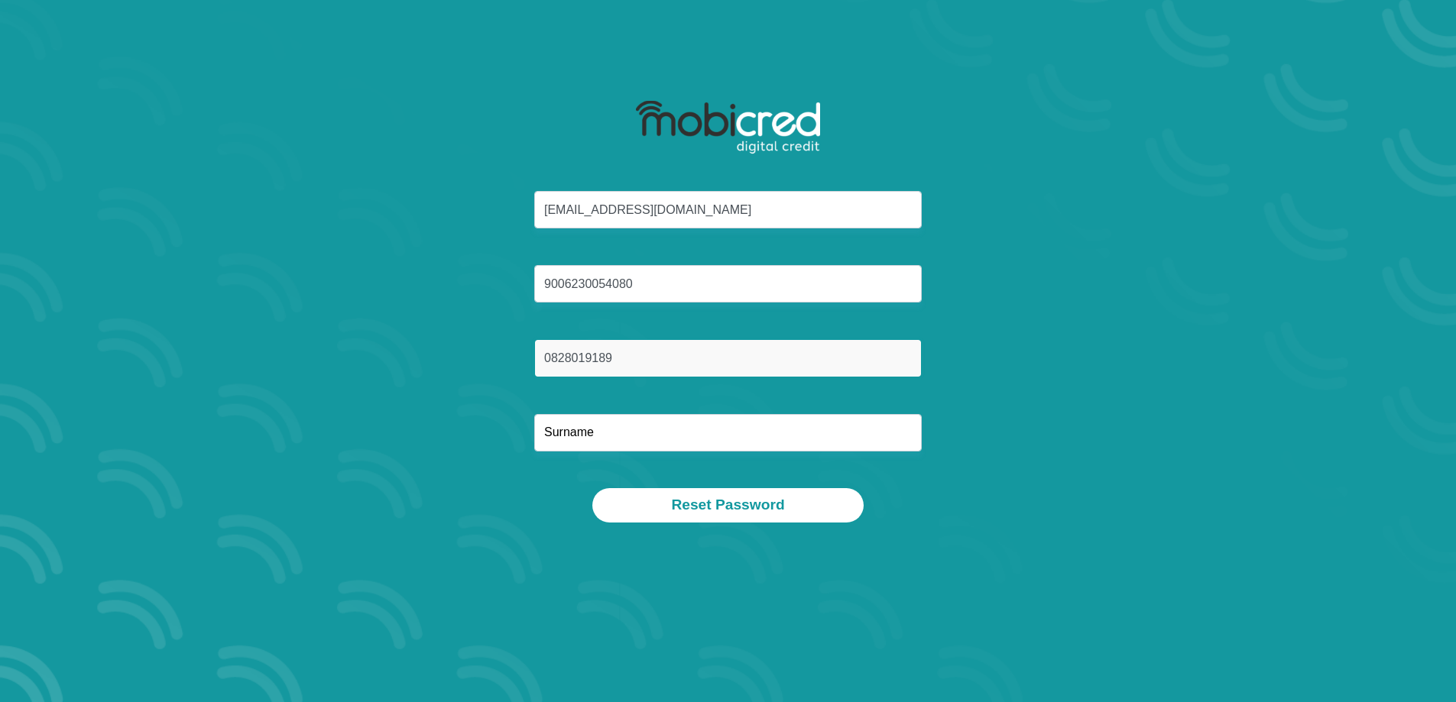
type input "0828019189"
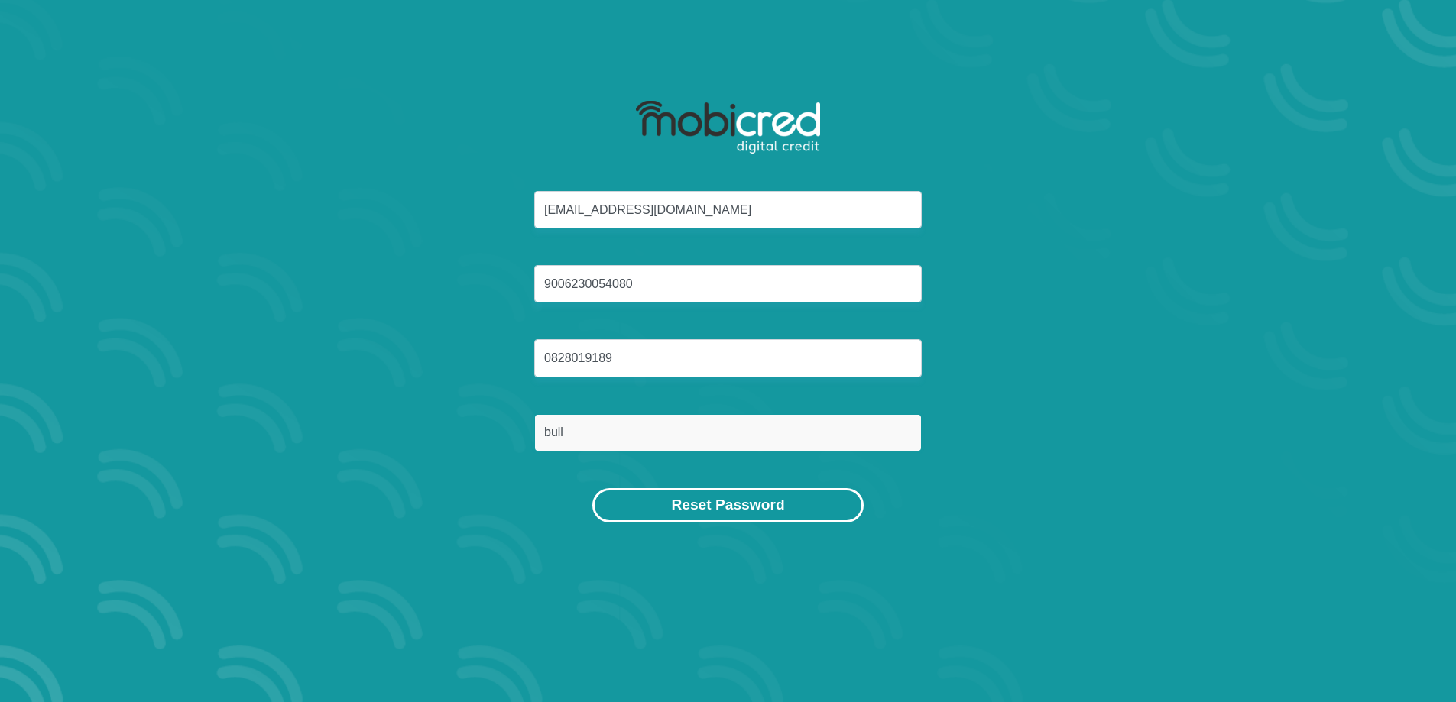
type input "bull"
click at [804, 519] on button "Reset Password" at bounding box center [727, 505] width 271 height 34
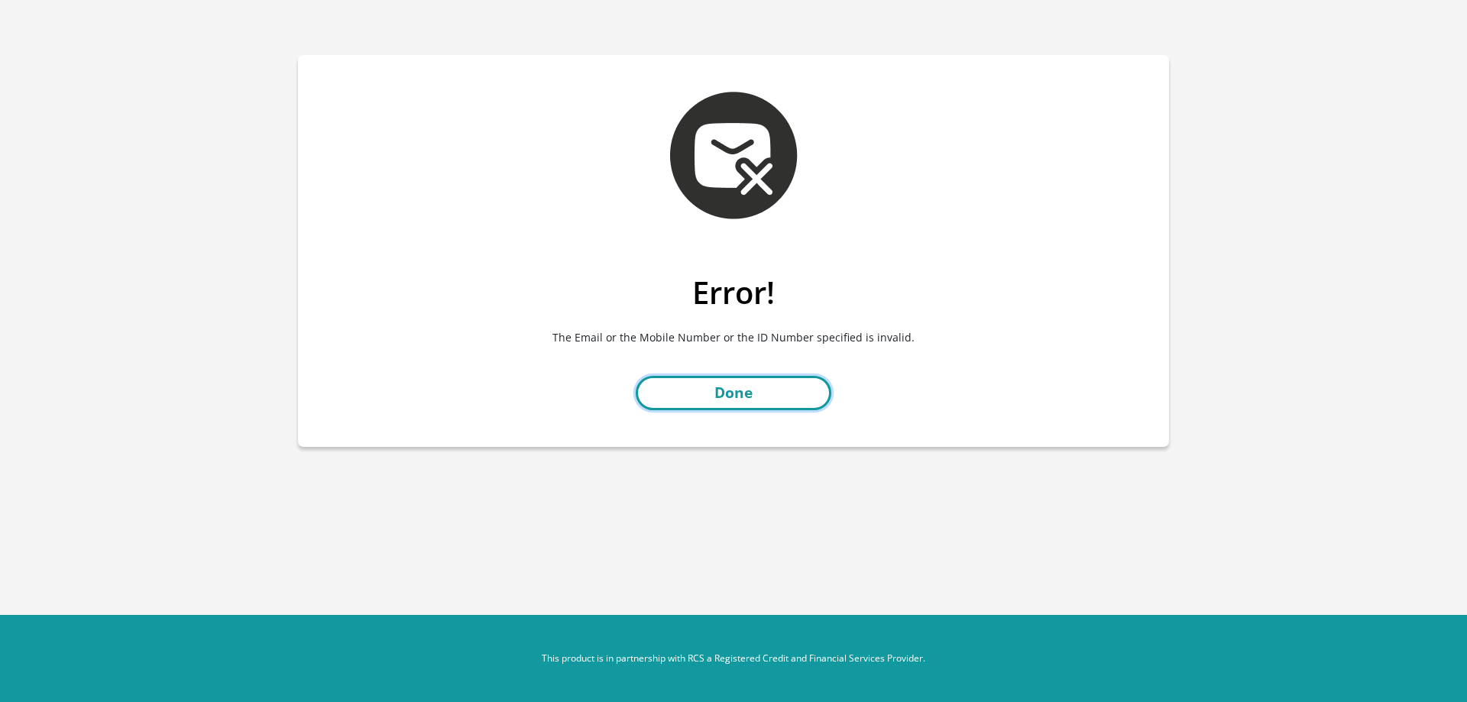
click at [786, 388] on link "Done" at bounding box center [734, 393] width 196 height 34
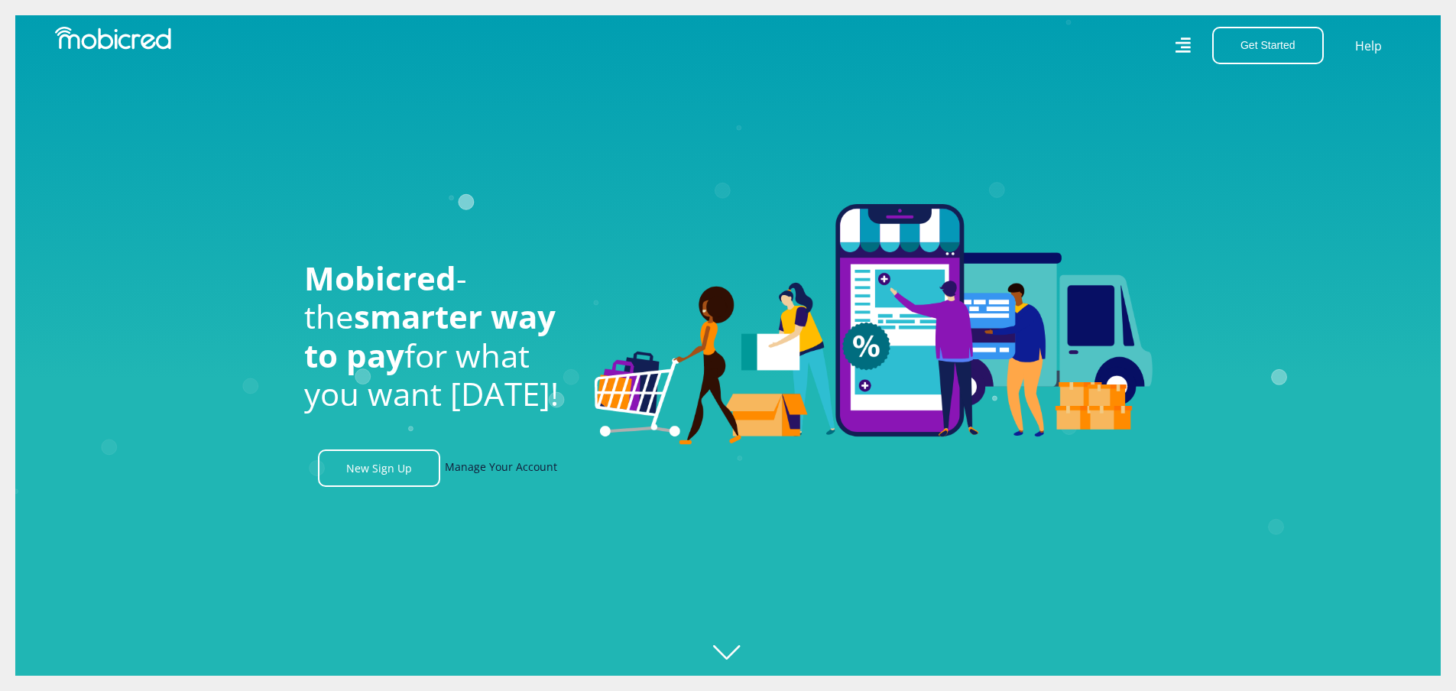
click at [549, 467] on link "Manage Your Account" at bounding box center [501, 467] width 112 height 37
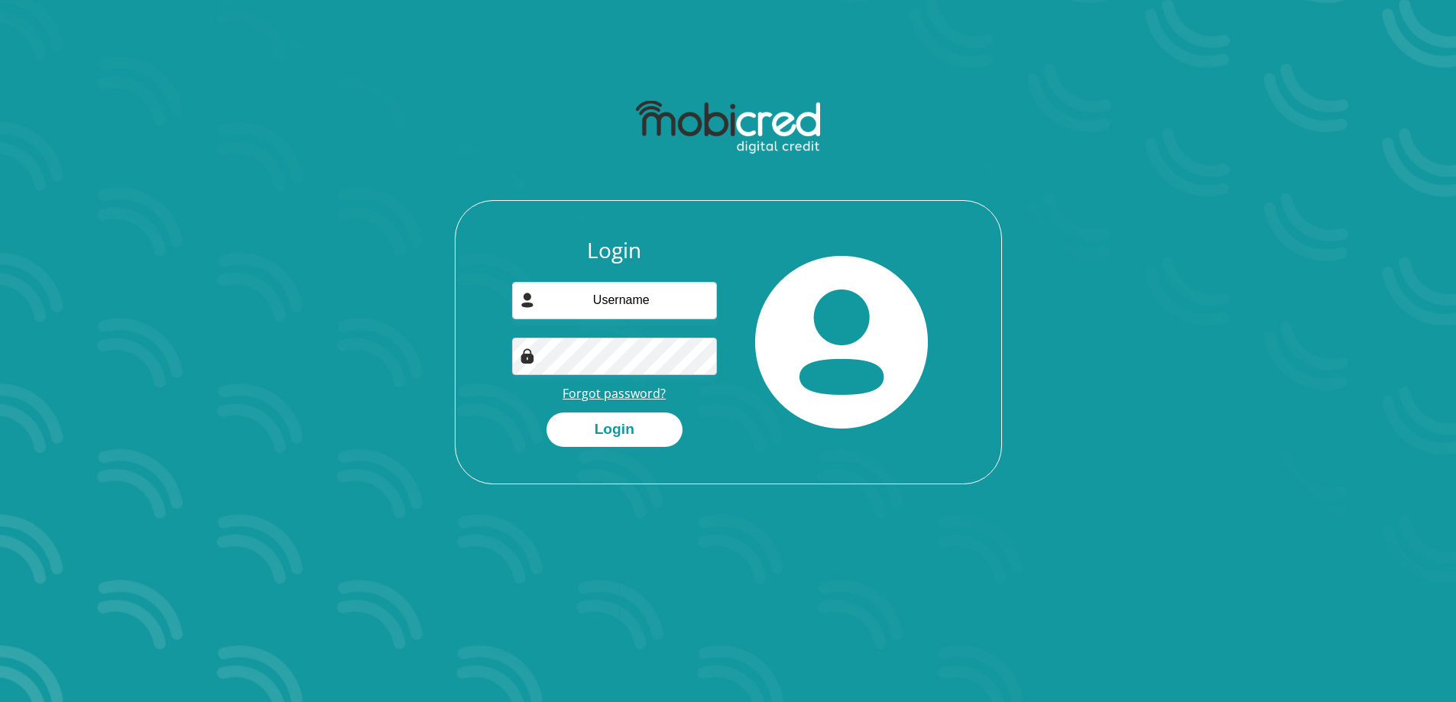
click at [625, 391] on link "Forgot password?" at bounding box center [614, 393] width 103 height 17
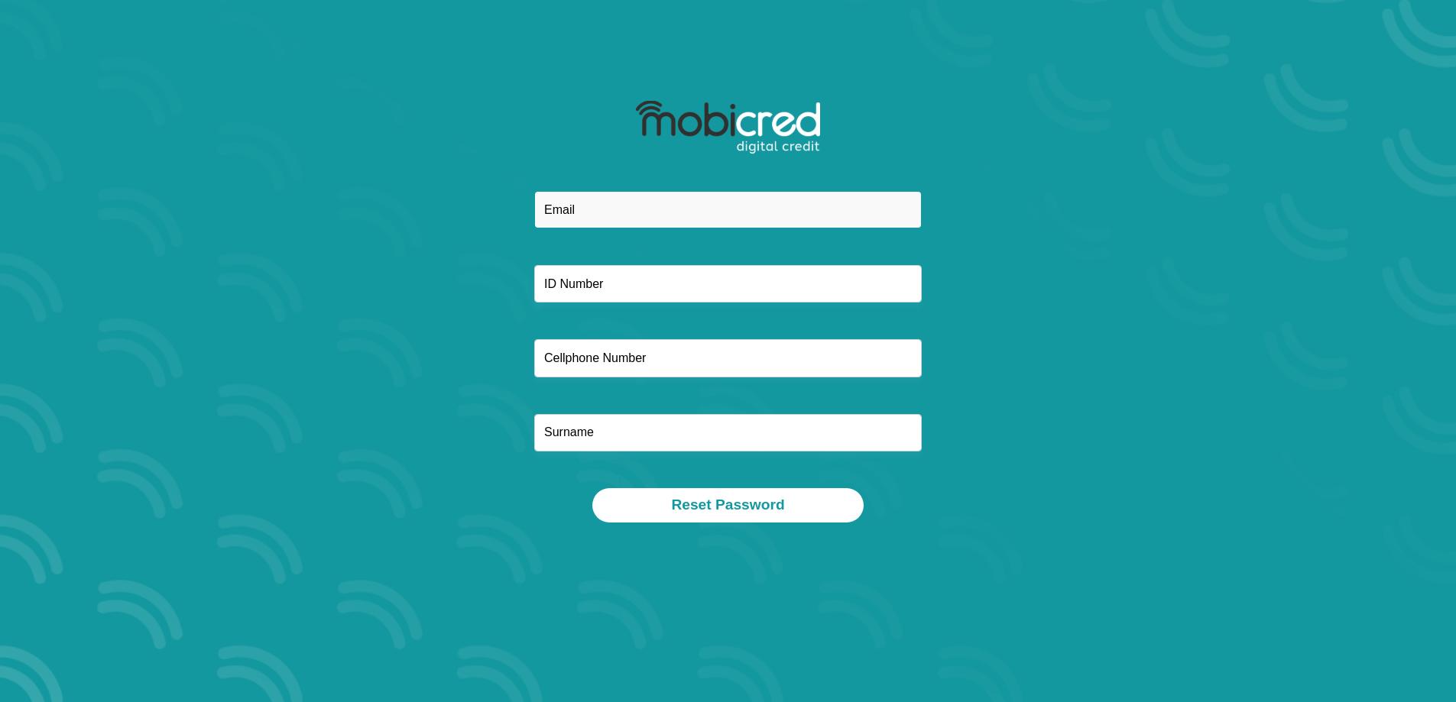
click at [655, 223] on input "email" at bounding box center [728, 209] width 388 height 37
type input "admin@hayters.co.za"
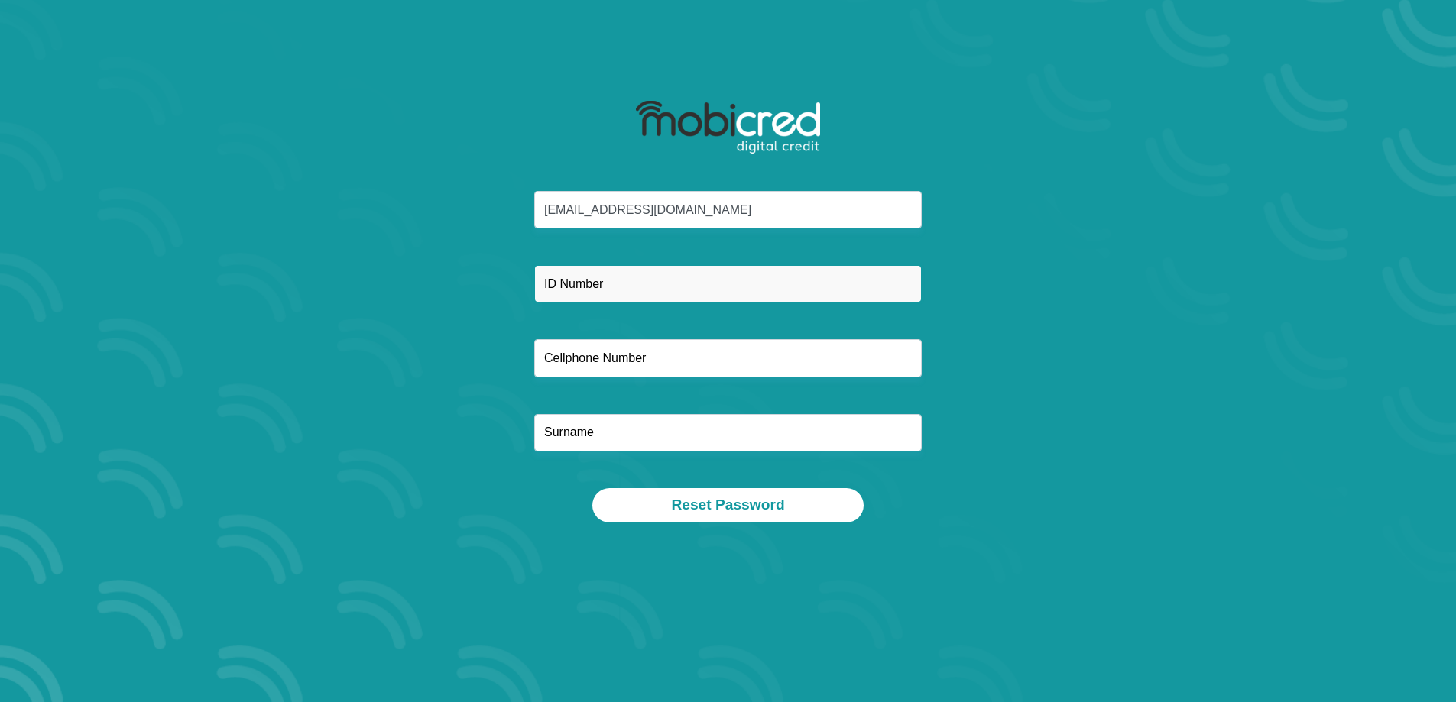
click at [564, 287] on input "text" at bounding box center [728, 283] width 388 height 37
type input "9006230054080"
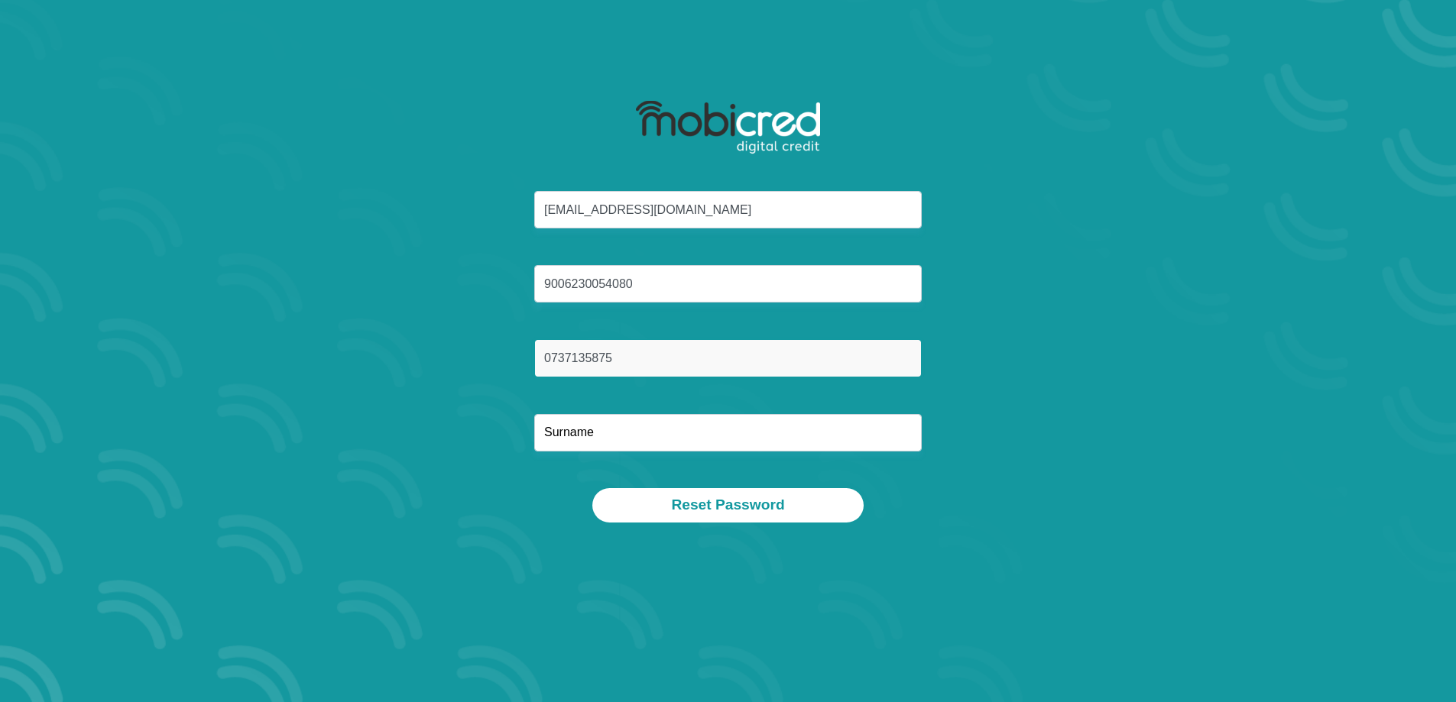
type input "0737135875"
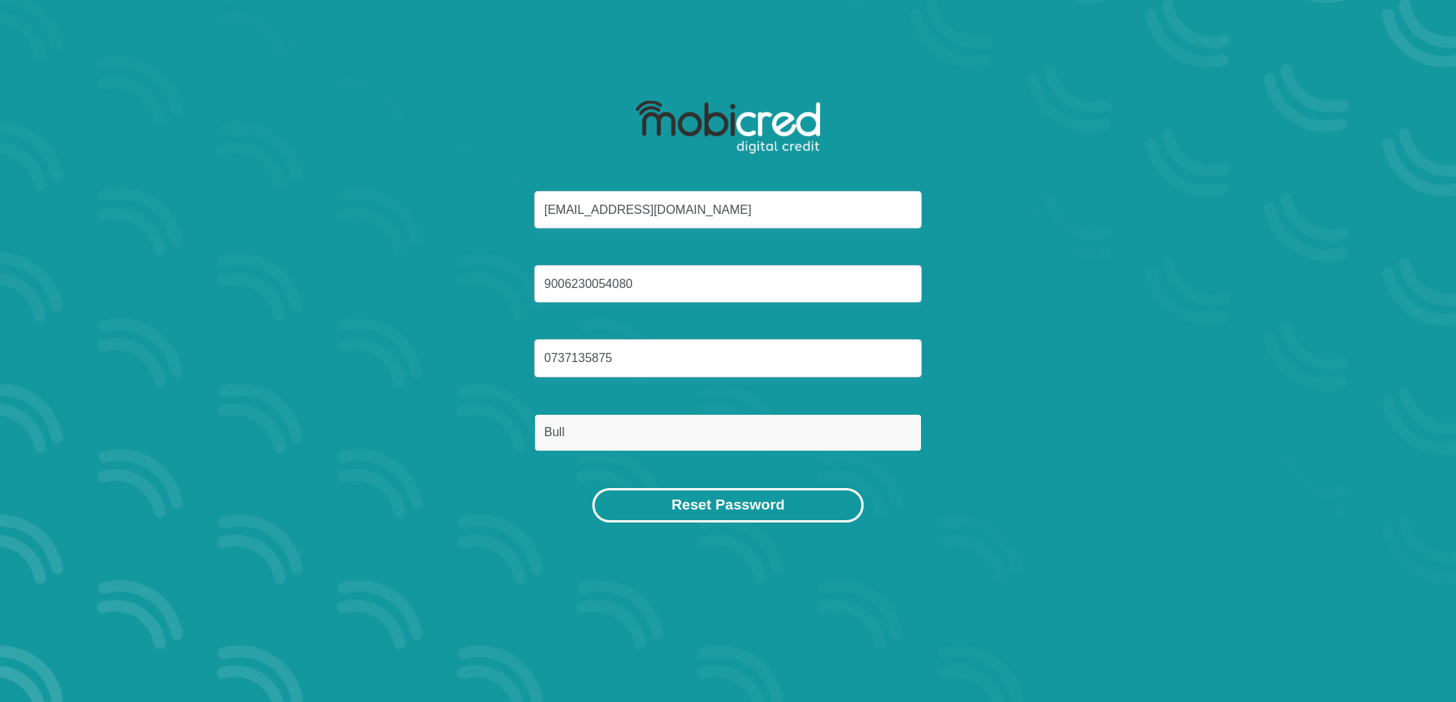
type input "Bull"
click at [790, 506] on button "Reset Password" at bounding box center [727, 505] width 271 height 34
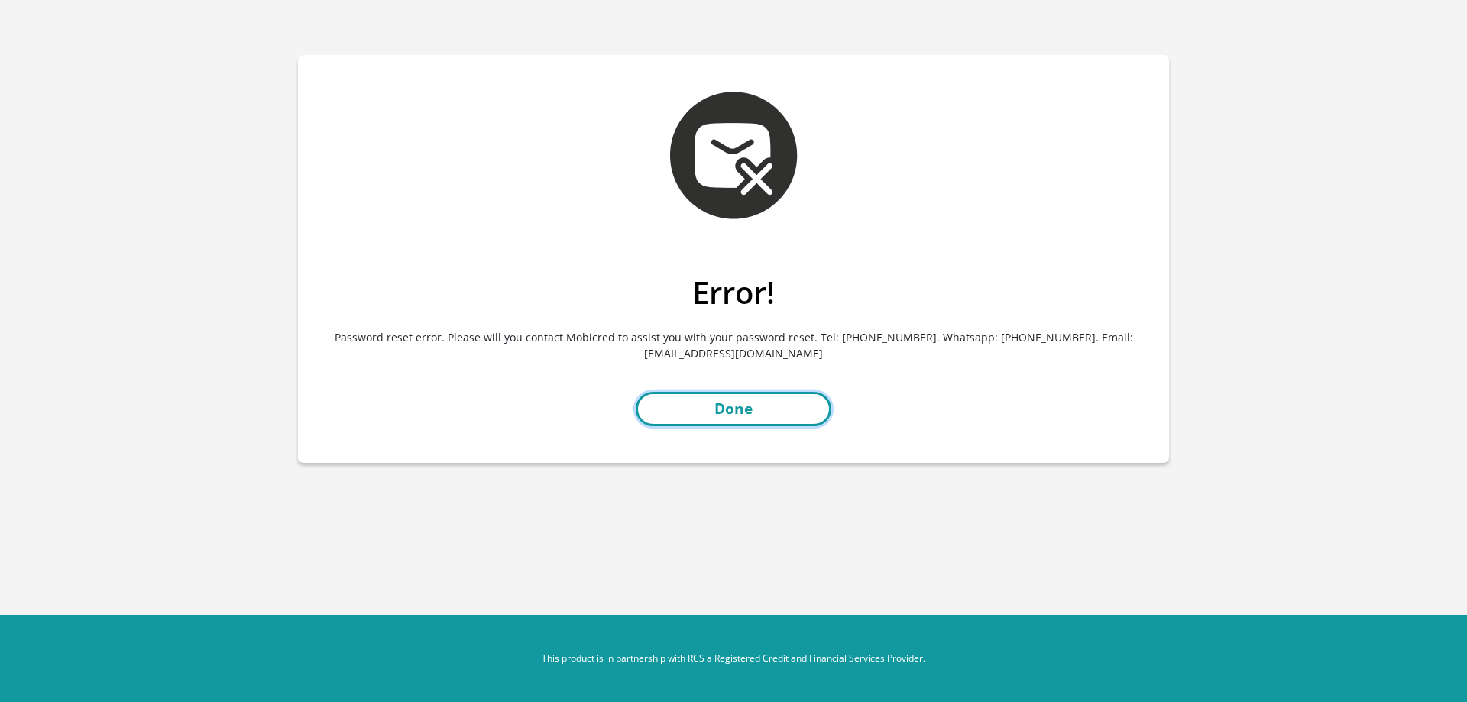
click at [763, 399] on link "Done" at bounding box center [734, 409] width 196 height 34
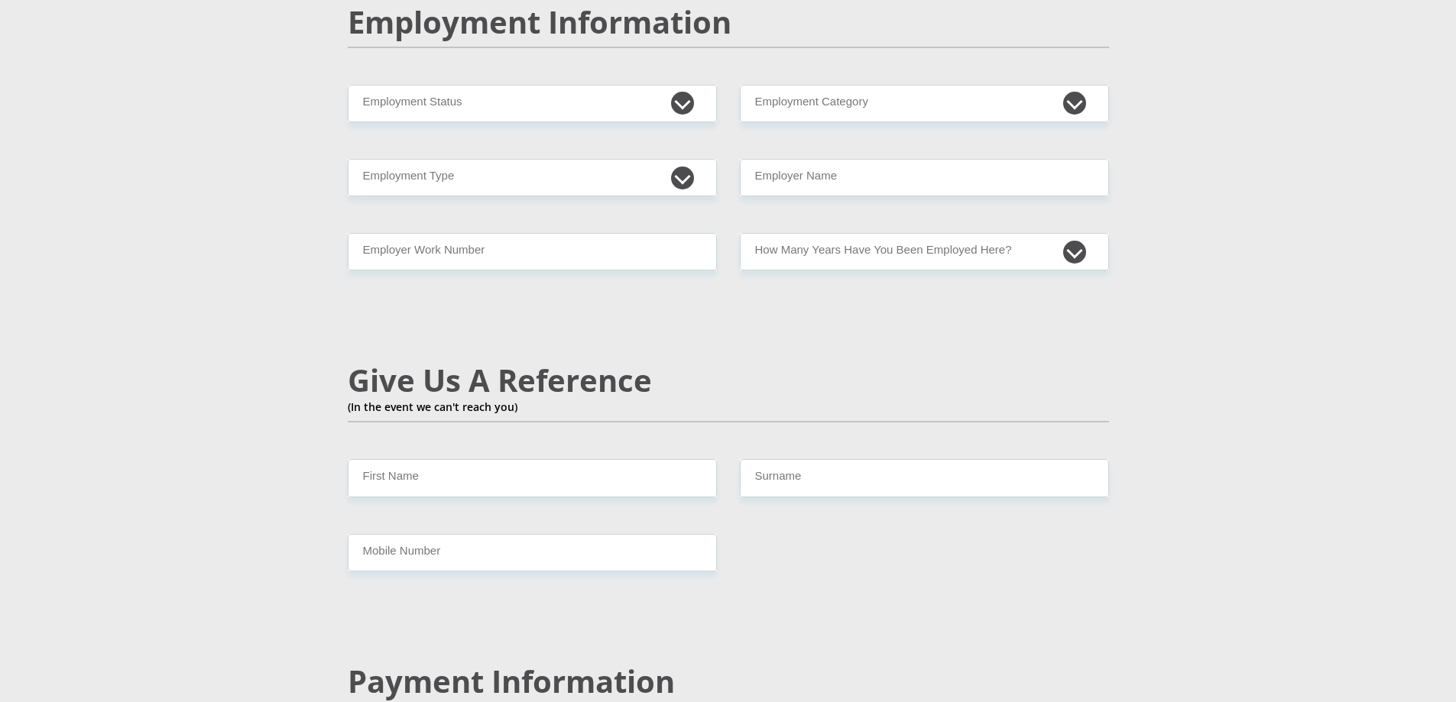
scroll to position [2828, 0]
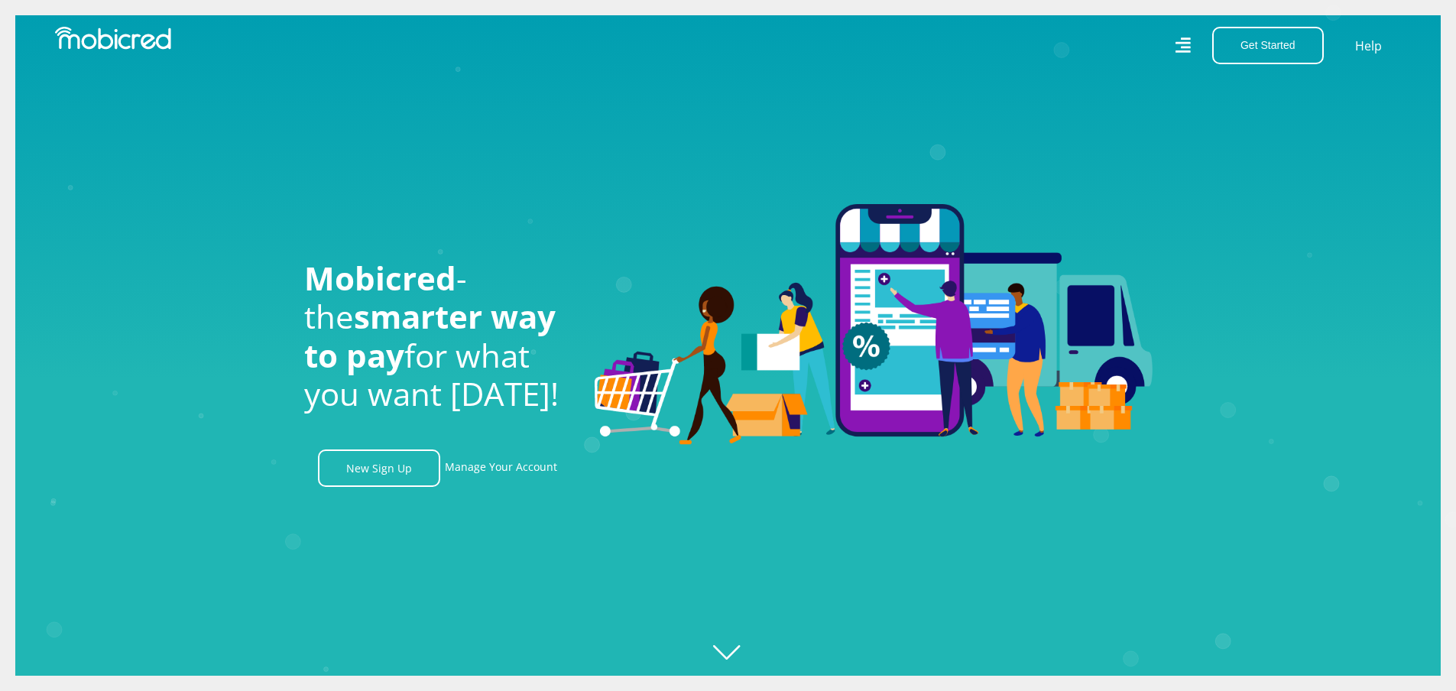
scroll to position [0, 3141]
click at [530, 474] on link "Manage Your Account" at bounding box center [501, 467] width 112 height 37
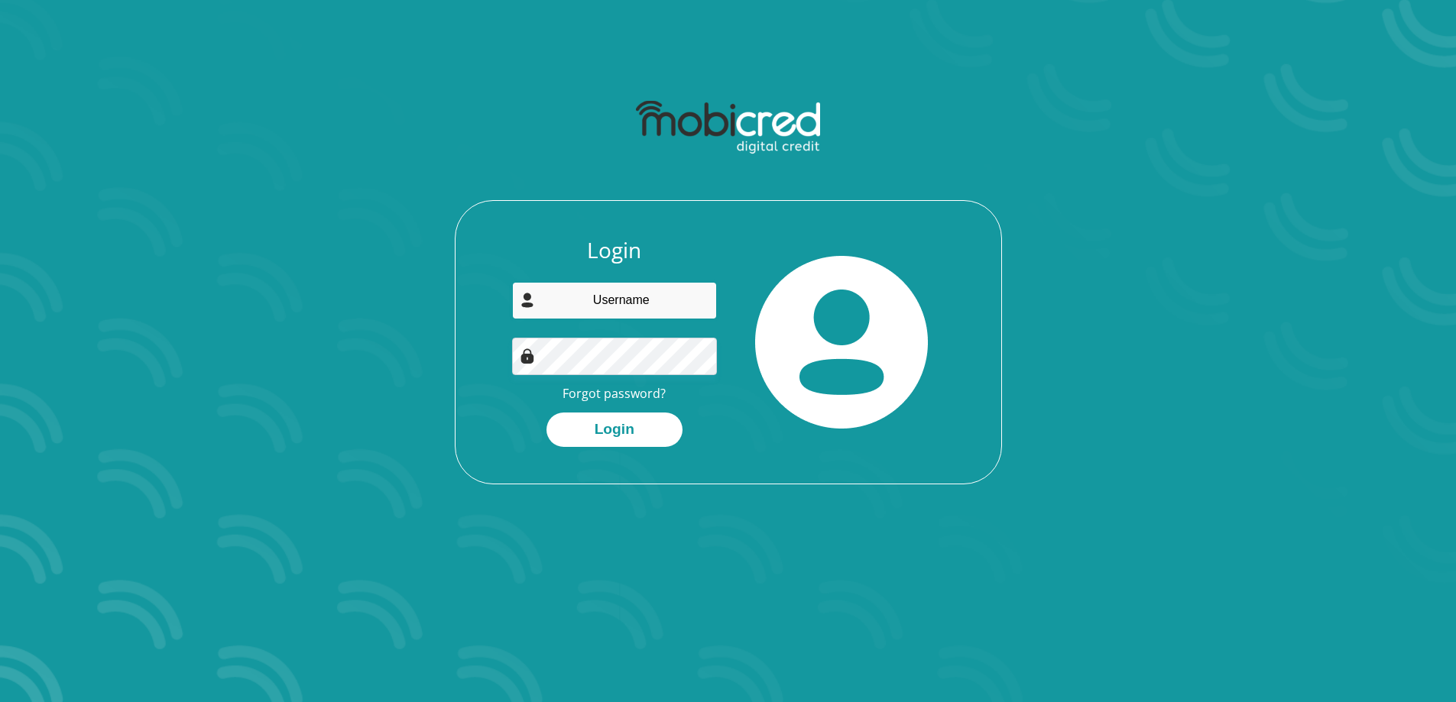
click at [659, 293] on input "email" at bounding box center [614, 300] width 205 height 37
type input "[PERSON_NAME][EMAIL_ADDRESS][PERSON_NAME][DOMAIN_NAME]"
click at [652, 425] on button "Login" at bounding box center [614, 430] width 136 height 34
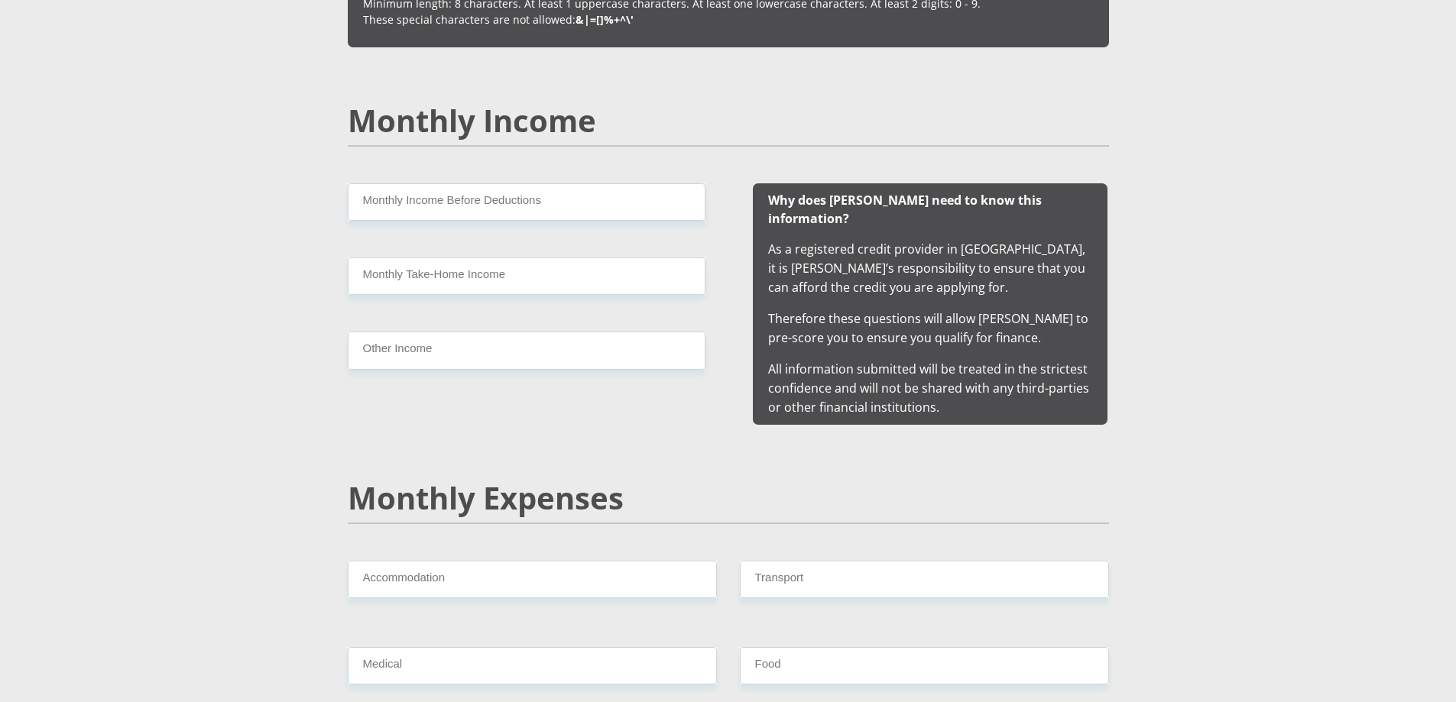
scroll to position [1529, 0]
